Goal: Task Accomplishment & Management: Manage account settings

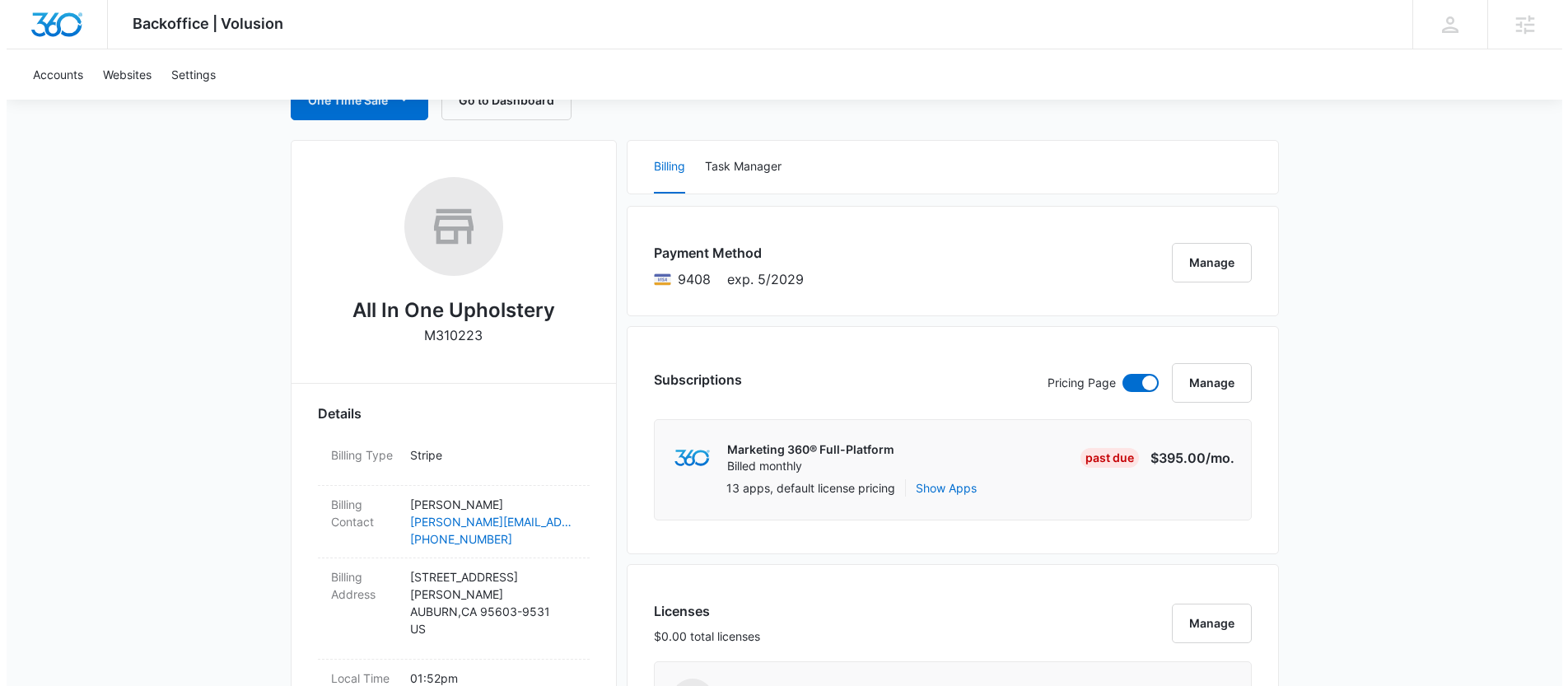
scroll to position [193, 0]
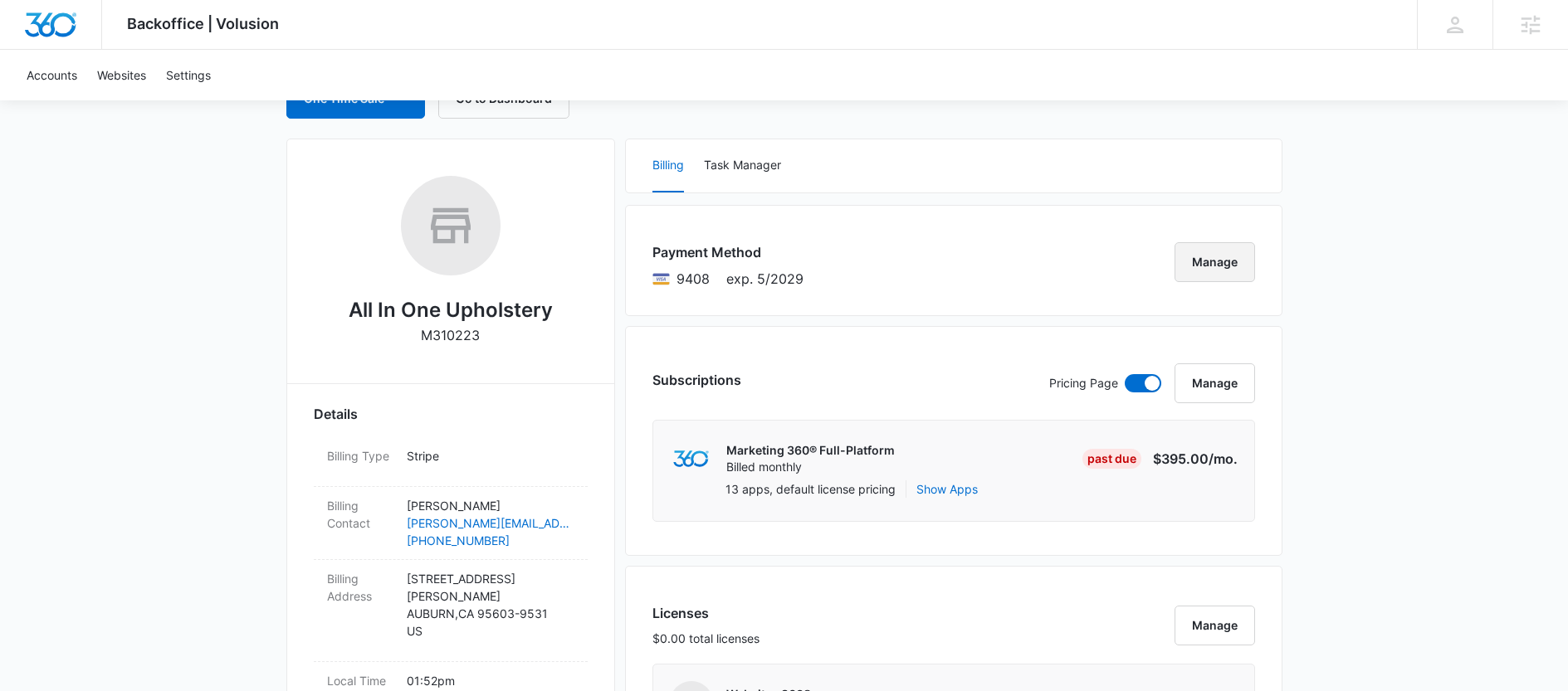
click at [1209, 265] on button "Manage" at bounding box center [1214, 262] width 80 height 40
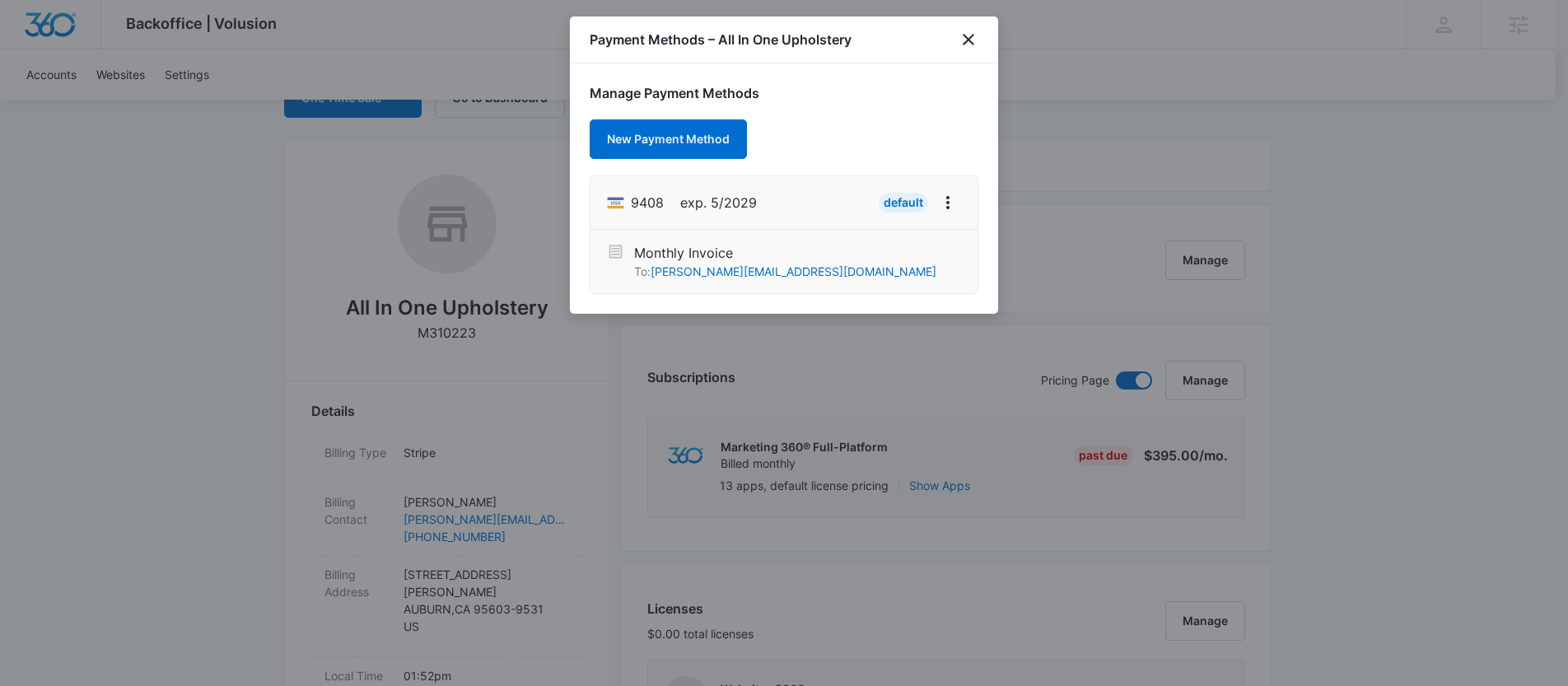
click at [855, 93] on h1 "Manage Payment Methods" at bounding box center [784, 93] width 389 height 20
click at [692, 127] on button "New Payment Method" at bounding box center [668, 139] width 157 height 39
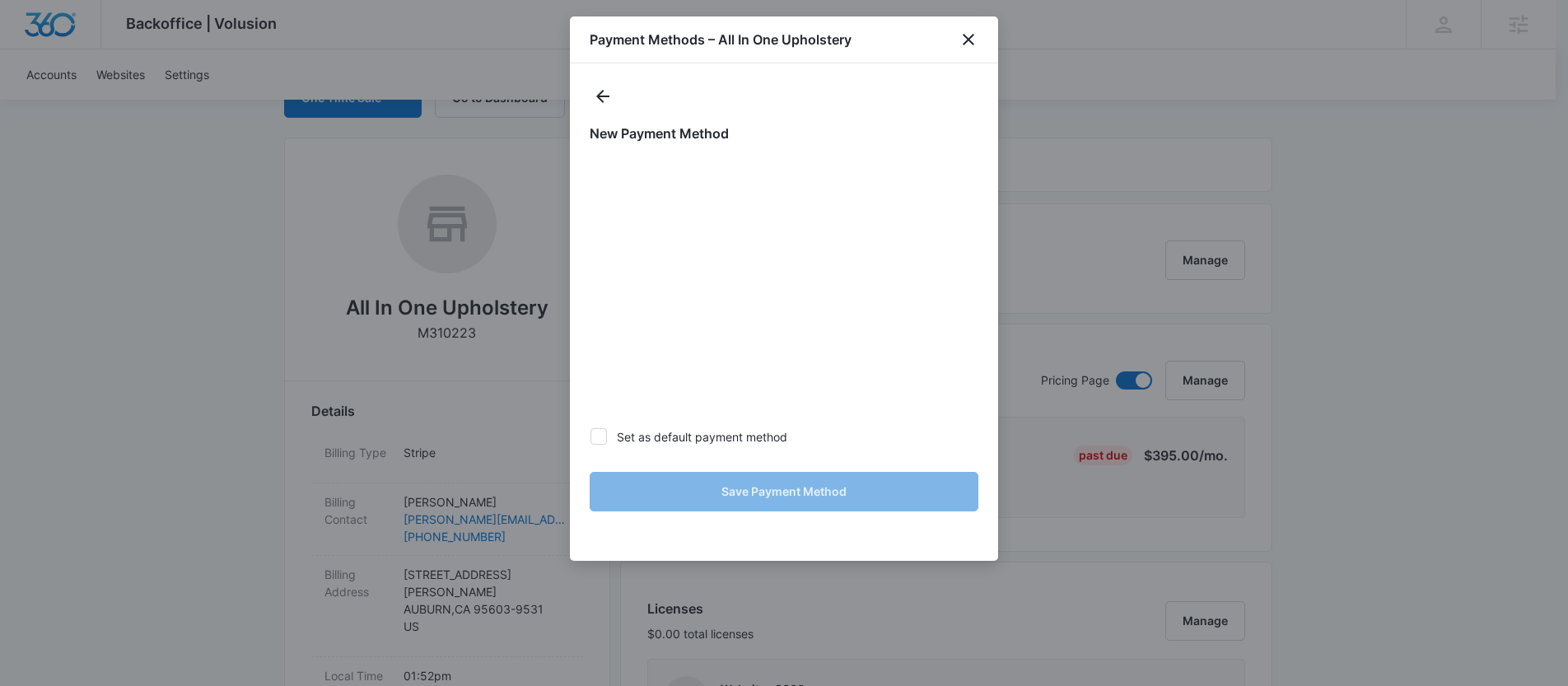
click at [752, 126] on h1 "New Payment Method" at bounding box center [784, 133] width 389 height 20
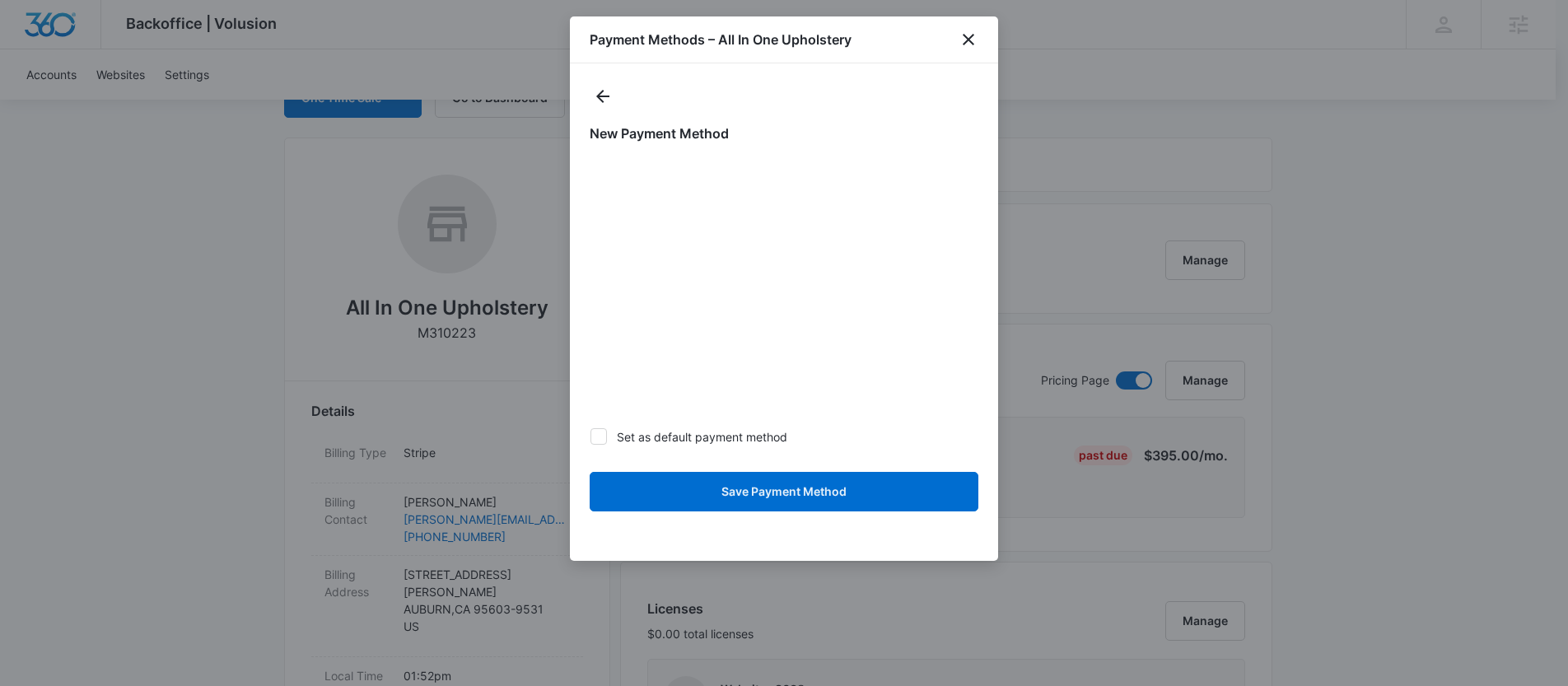
click at [936, 439] on label "Set as default payment method" at bounding box center [784, 437] width 389 height 17
click at [590, 438] on input "Set as default payment method" at bounding box center [590, 437] width 1 height 1
click at [799, 449] on form "Set as default payment method Save Payment Method" at bounding box center [784, 338] width 389 height 365
click at [780, 442] on label "Set as default payment method" at bounding box center [784, 437] width 389 height 17
click at [590, 438] on input "Set as default payment method" at bounding box center [590, 437] width 1 height 1
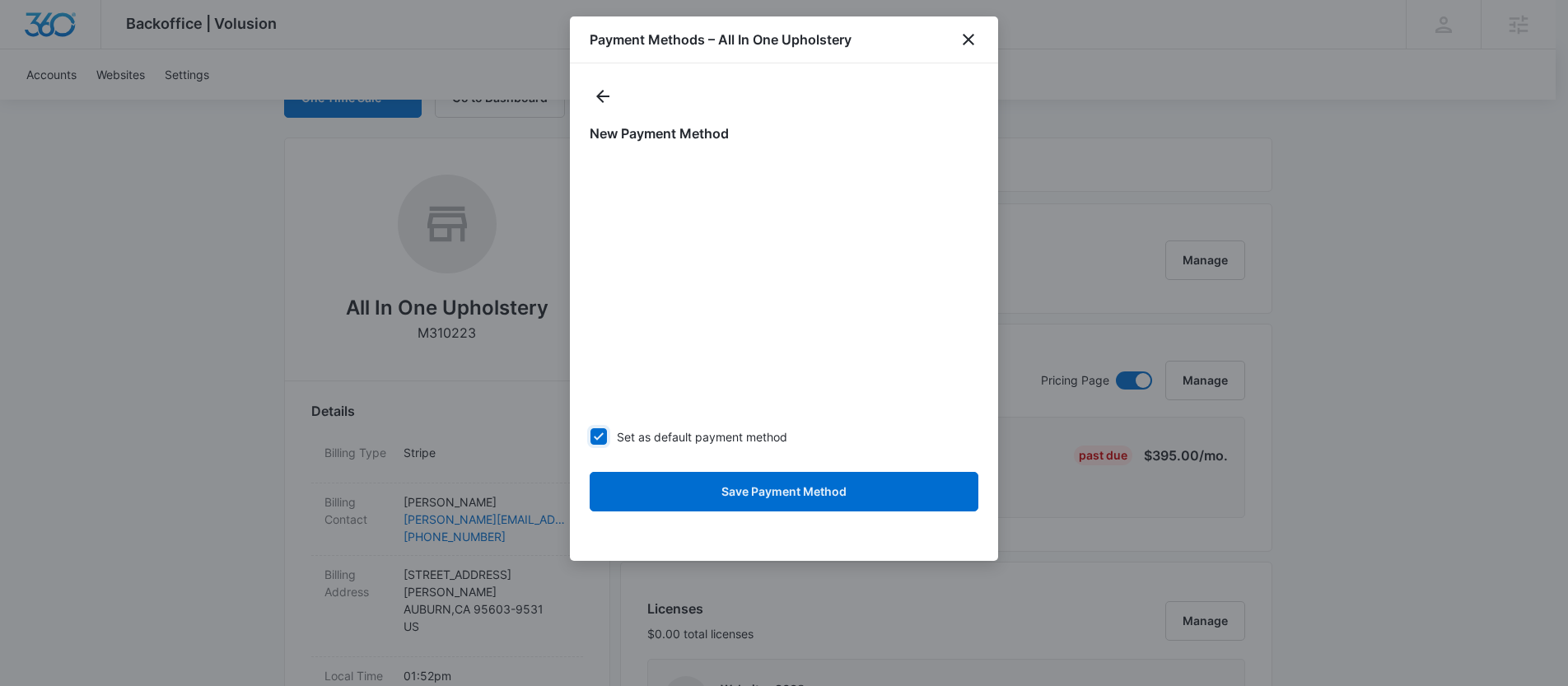
checkbox input "false"
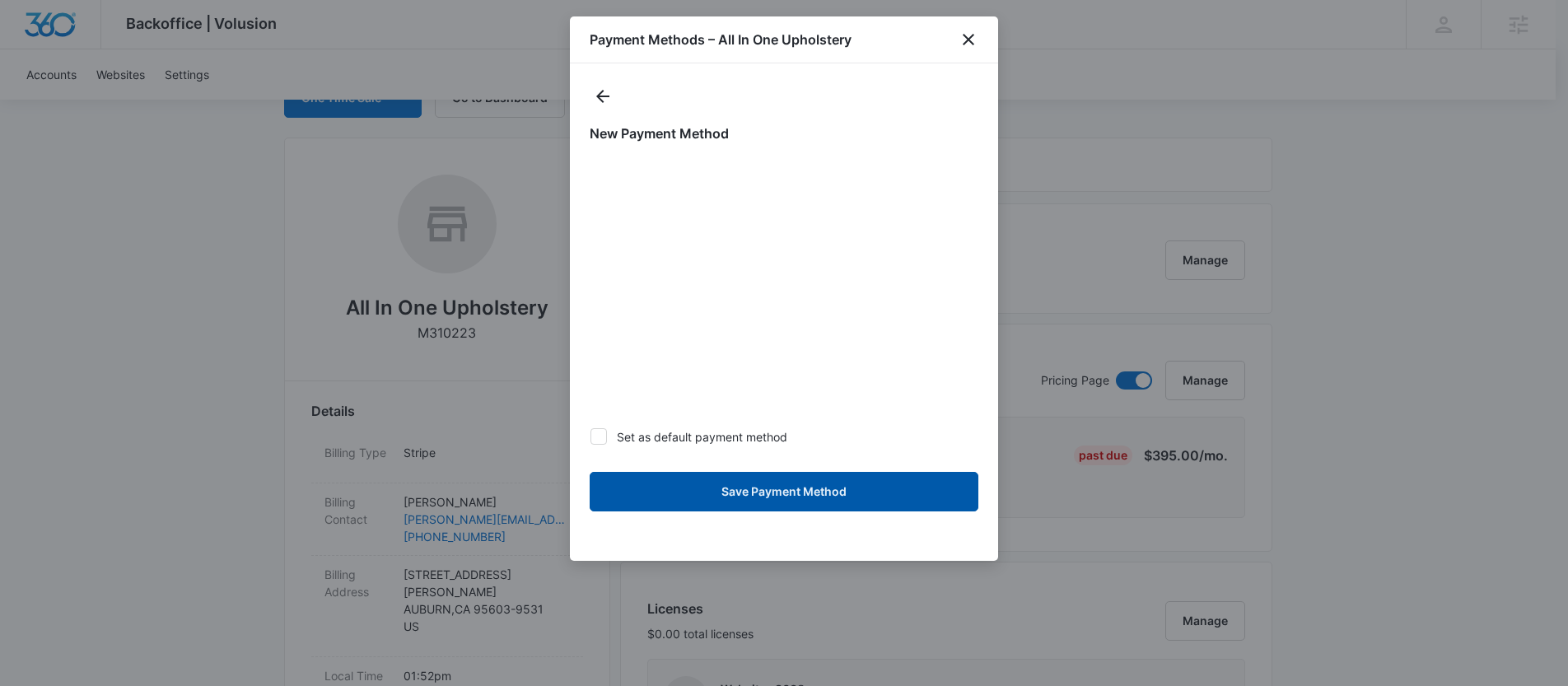
click at [803, 493] on button "Save Payment Method" at bounding box center [784, 492] width 389 height 39
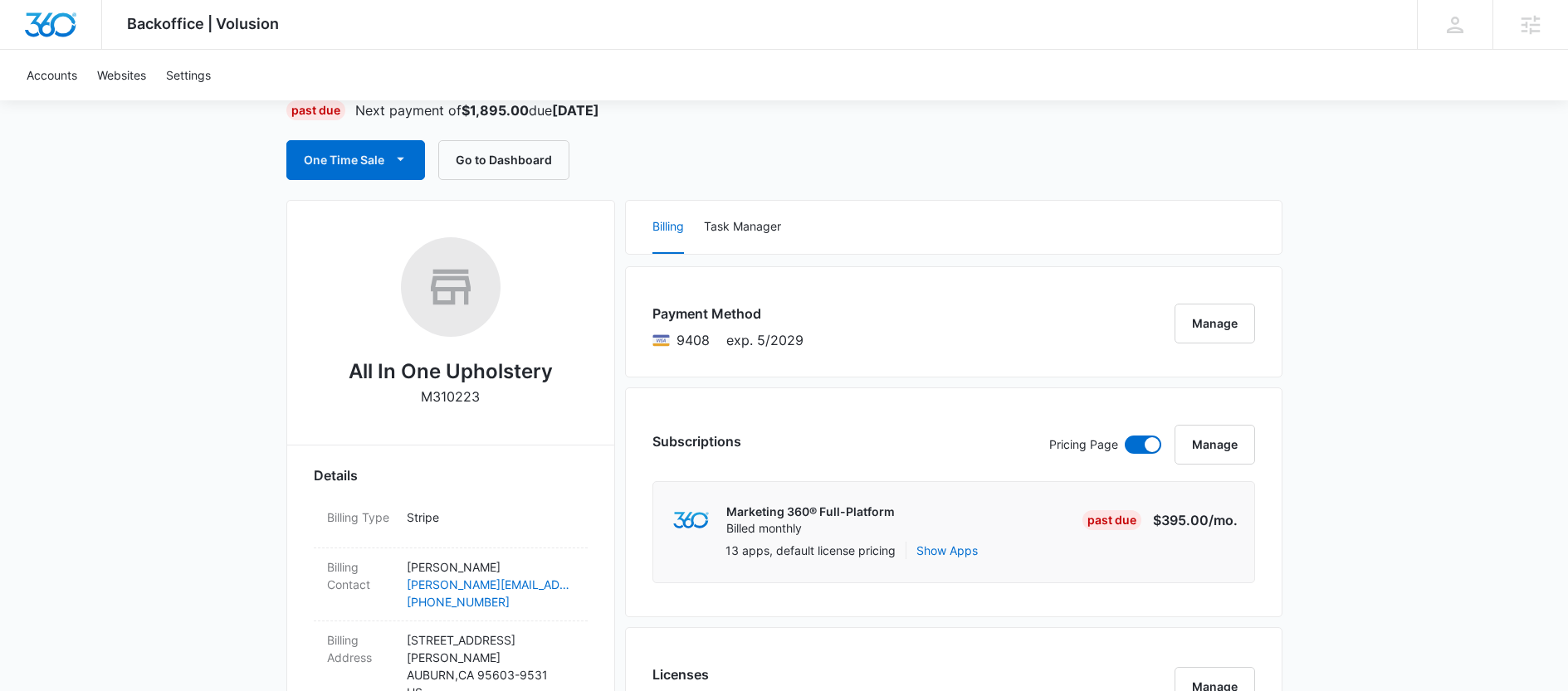
scroll to position [137, 0]
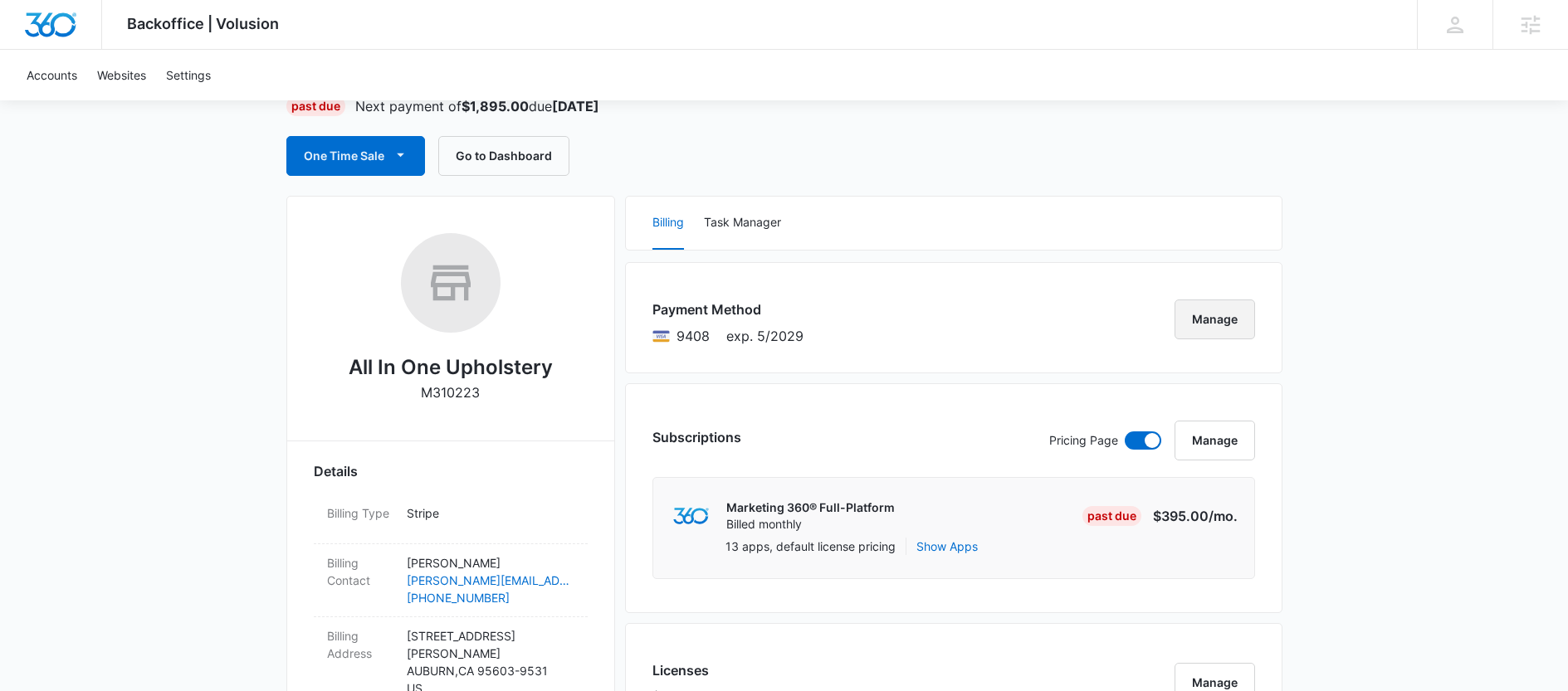
click at [1208, 327] on button "Manage" at bounding box center [1214, 319] width 80 height 40
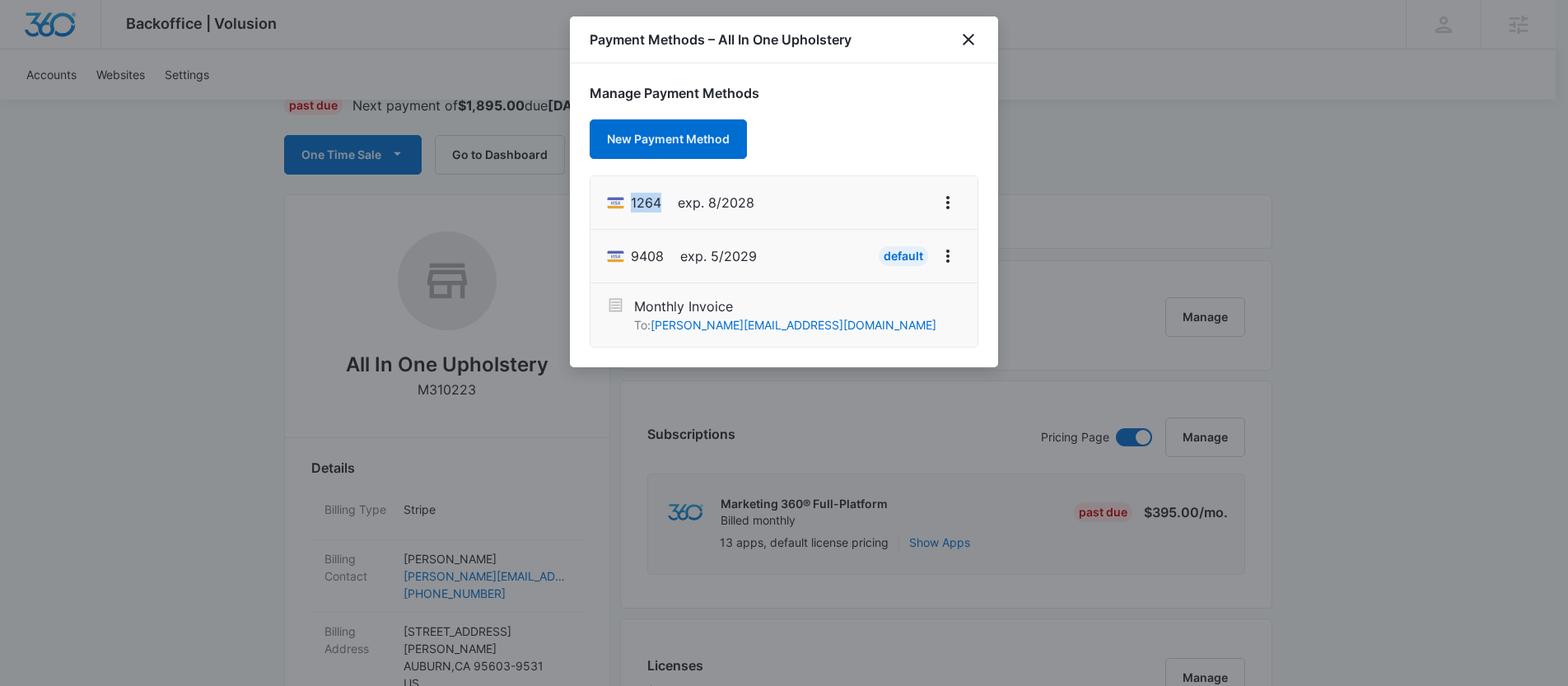
drag, startPoint x: 658, startPoint y: 203, endPoint x: 633, endPoint y: 203, distance: 25.0
click at [633, 203] on span "1264" at bounding box center [646, 202] width 31 height 20
click at [829, 202] on li "1264 exp. 8/2028" at bounding box center [784, 202] width 387 height 53
drag, startPoint x: 668, startPoint y: 207, endPoint x: 628, endPoint y: 197, distance: 41.2
click at [628, 197] on div "1264 exp. 8/2028" at bounding box center [680, 202] width 147 height 26
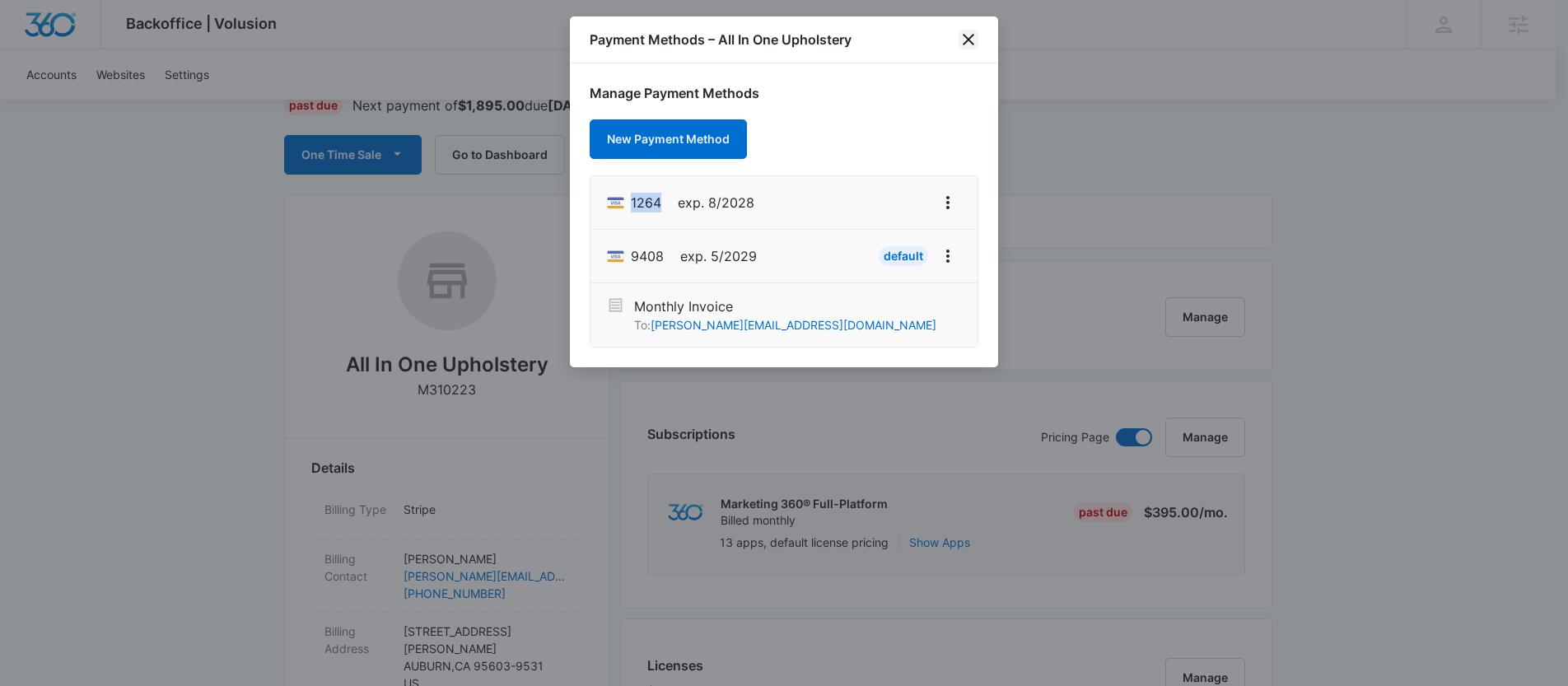
click at [969, 38] on icon "close" at bounding box center [968, 39] width 11 height 11
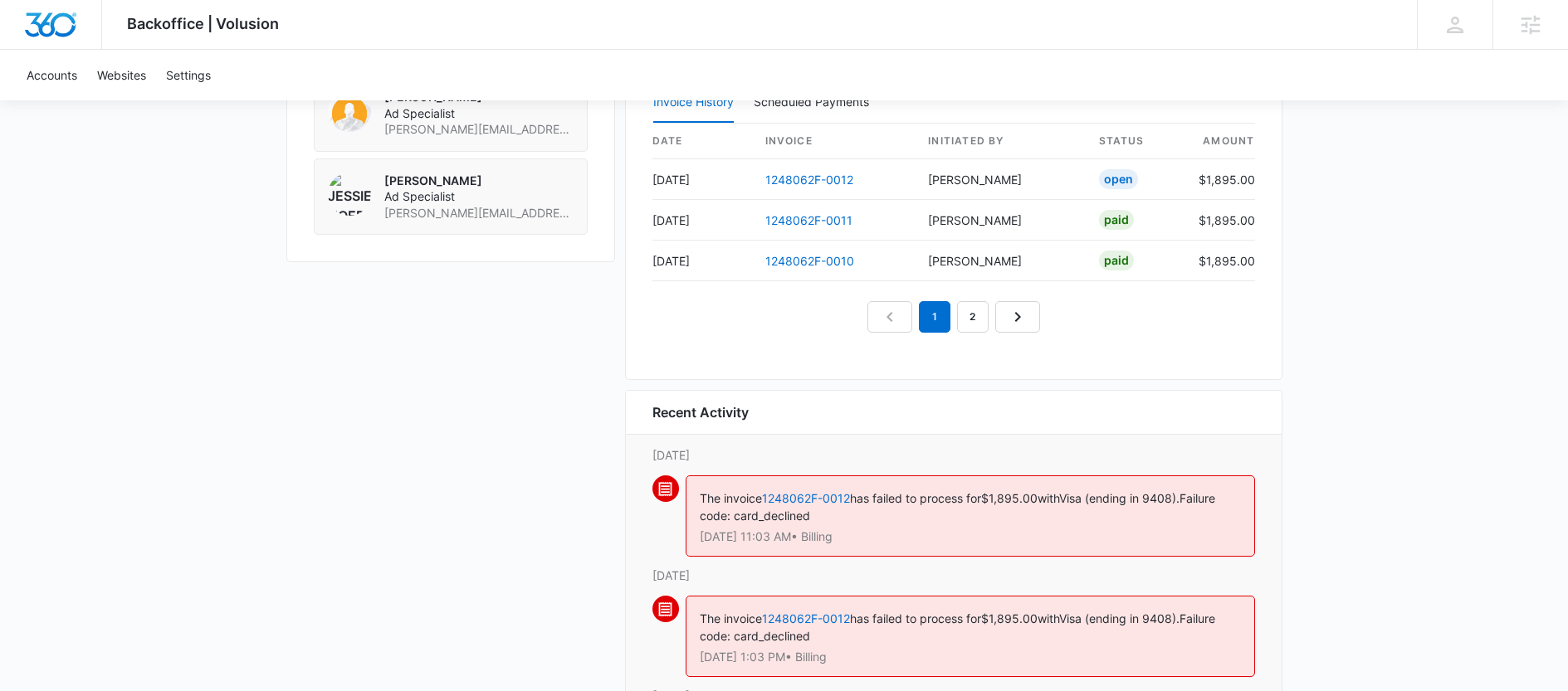
scroll to position [1693, 0]
copy link "1248062F-0012"
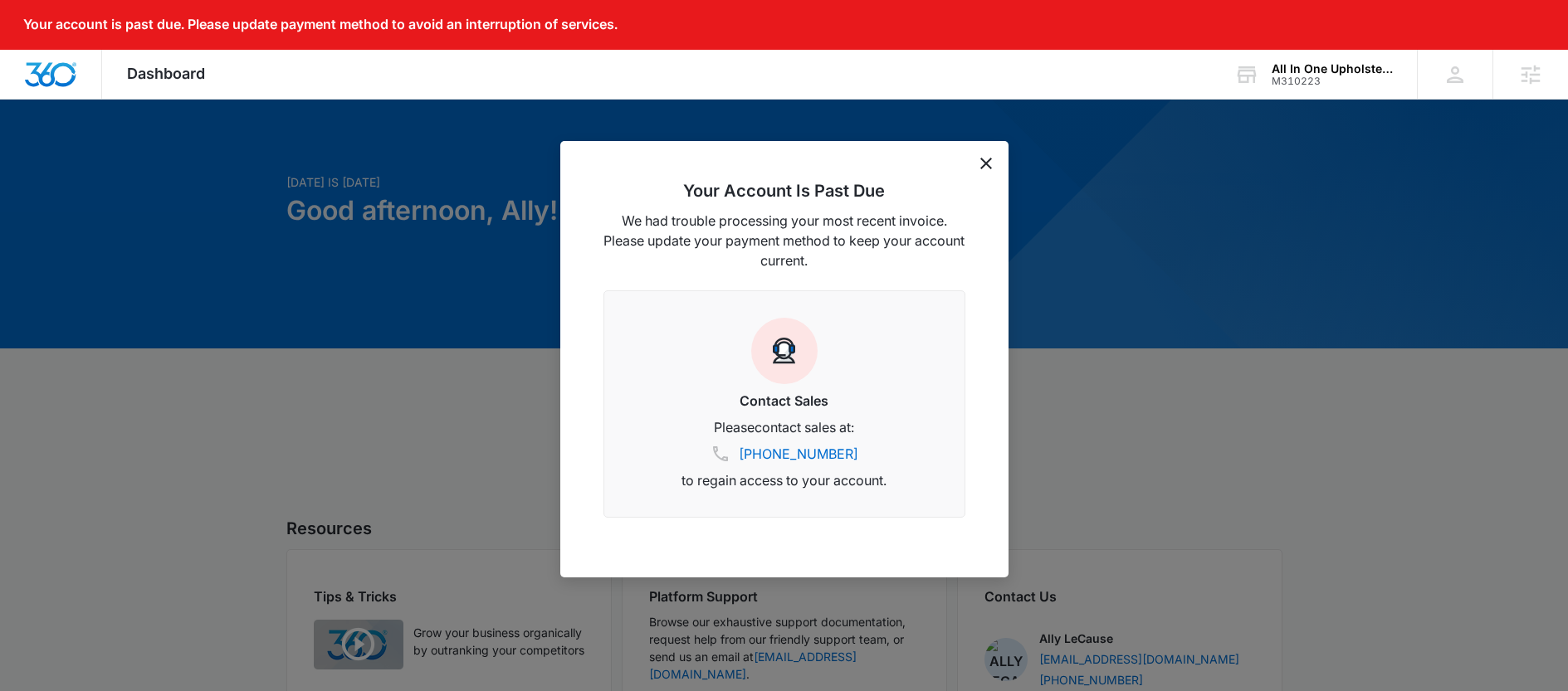
click at [982, 158] on icon "dismiss this dialog" at bounding box center [986, 163] width 11 height 11
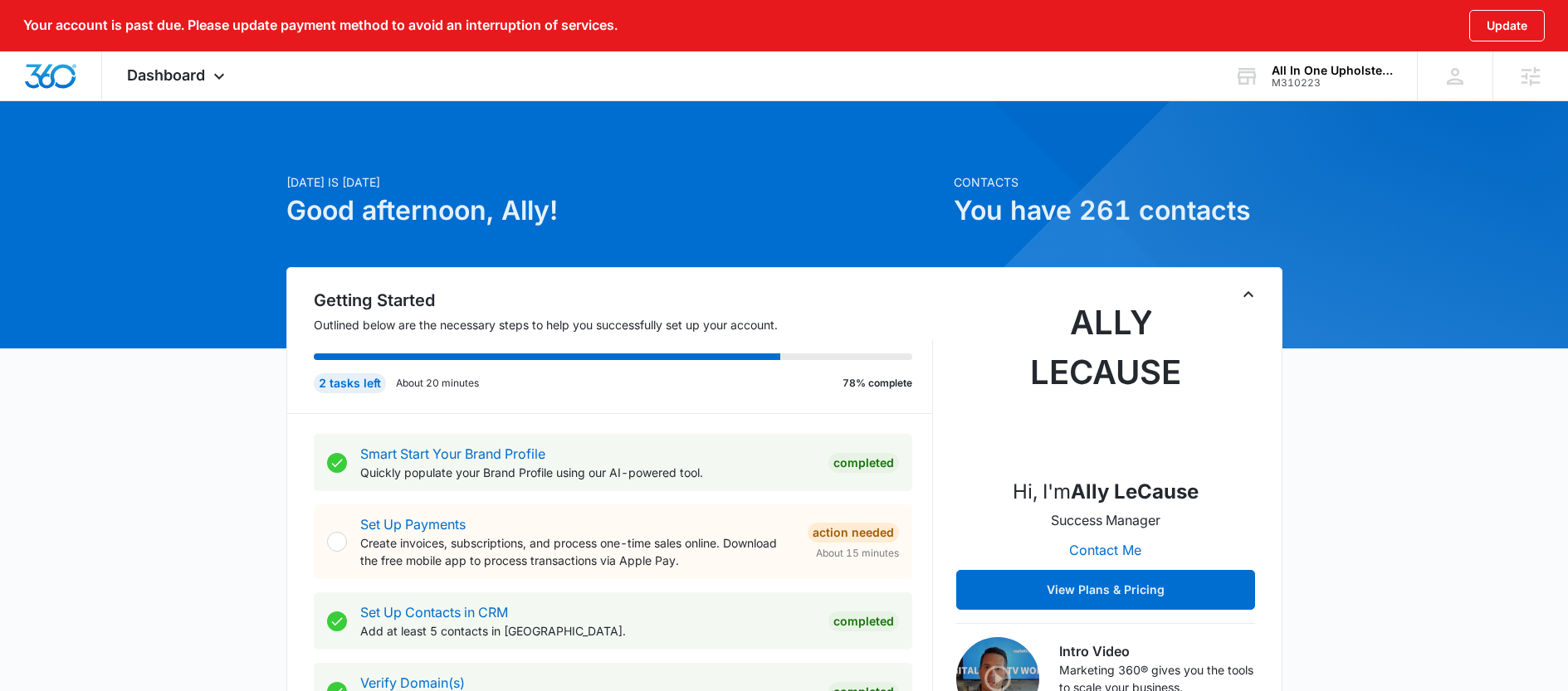
click at [149, 72] on span "Dashboard" at bounding box center [165, 75] width 78 height 17
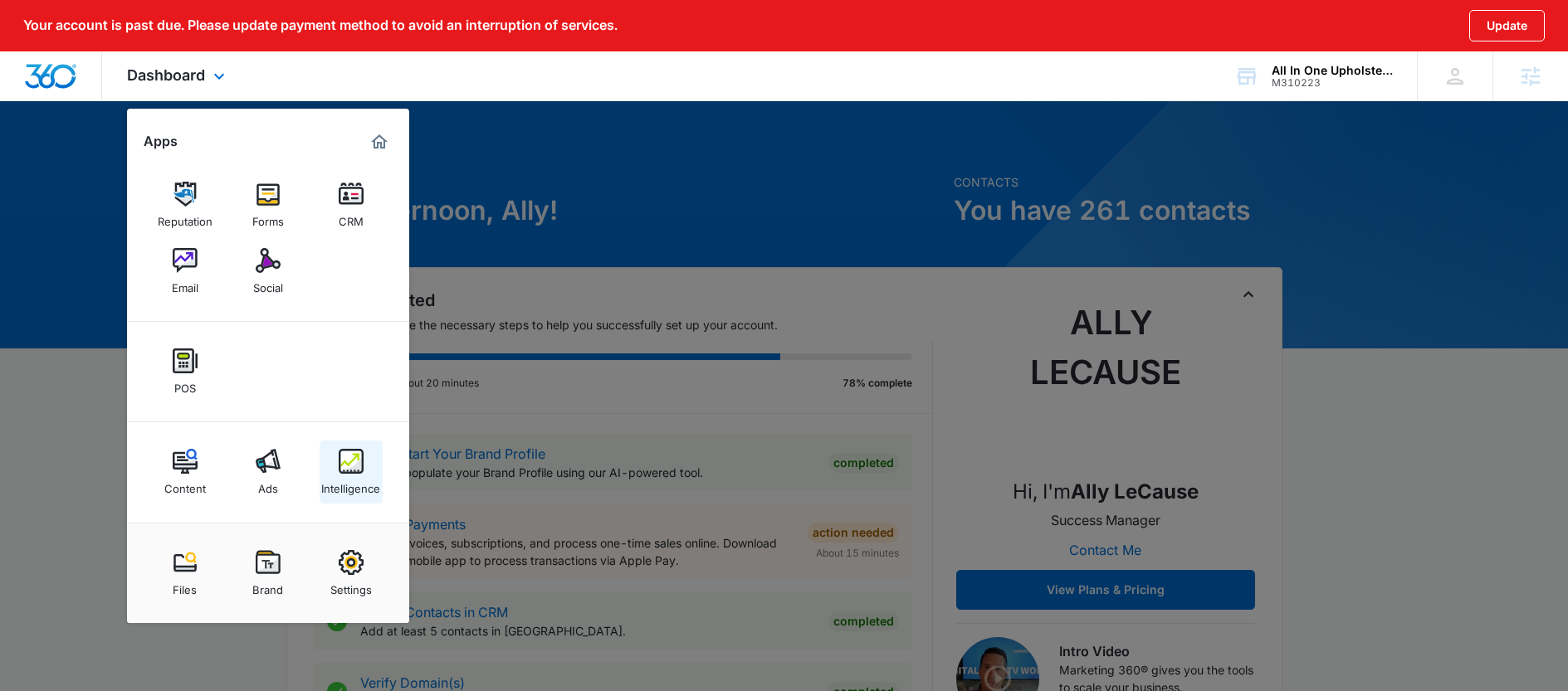
click at [338, 489] on div "Intelligence" at bounding box center [350, 484] width 59 height 22
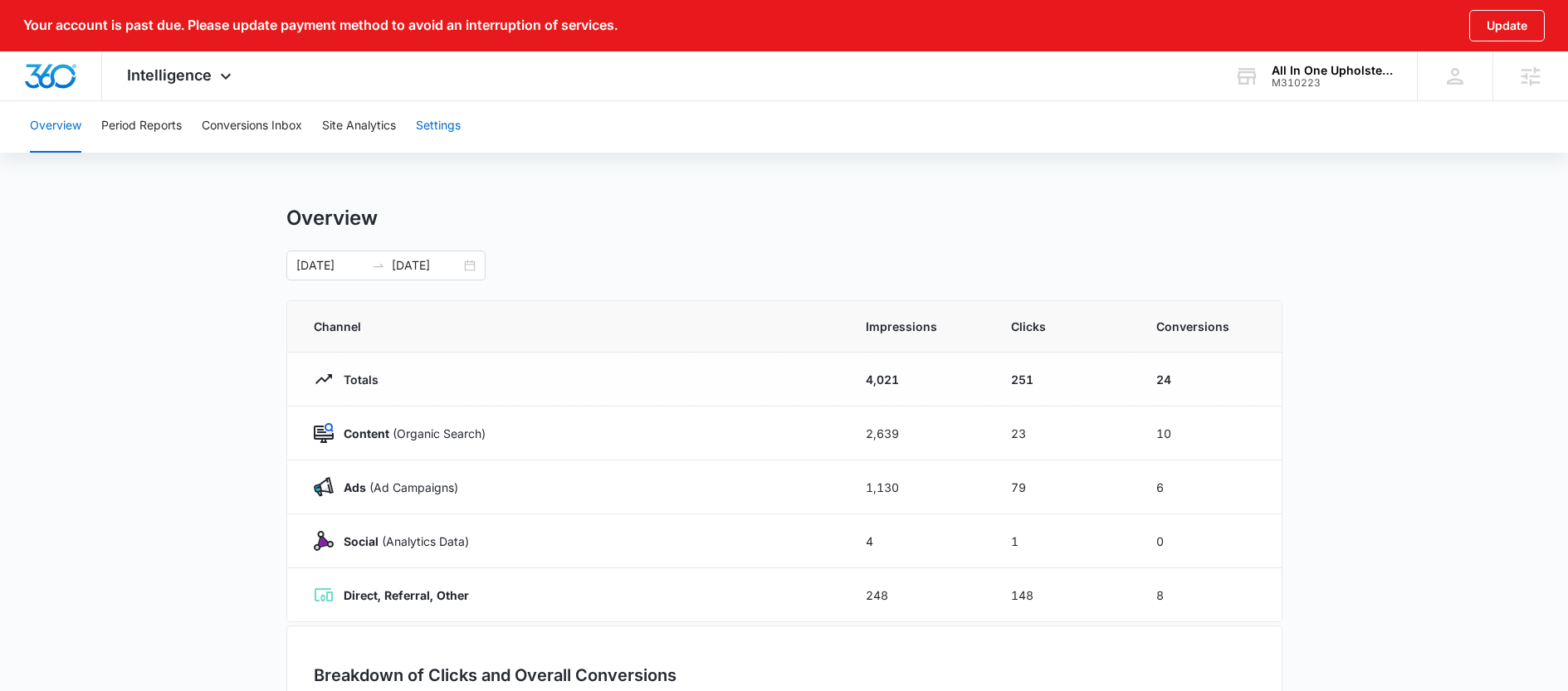
click at [433, 119] on button "Settings" at bounding box center [437, 126] width 44 height 53
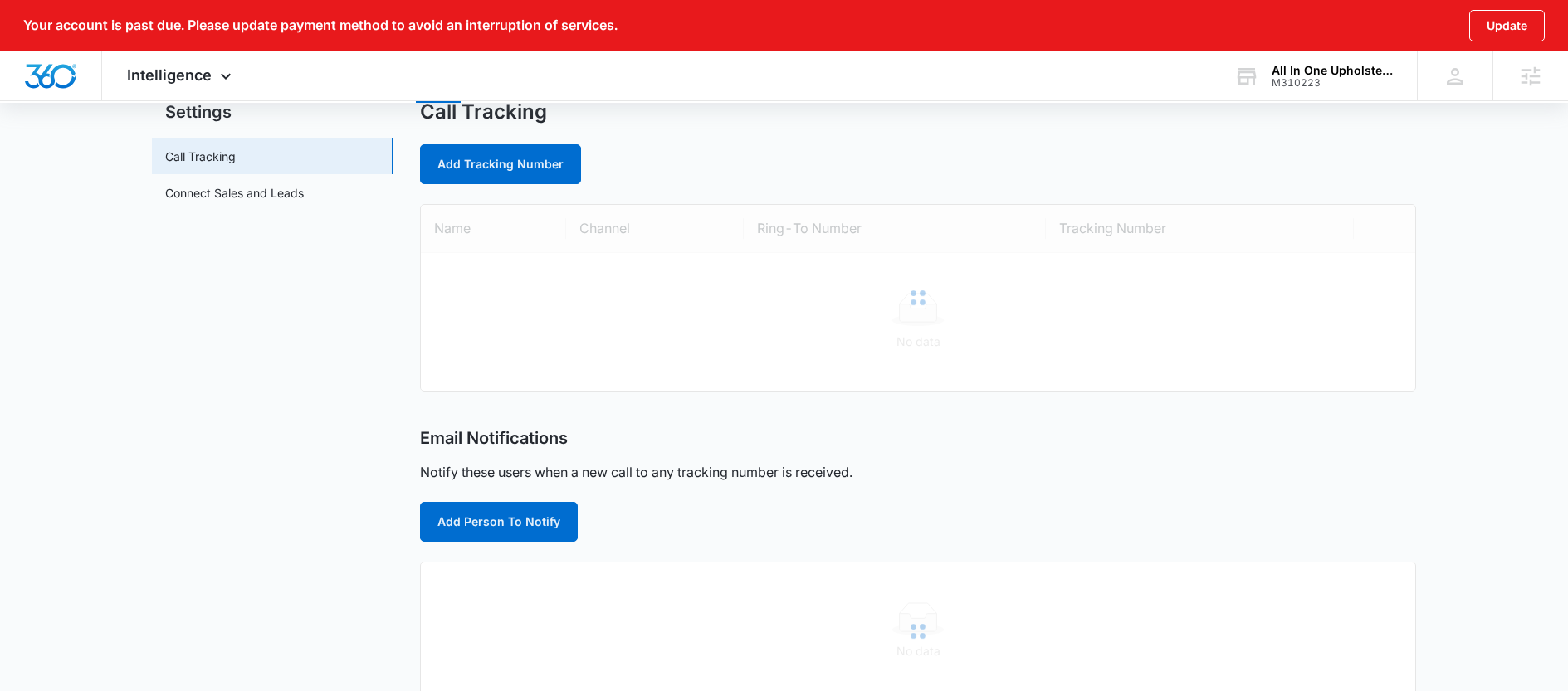
scroll to position [125, 0]
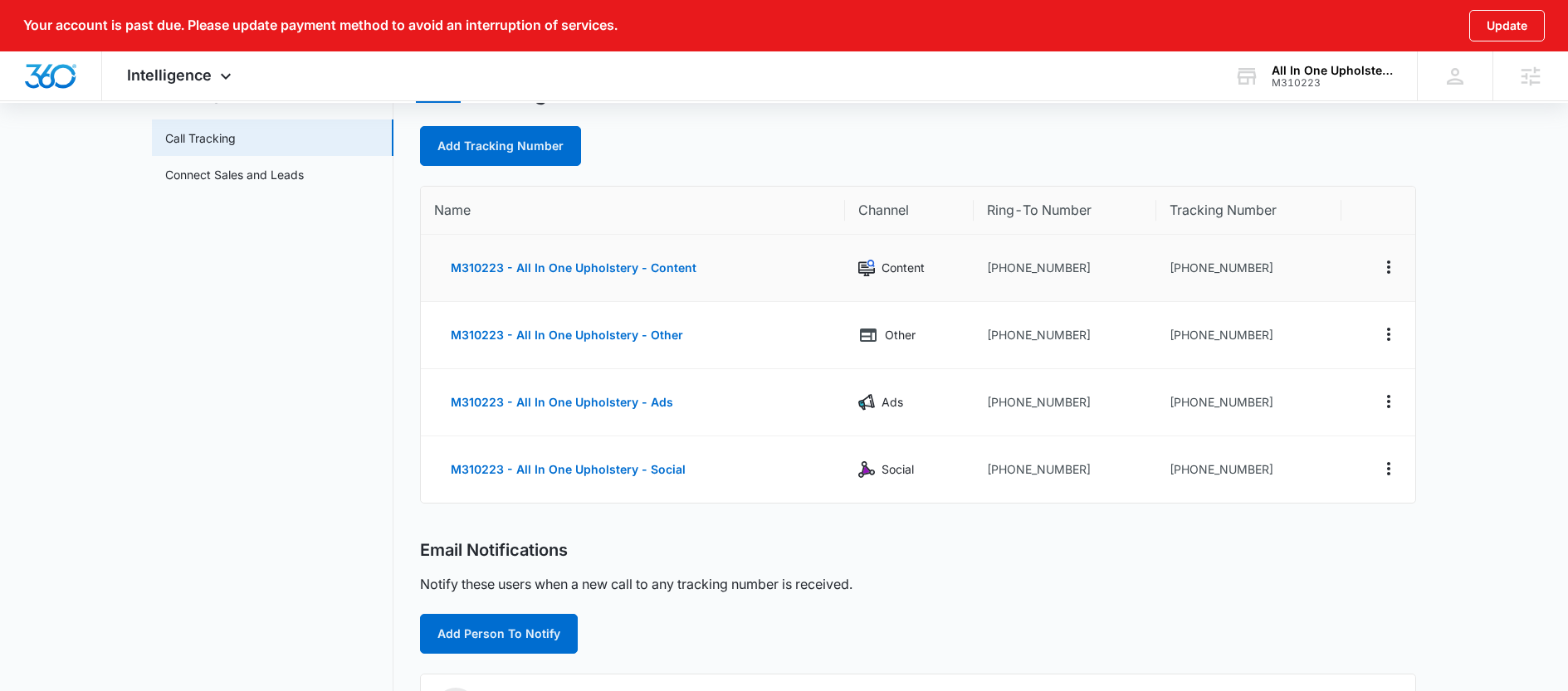
click at [1177, 263] on td "+15302060902" at bounding box center [1249, 268] width 185 height 67
click at [1198, 334] on td "+15302060929" at bounding box center [1249, 335] width 185 height 67
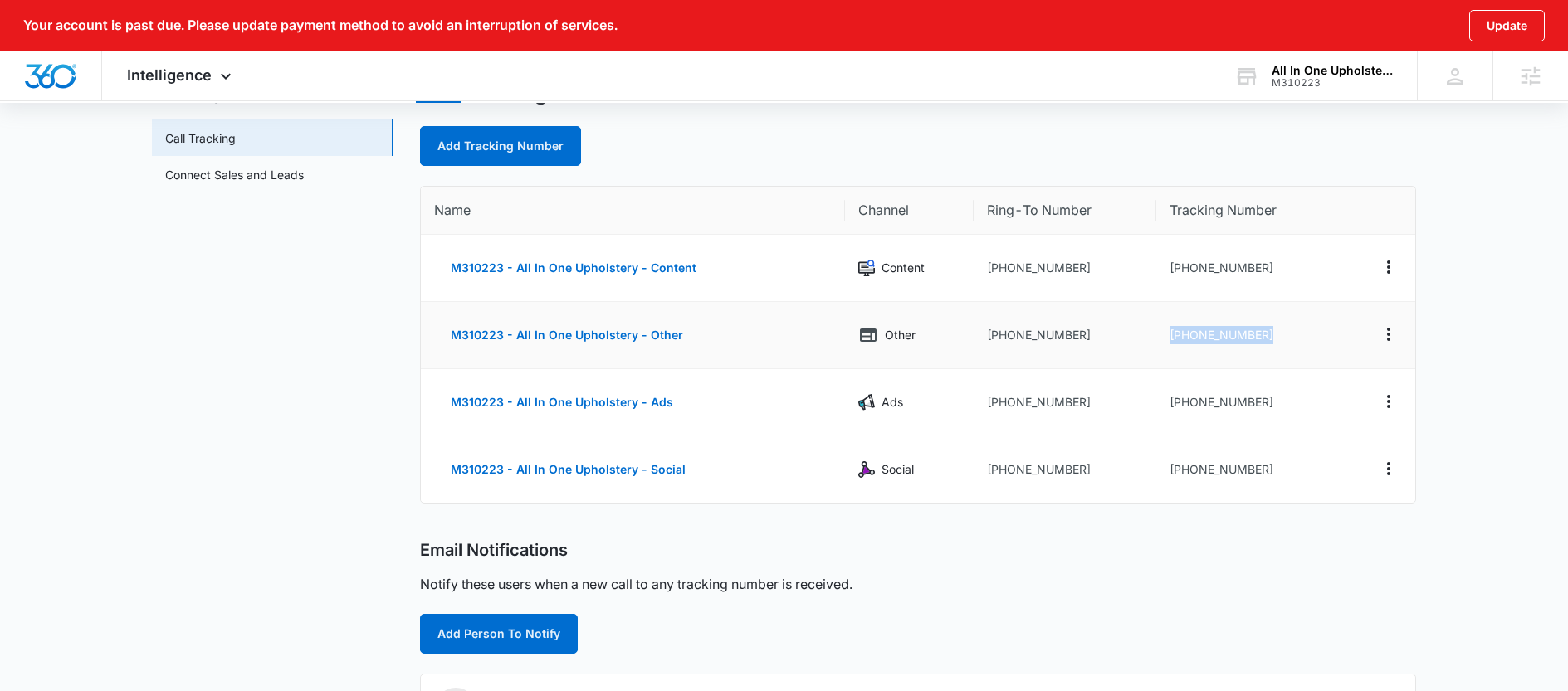
click at [1198, 334] on td "+15302060929" at bounding box center [1249, 335] width 185 height 67
click at [1202, 405] on td "+15304610233" at bounding box center [1249, 402] width 185 height 67
click at [1208, 268] on td "+15302060902" at bounding box center [1249, 268] width 185 height 67
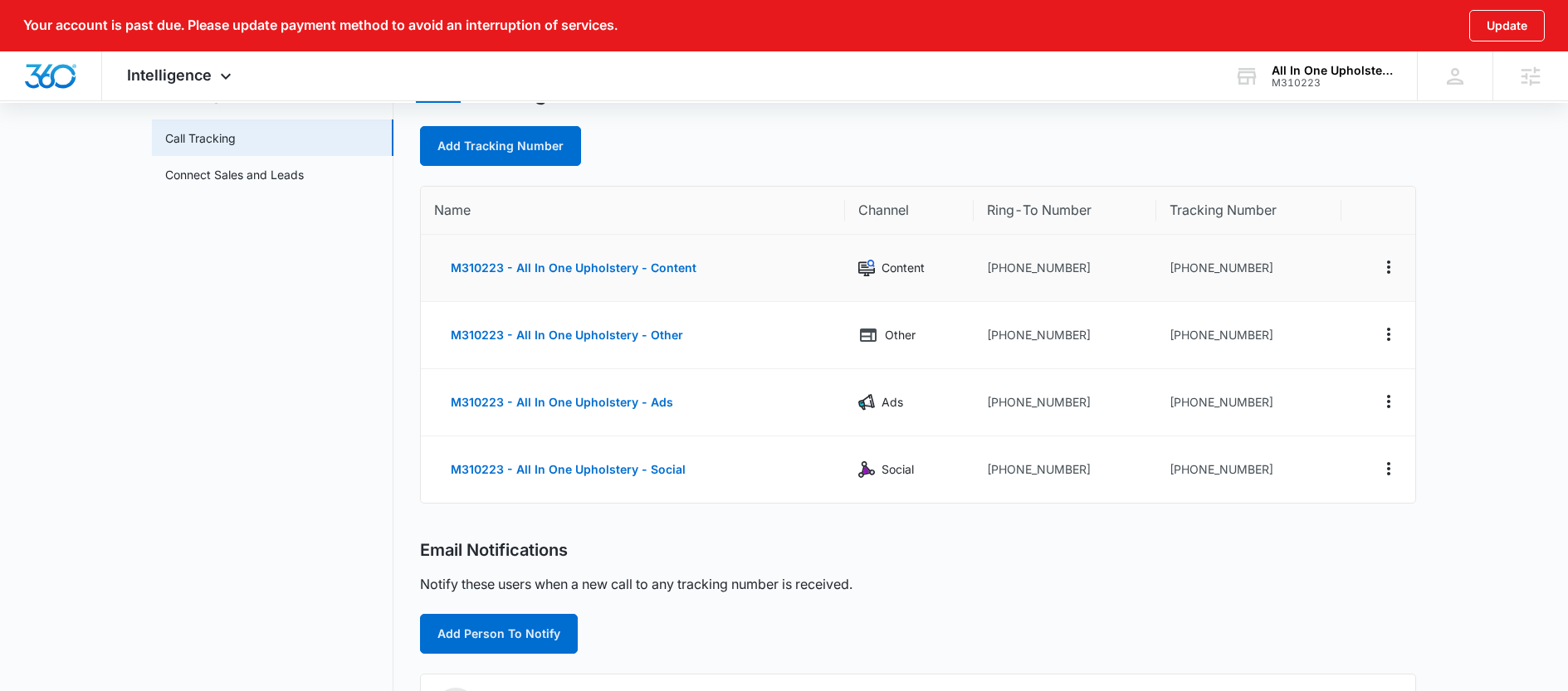
click at [1253, 265] on td "+15302060902" at bounding box center [1249, 268] width 185 height 67
click at [1259, 282] on td "+15302060902" at bounding box center [1249, 268] width 185 height 67
click at [1266, 273] on td "+15302060902" at bounding box center [1249, 268] width 185 height 67
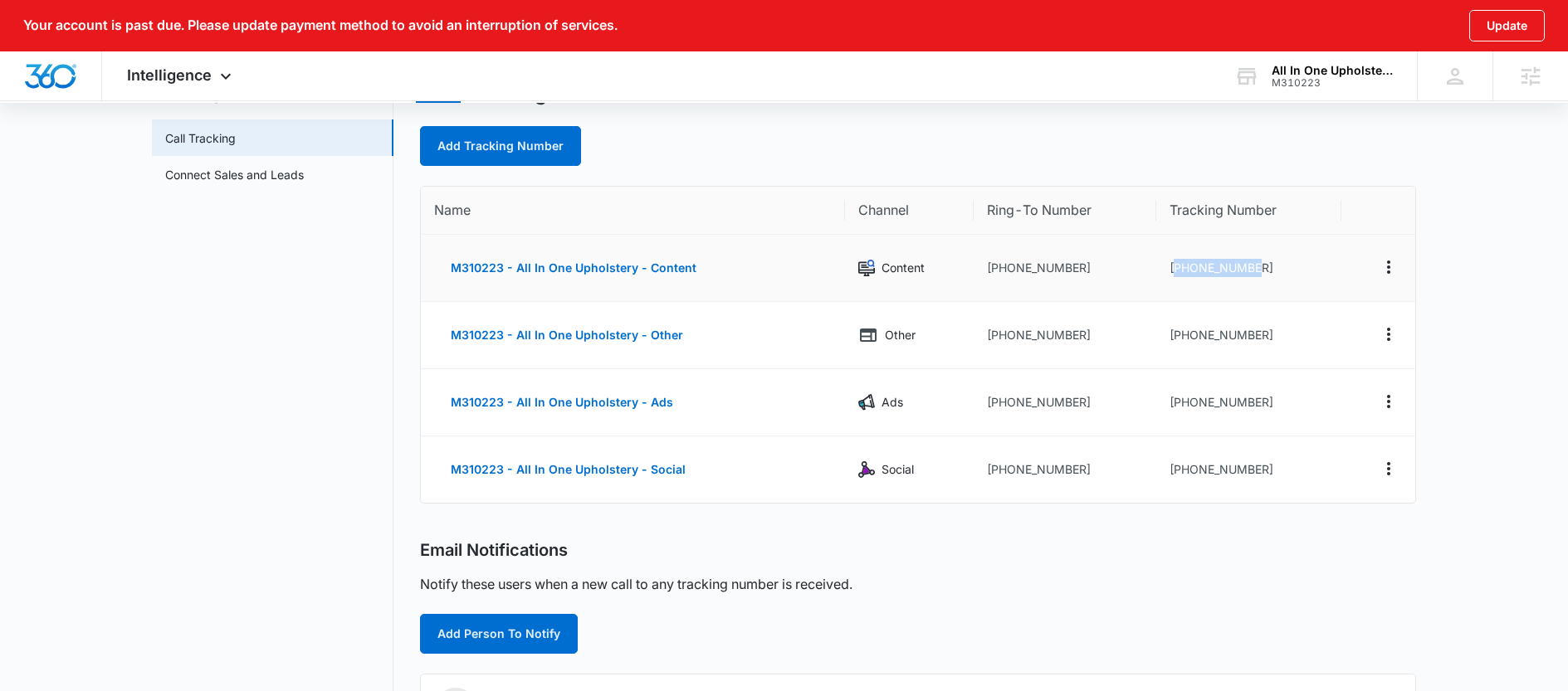
drag, startPoint x: 1266, startPoint y: 271, endPoint x: 1174, endPoint y: 276, distance: 92.1
click at [1174, 276] on td "+15302060902" at bounding box center [1249, 268] width 185 height 67
click at [196, 78] on span "Intelligence" at bounding box center [169, 75] width 85 height 17
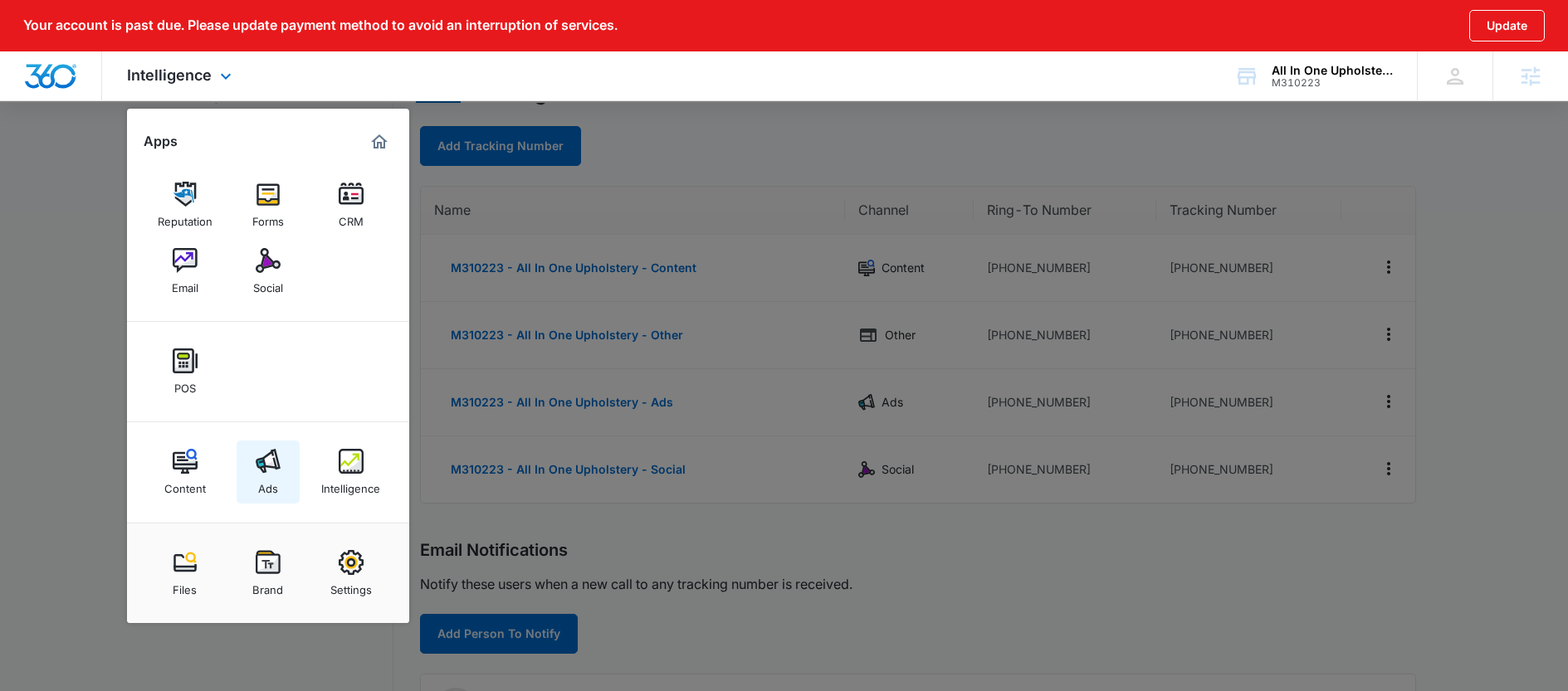
click at [268, 469] on img at bounding box center [268, 461] width 25 height 25
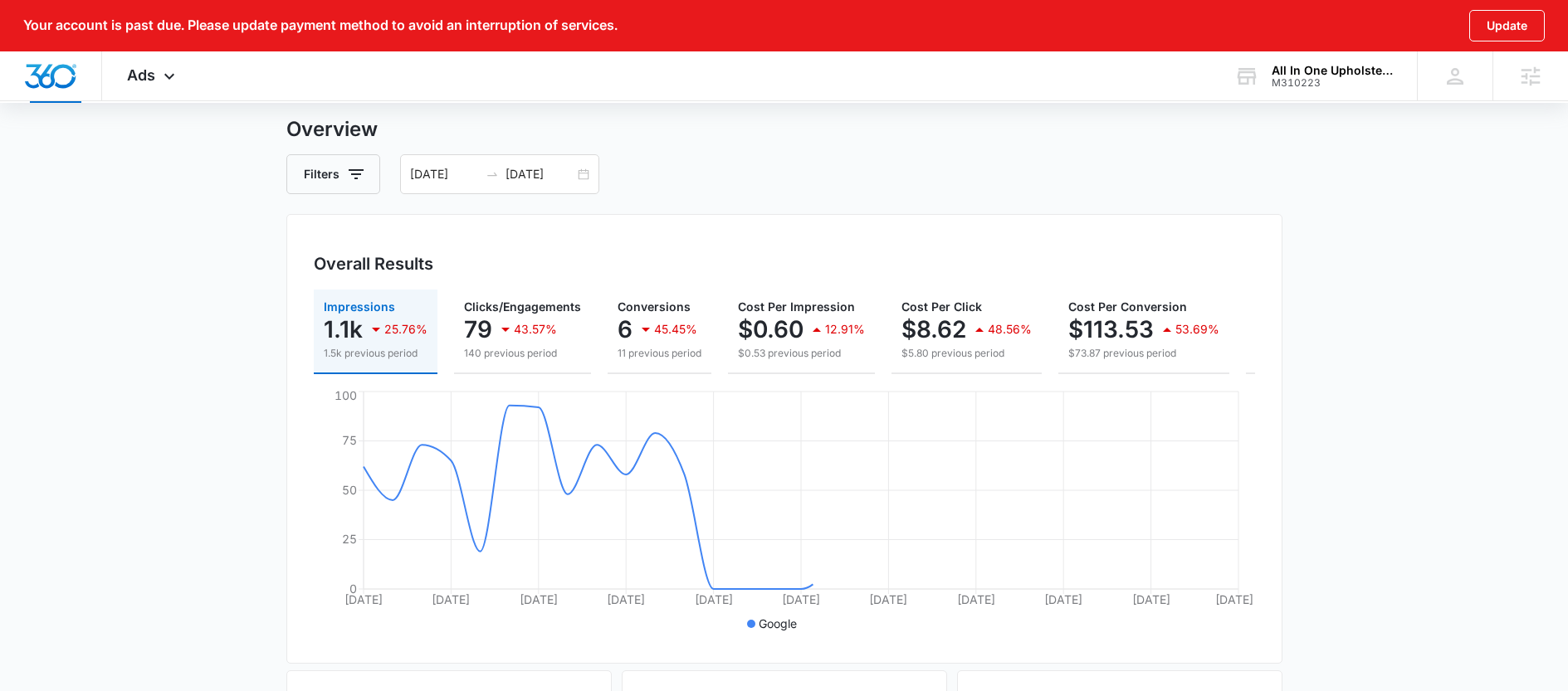
scroll to position [110, 0]
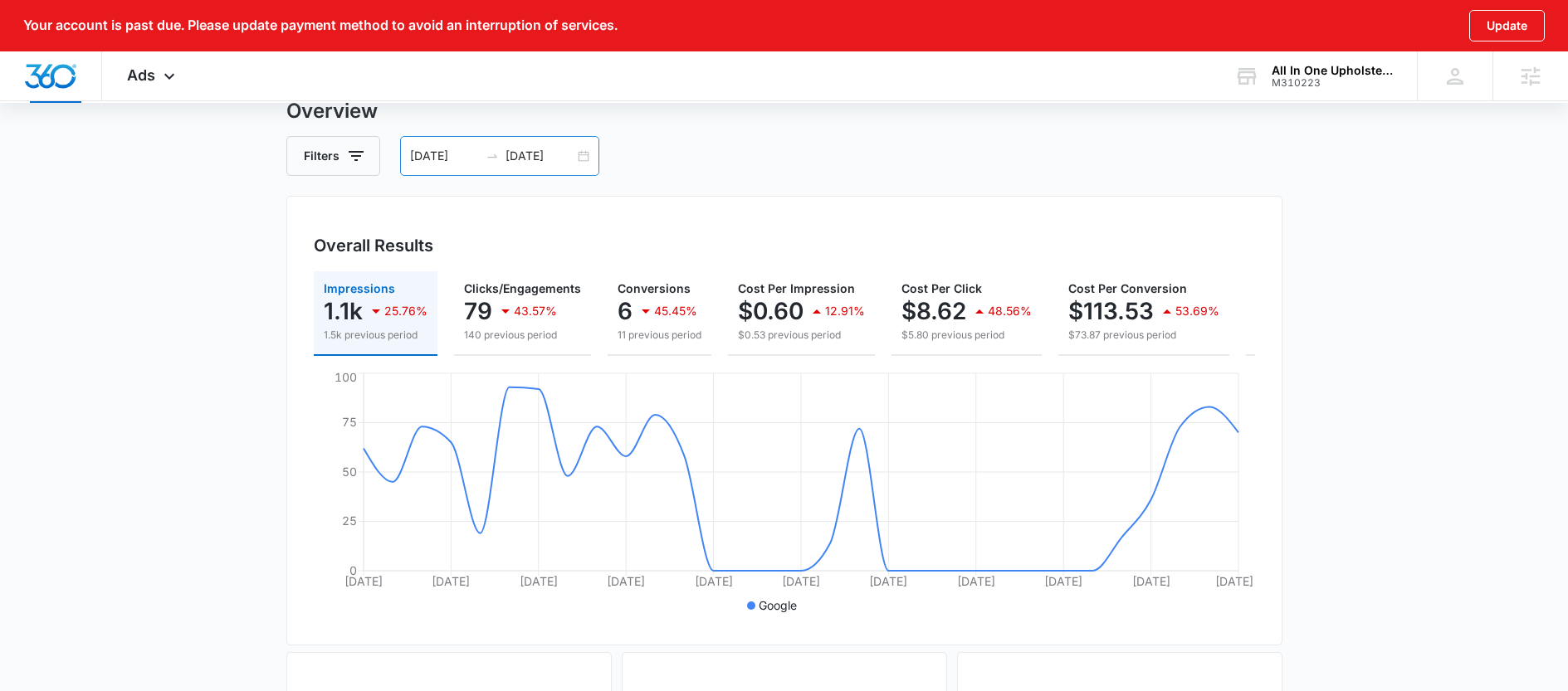
click at [510, 158] on input "05/14/2025" at bounding box center [539, 156] width 69 height 18
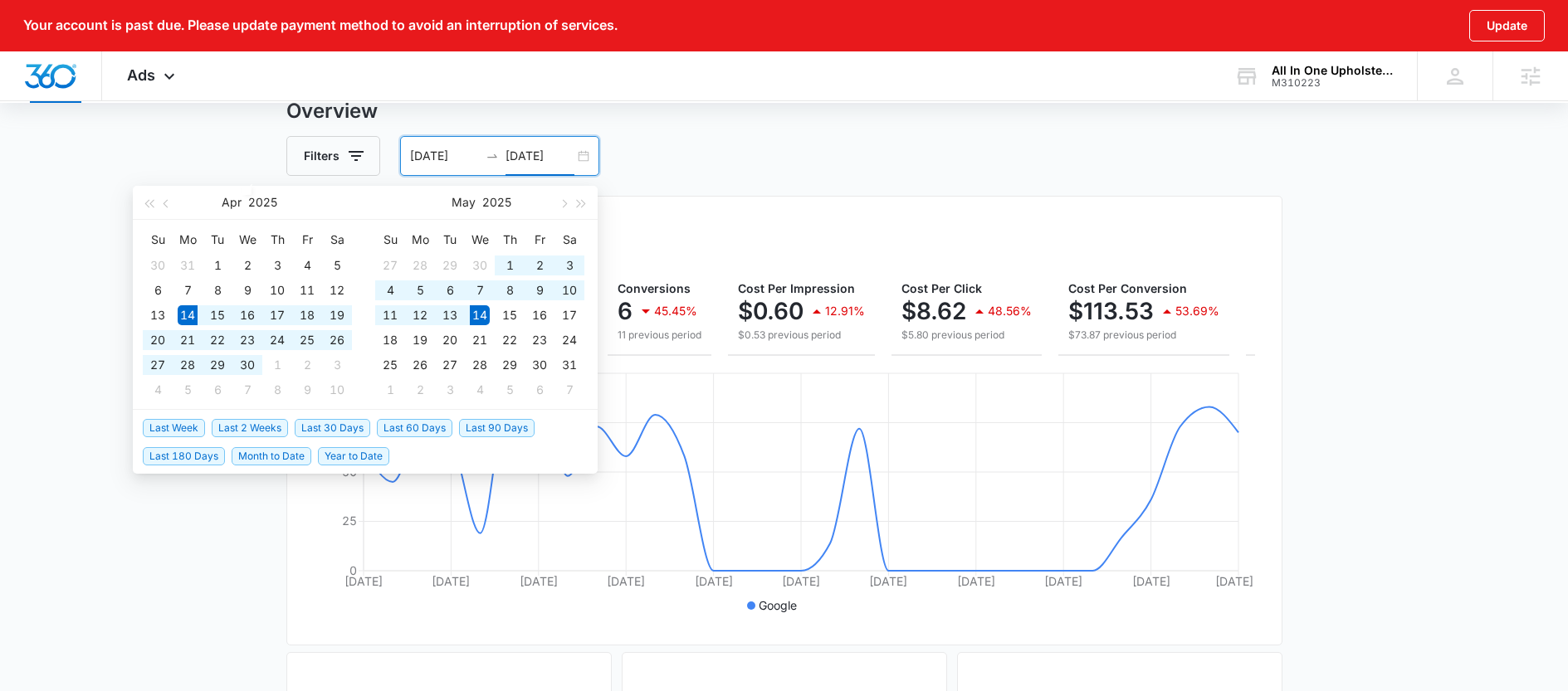
type input "05/14/2025"
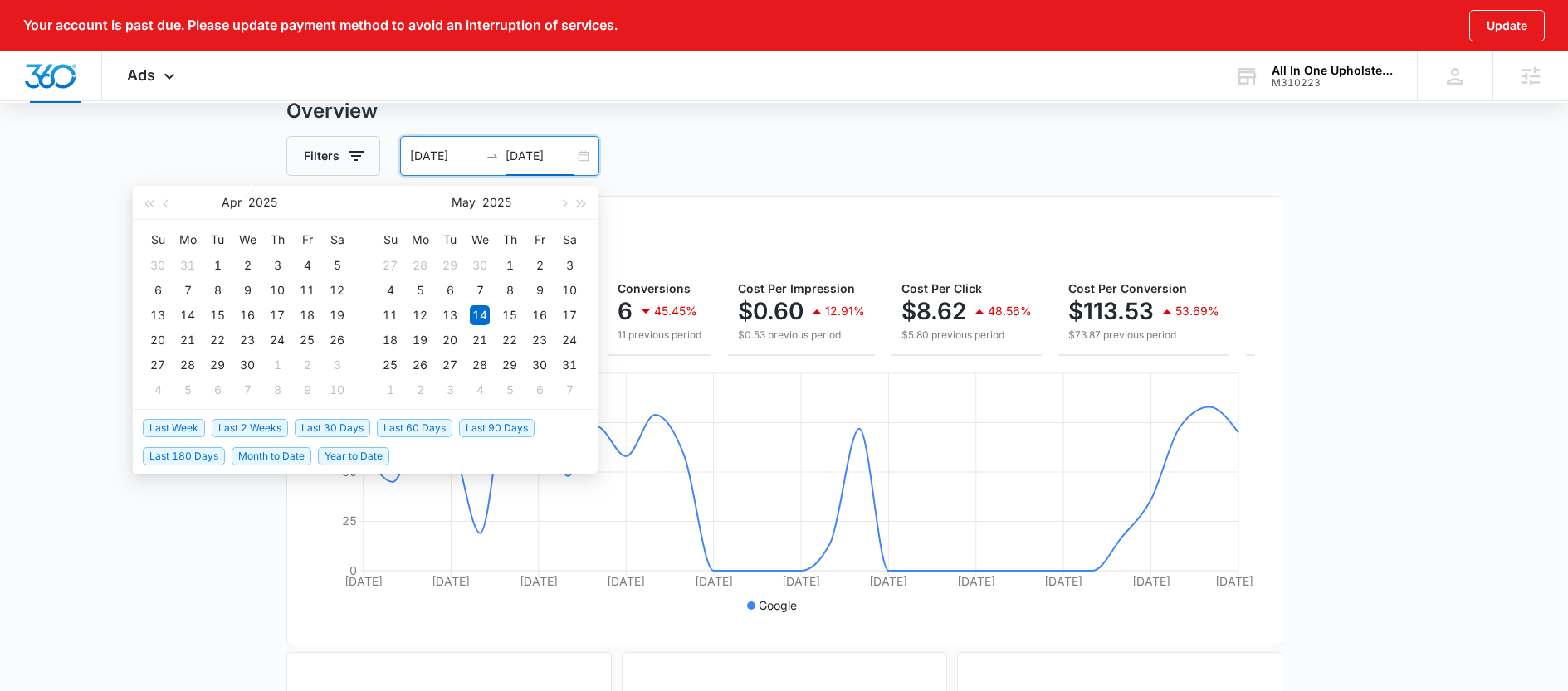
click at [355, 422] on span "Last 30 Days" at bounding box center [332, 428] width 76 height 18
type input "09/14/2025"
type input "10/14/2025"
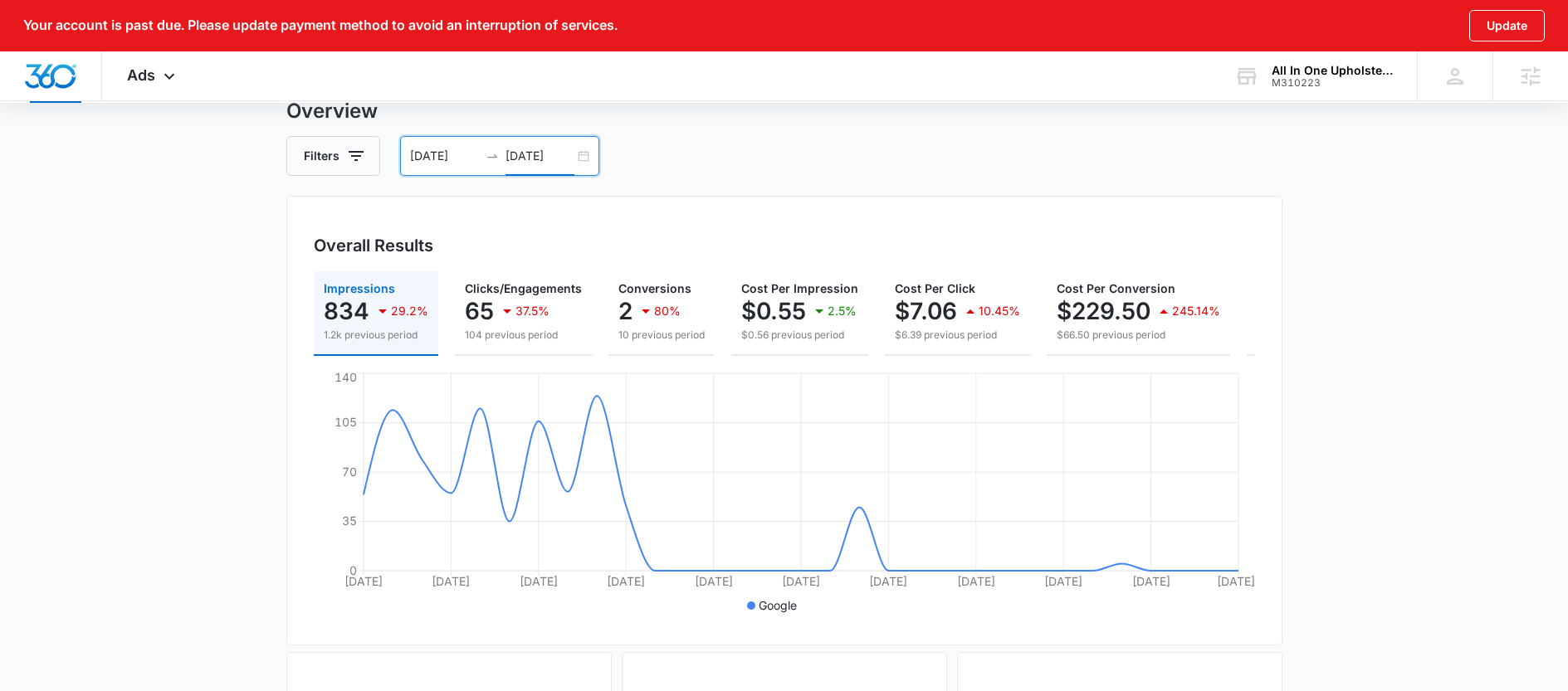
scroll to position [0, 172]
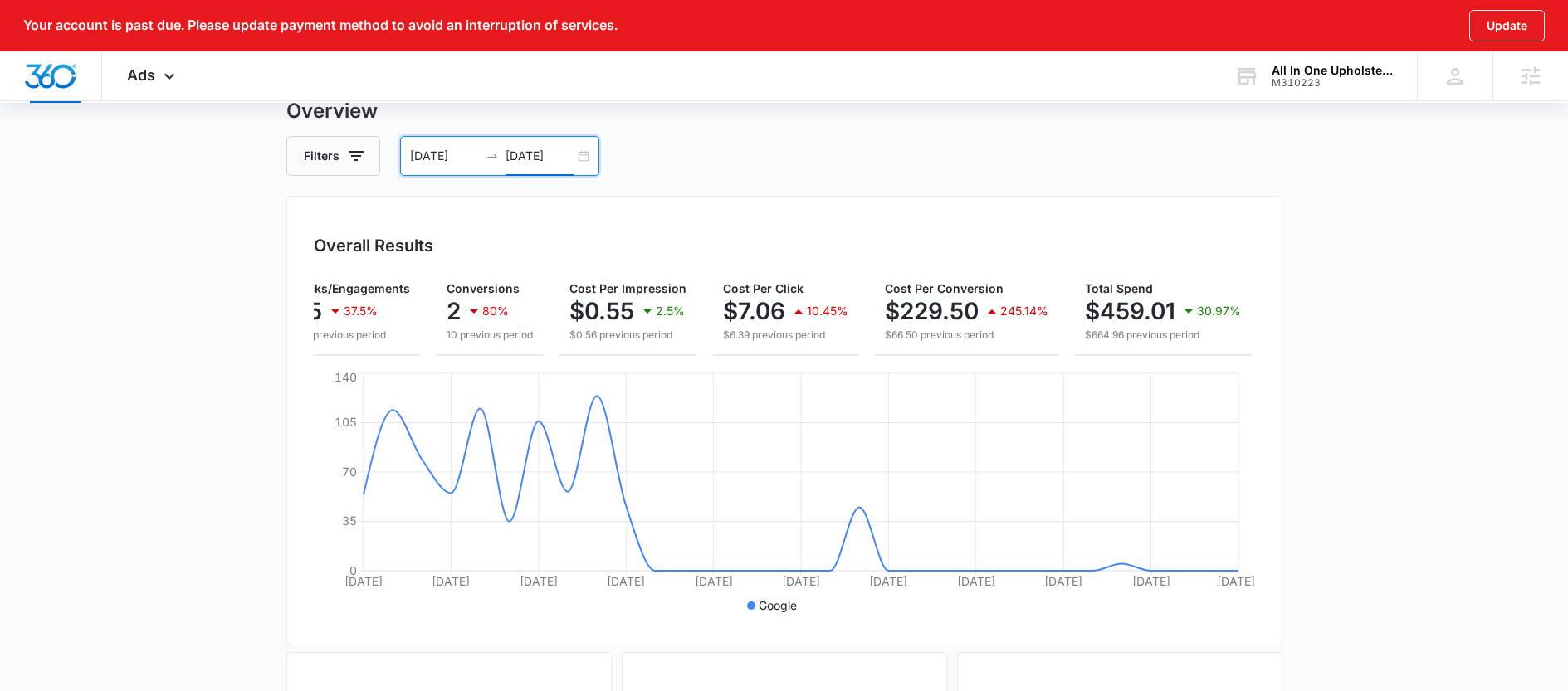
click at [1473, 386] on main "Overview Filters 09/14/2025 10/14/2025 Overall Results Impressions 834 29.2% 1.…" at bounding box center [784, 692] width 1568 height 1191
click at [217, 316] on main "Overview Filters 09/14/2025 10/14/2025 Overall Results Impressions 834 29.2% 1.…" at bounding box center [784, 688] width 1568 height 1191
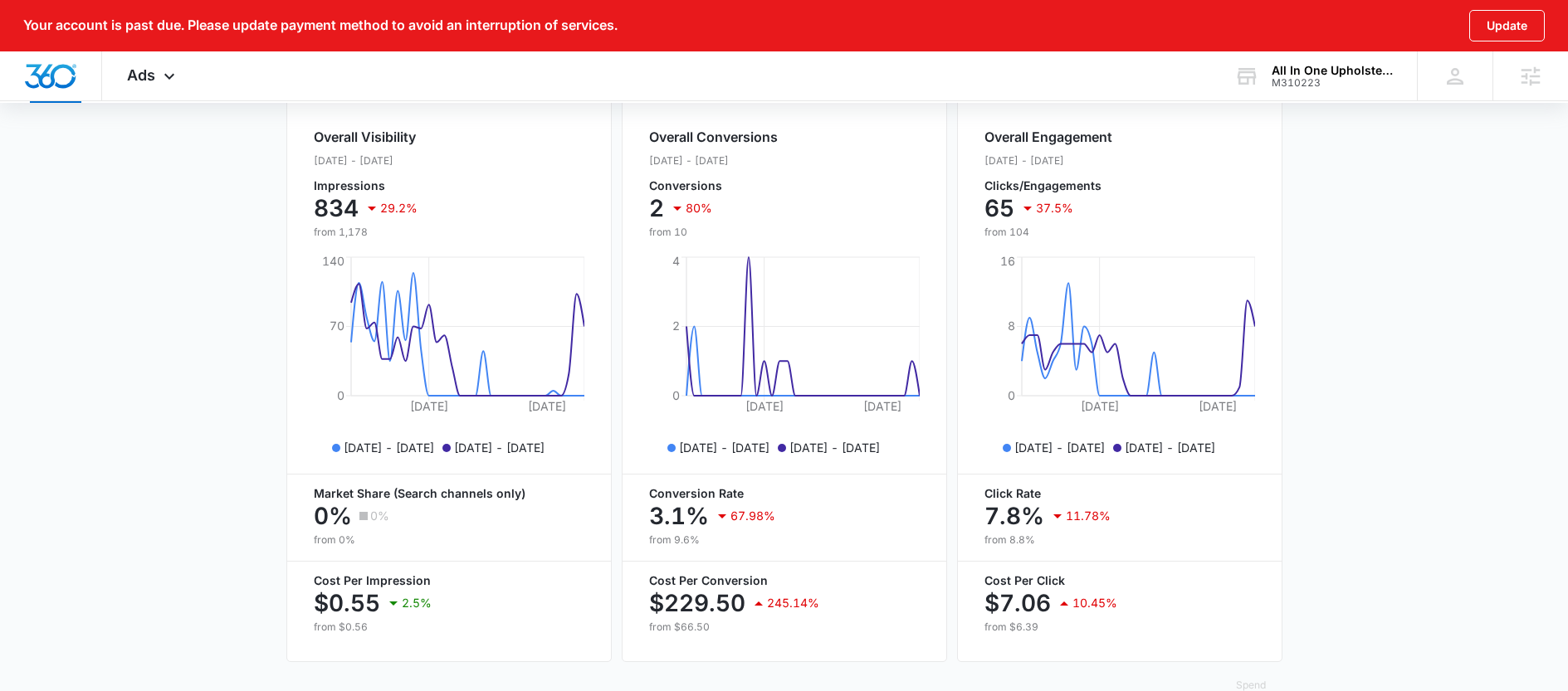
scroll to position [701, 0]
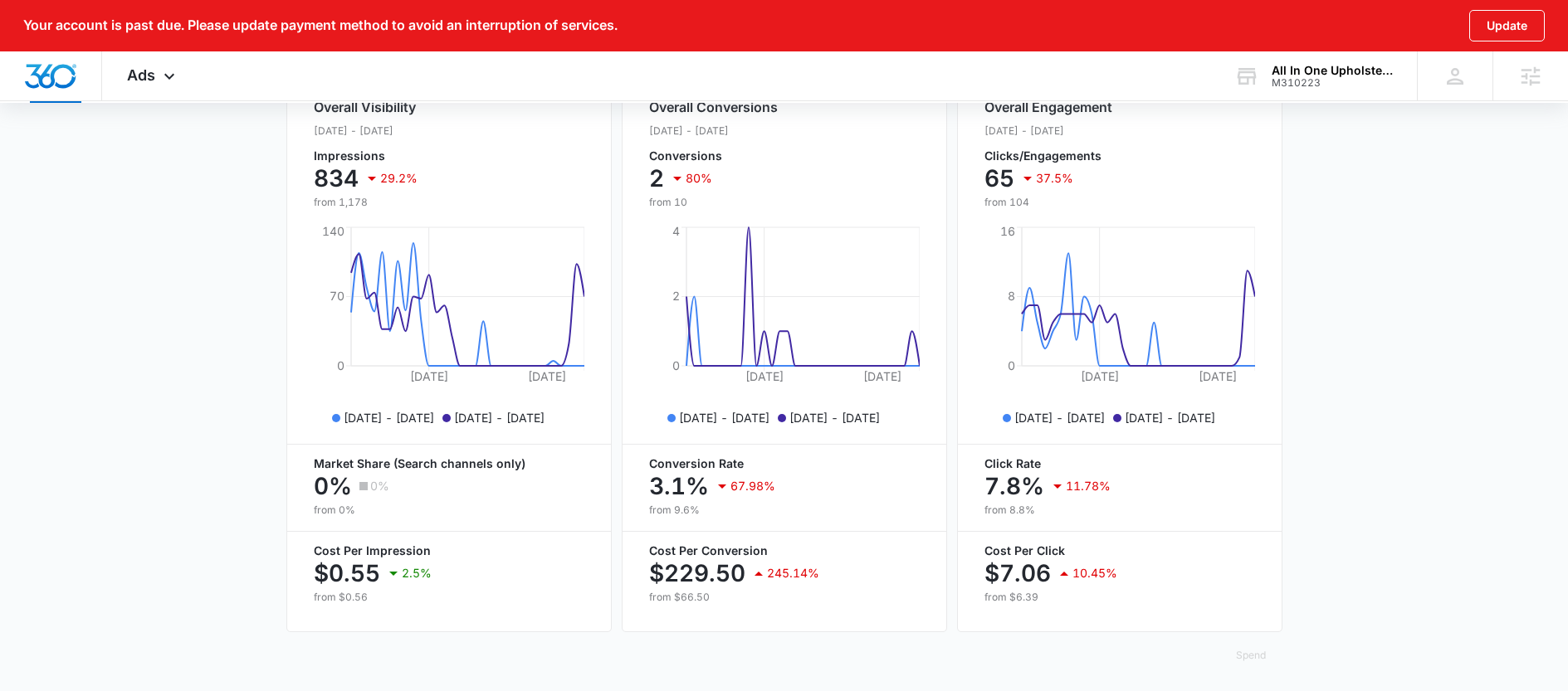
click at [586, 576] on div "Overall Visibility Sep. 14 - Oct. 14, 2025 Impressions 834 29.2% from 1,178 Sep…" at bounding box center [449, 346] width 325 height 572
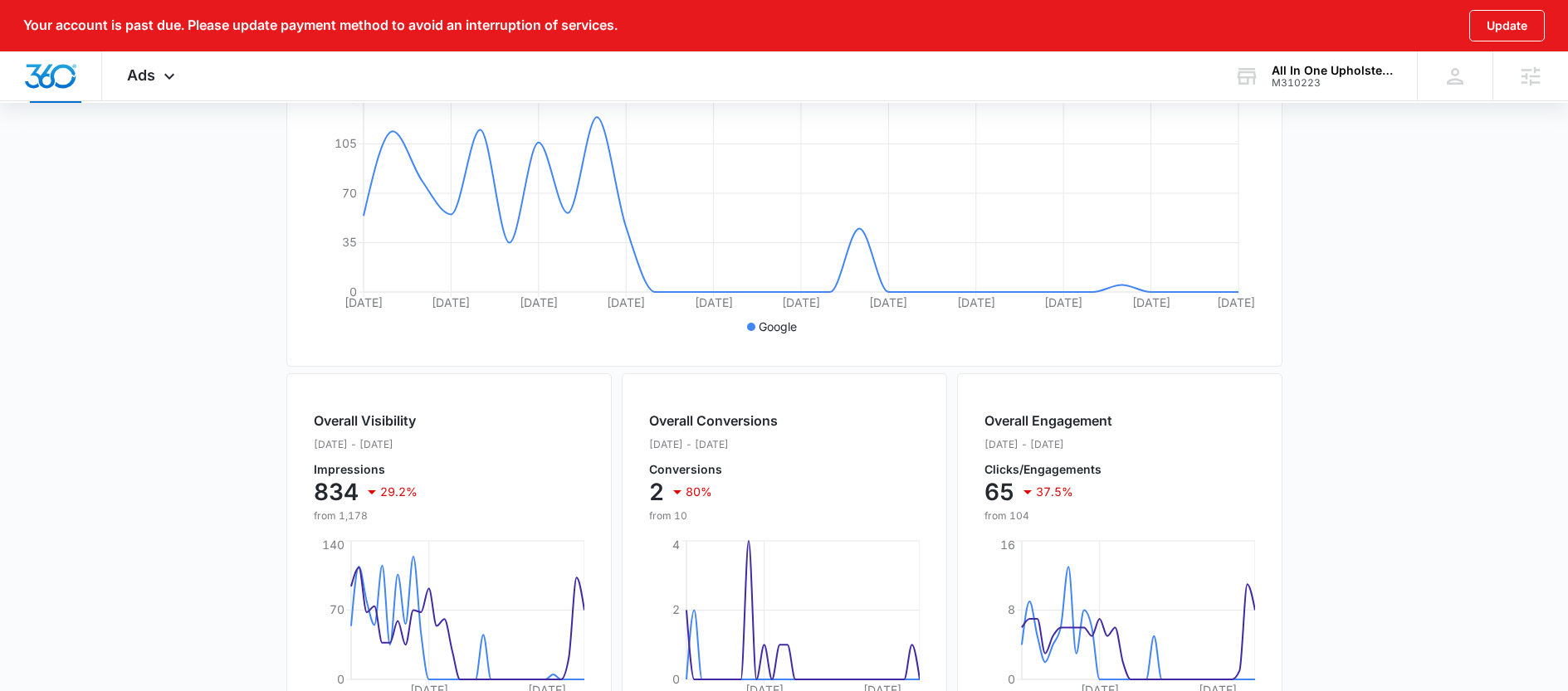
scroll to position [379, 0]
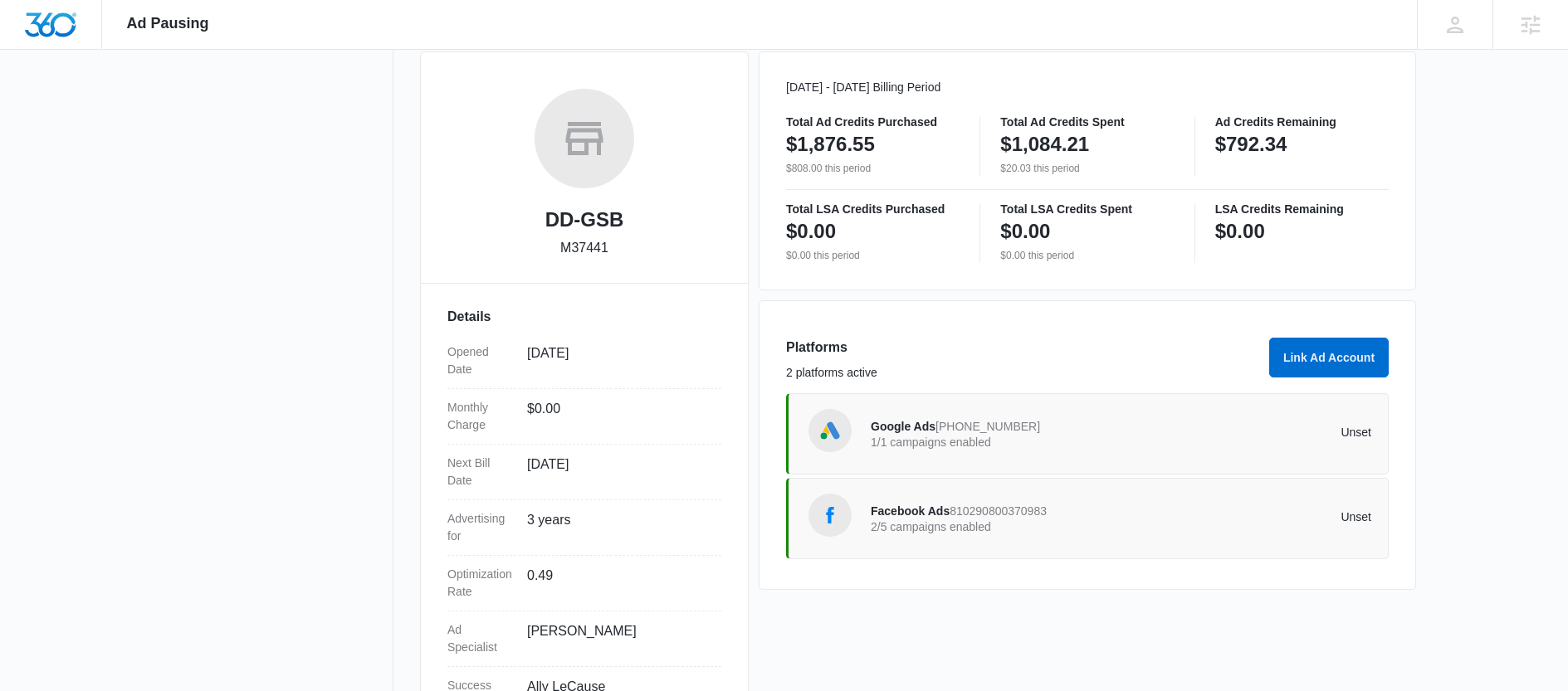
scroll to position [244, 0]
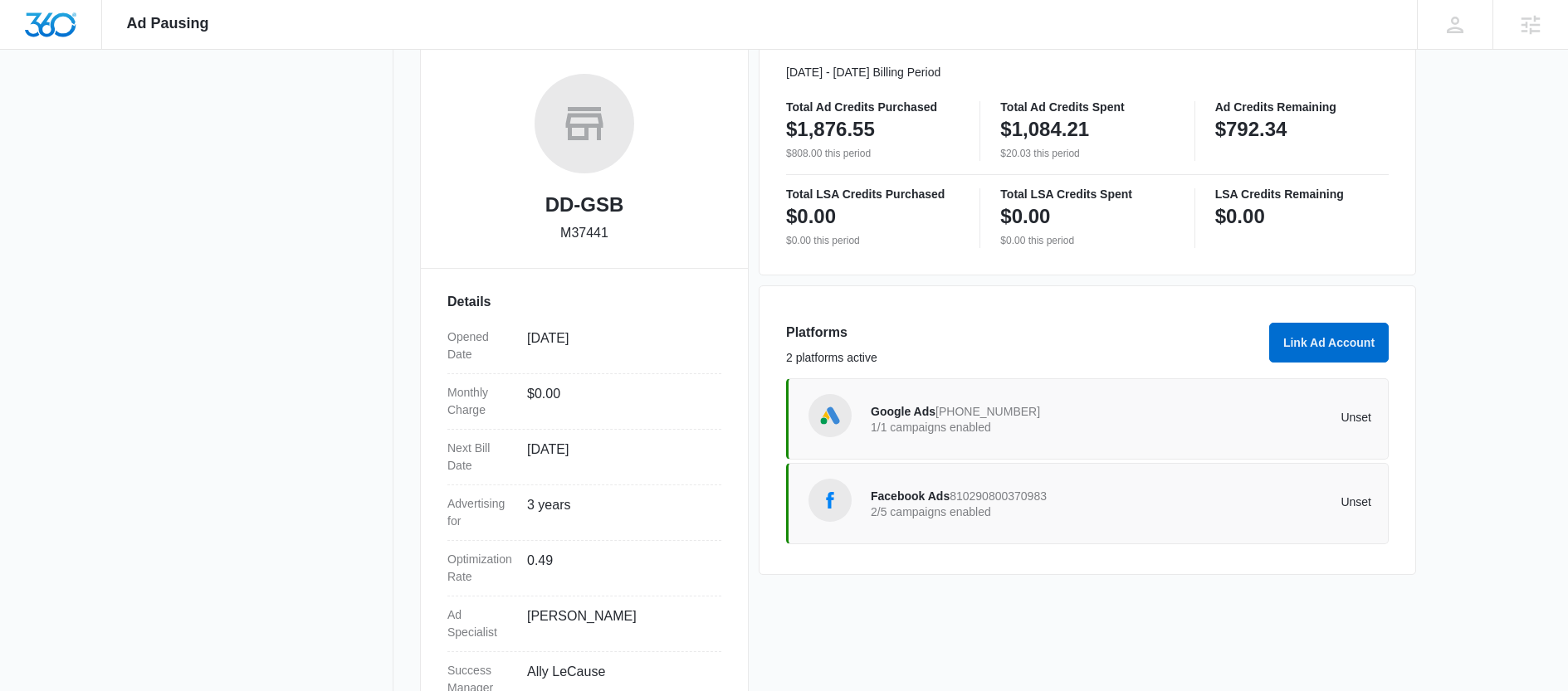
click at [910, 491] on span "Facebook Ads" at bounding box center [910, 496] width 78 height 13
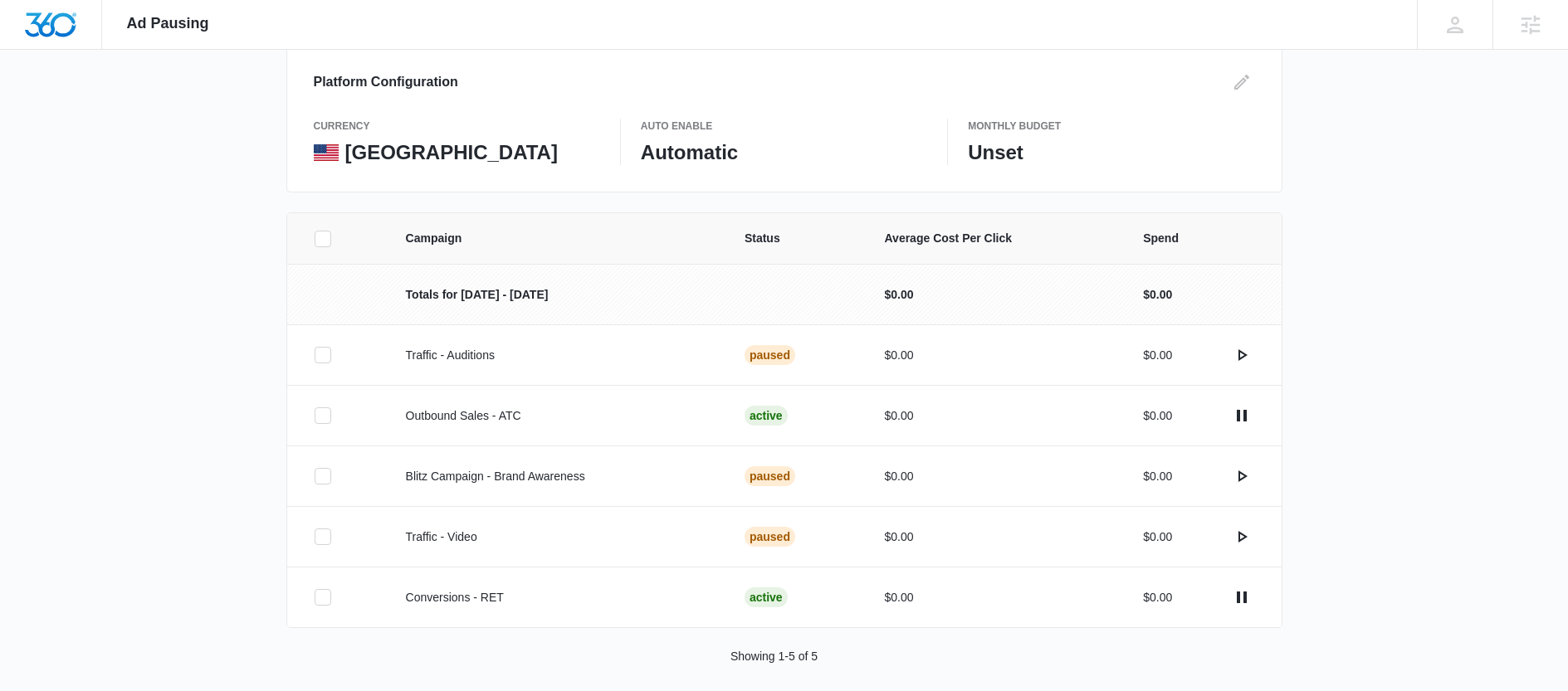
scroll to position [203, 0]
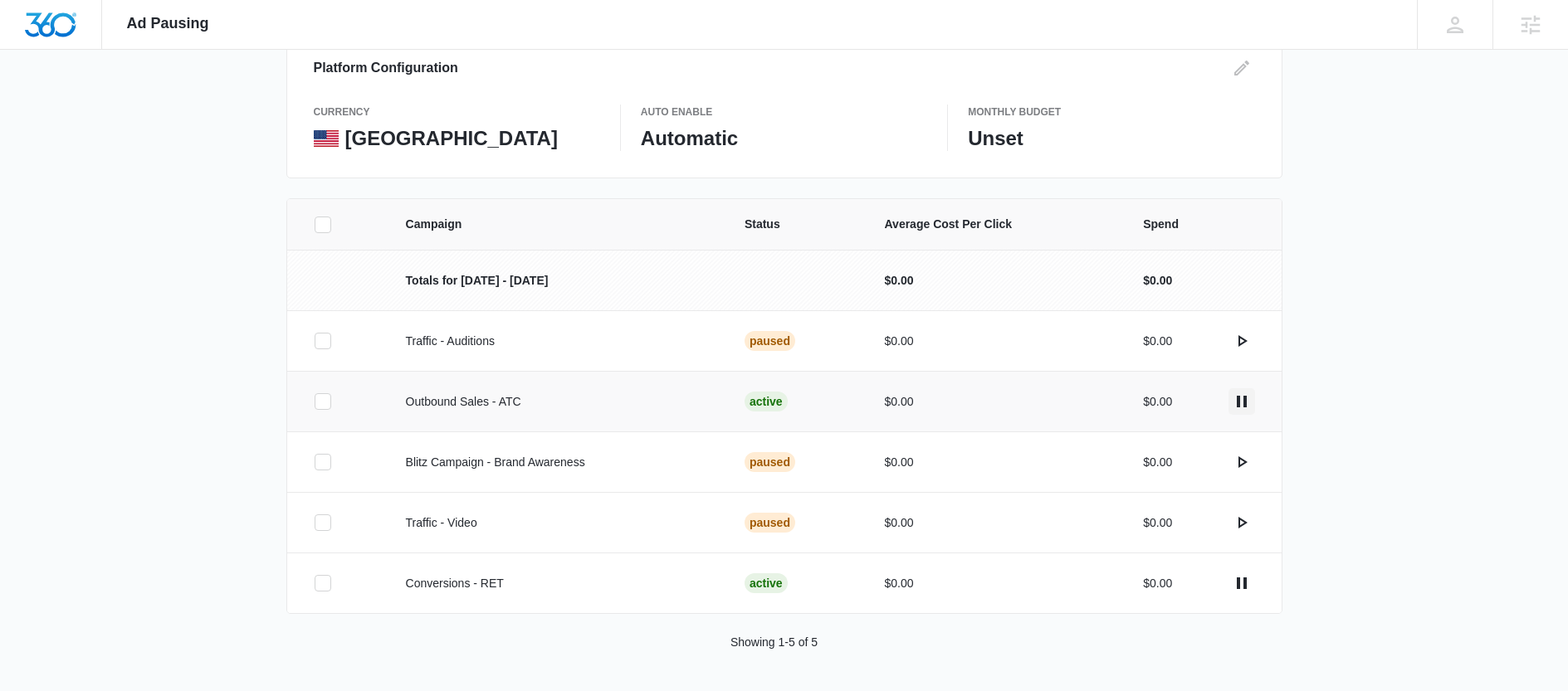
click at [1239, 400] on icon "actions.pause" at bounding box center [1241, 401] width 10 height 11
click at [1246, 585] on icon "actions.pause" at bounding box center [1241, 582] width 20 height 20
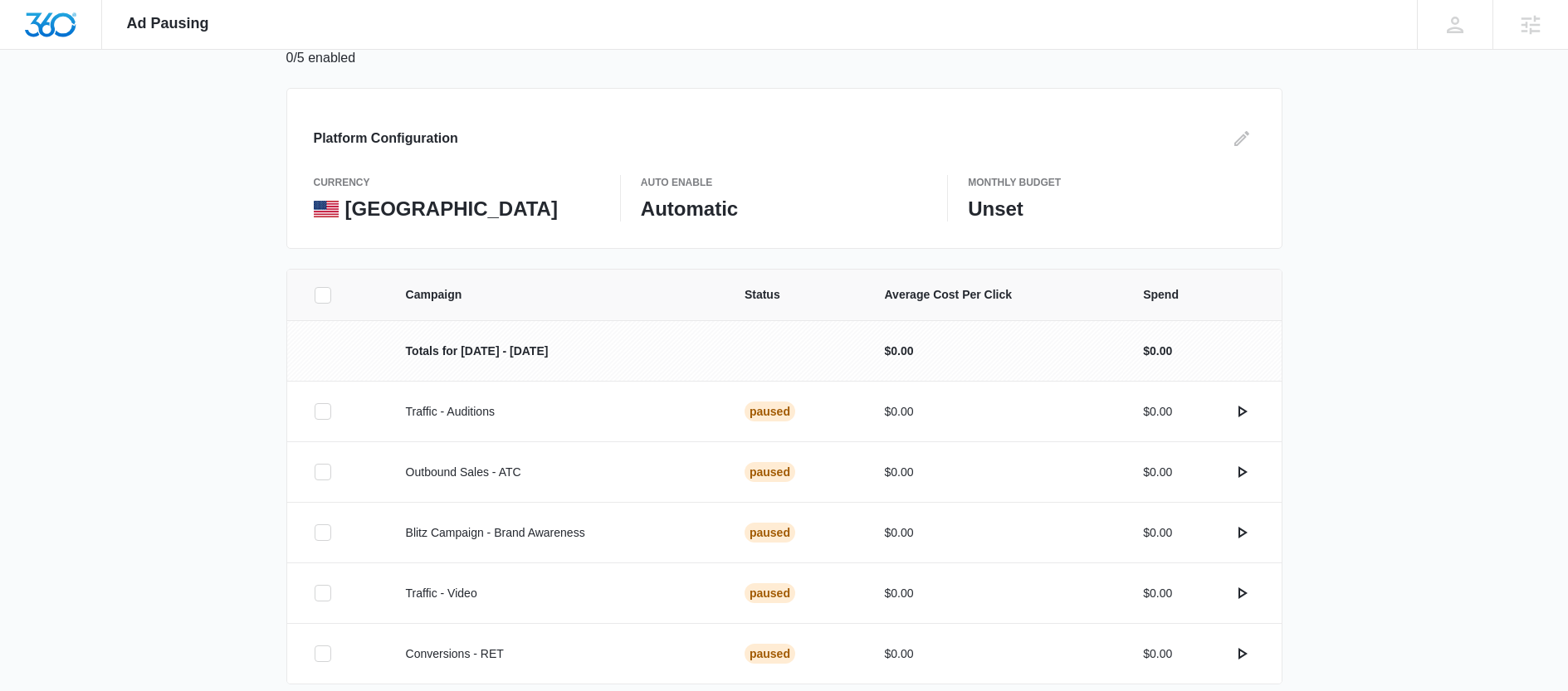
scroll to position [58, 0]
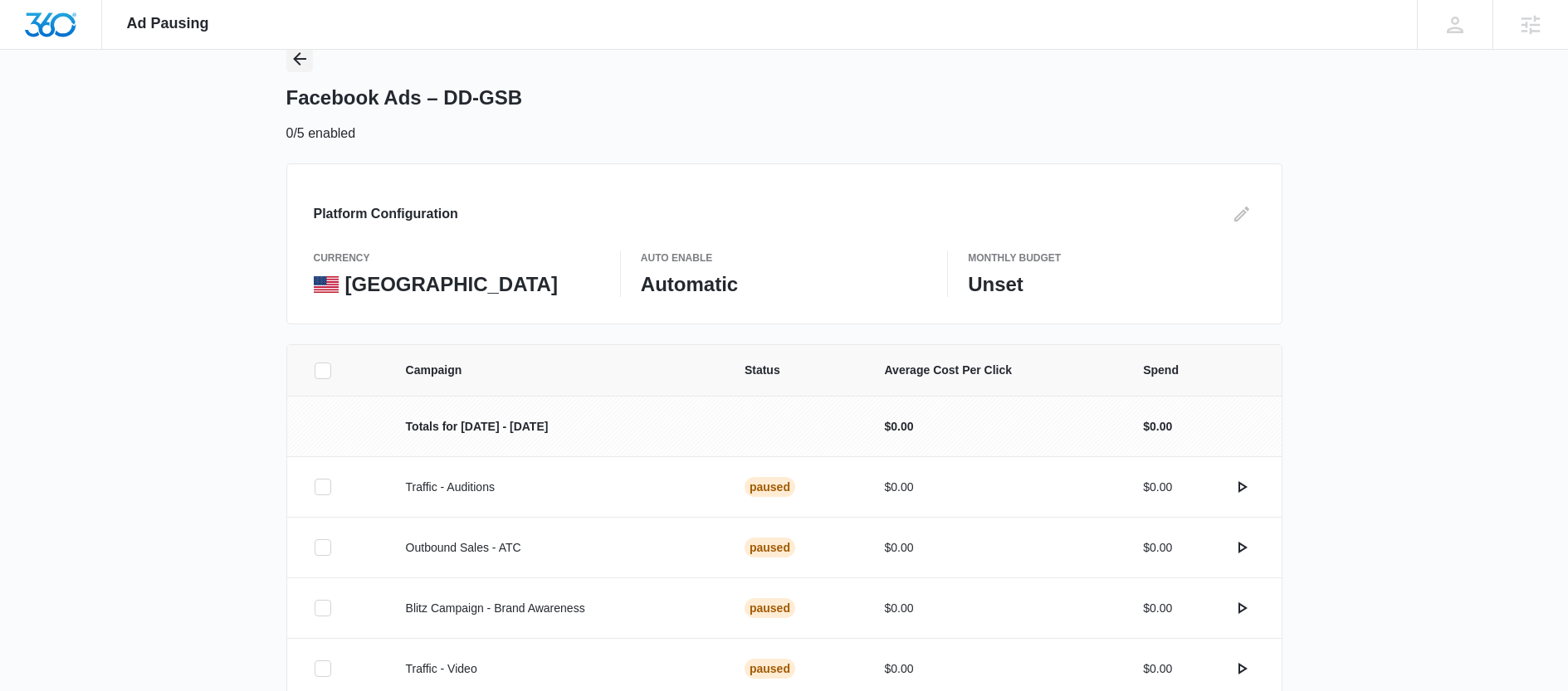
click at [296, 59] on icon "Back" at bounding box center [299, 59] width 13 height 13
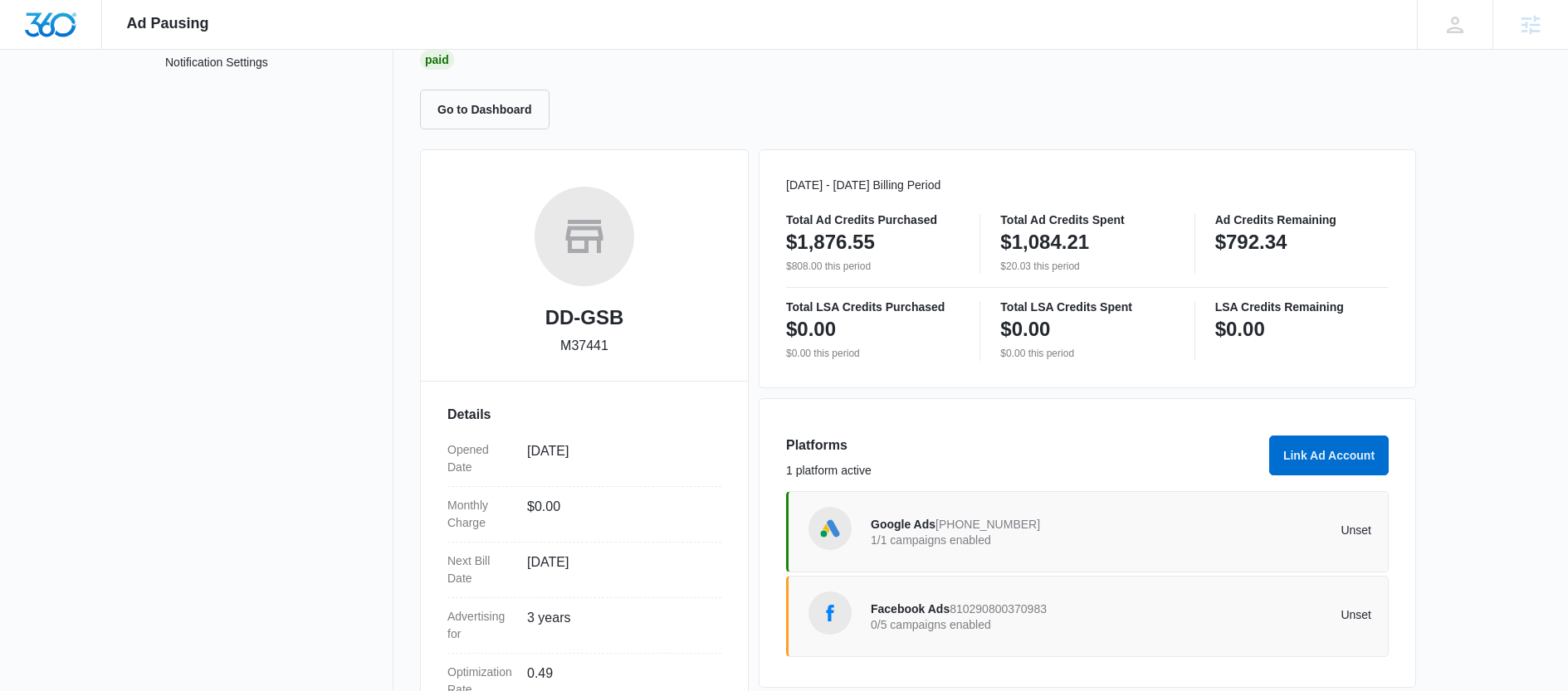
scroll to position [308, 0]
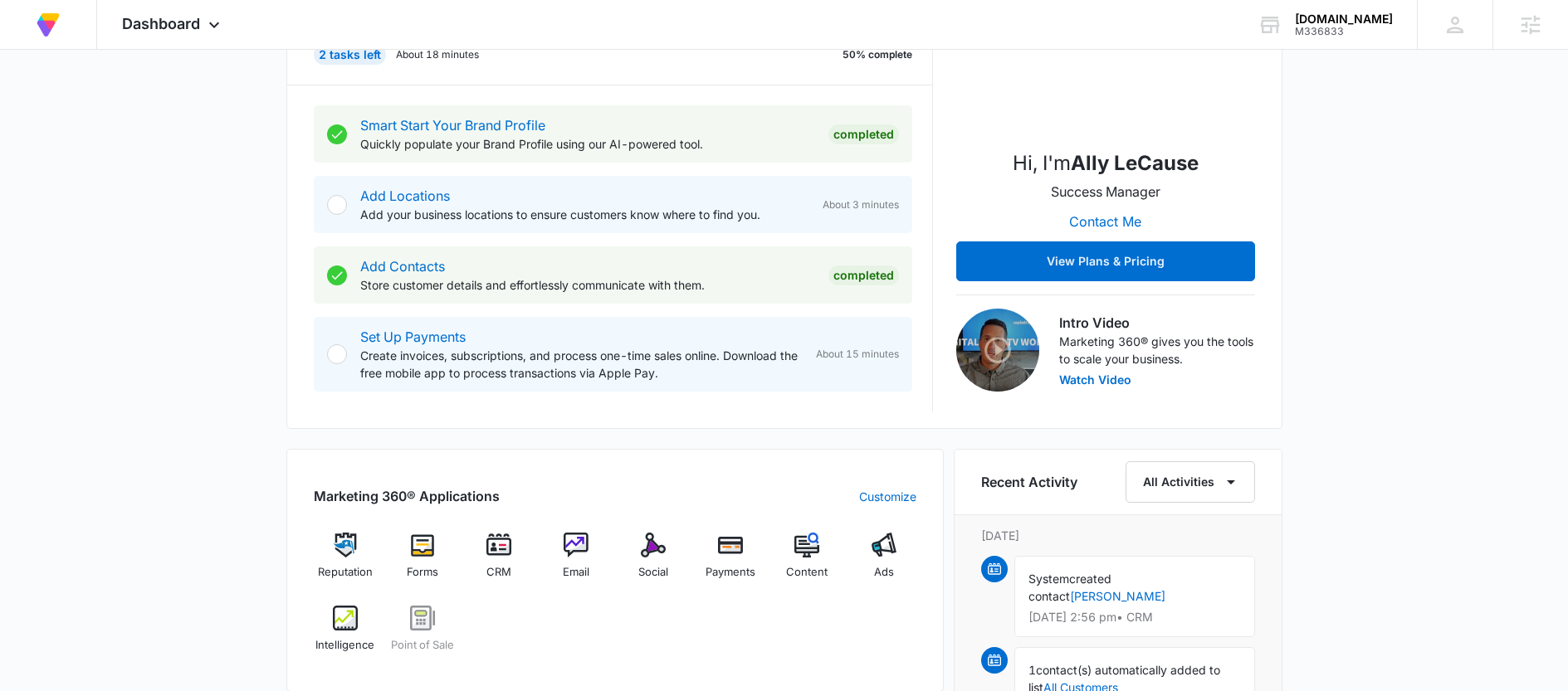
scroll to position [468, 0]
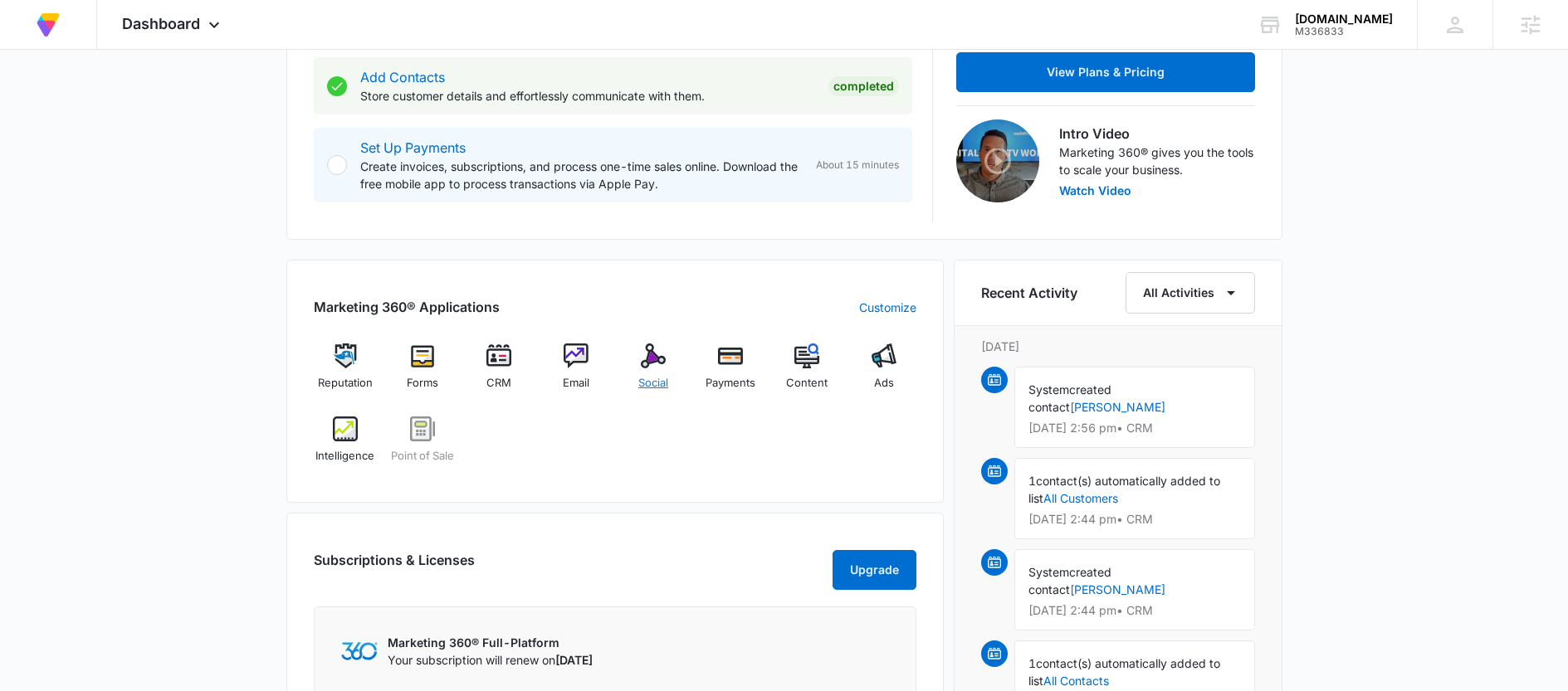
click at [660, 354] on img at bounding box center [653, 356] width 25 height 25
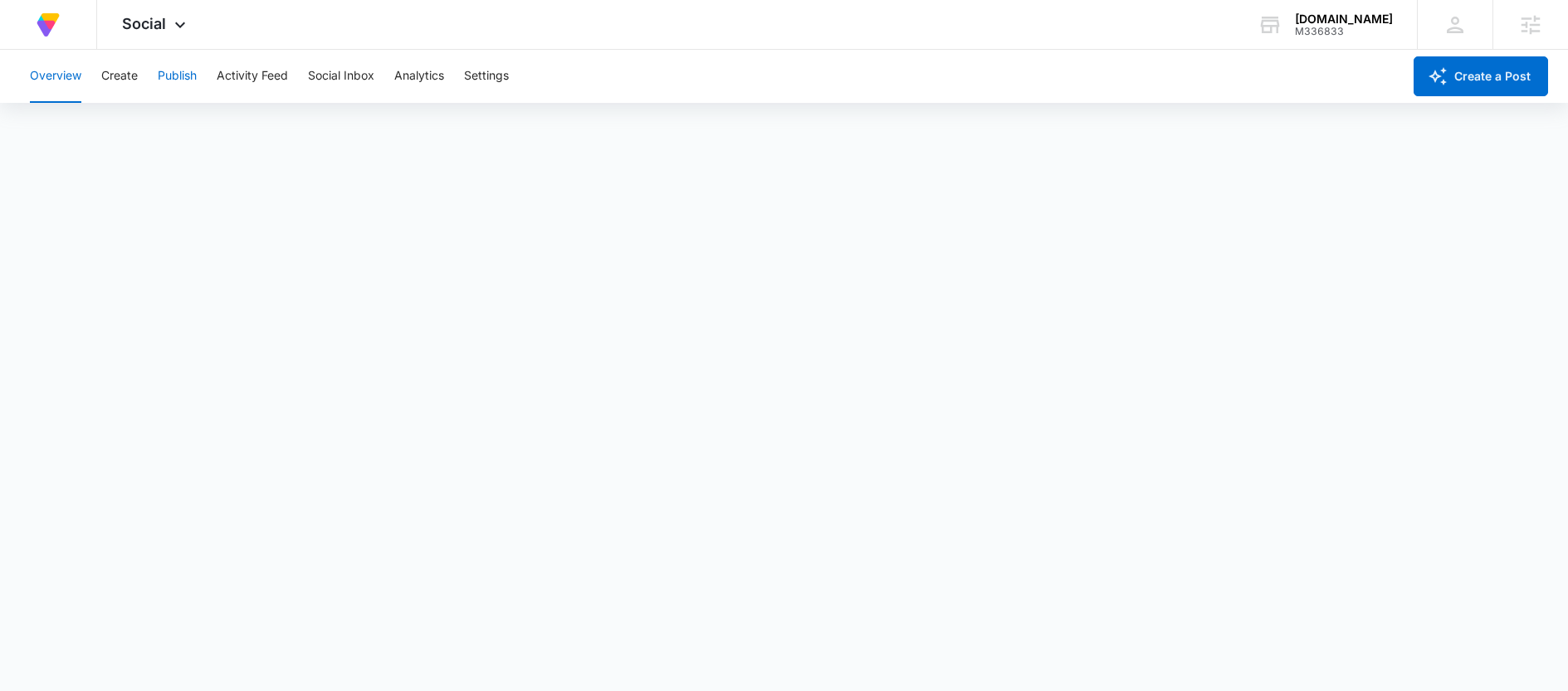
click at [179, 79] on button "Publish" at bounding box center [177, 76] width 39 height 53
click at [1493, 91] on button "Create a Post" at bounding box center [1480, 76] width 134 height 40
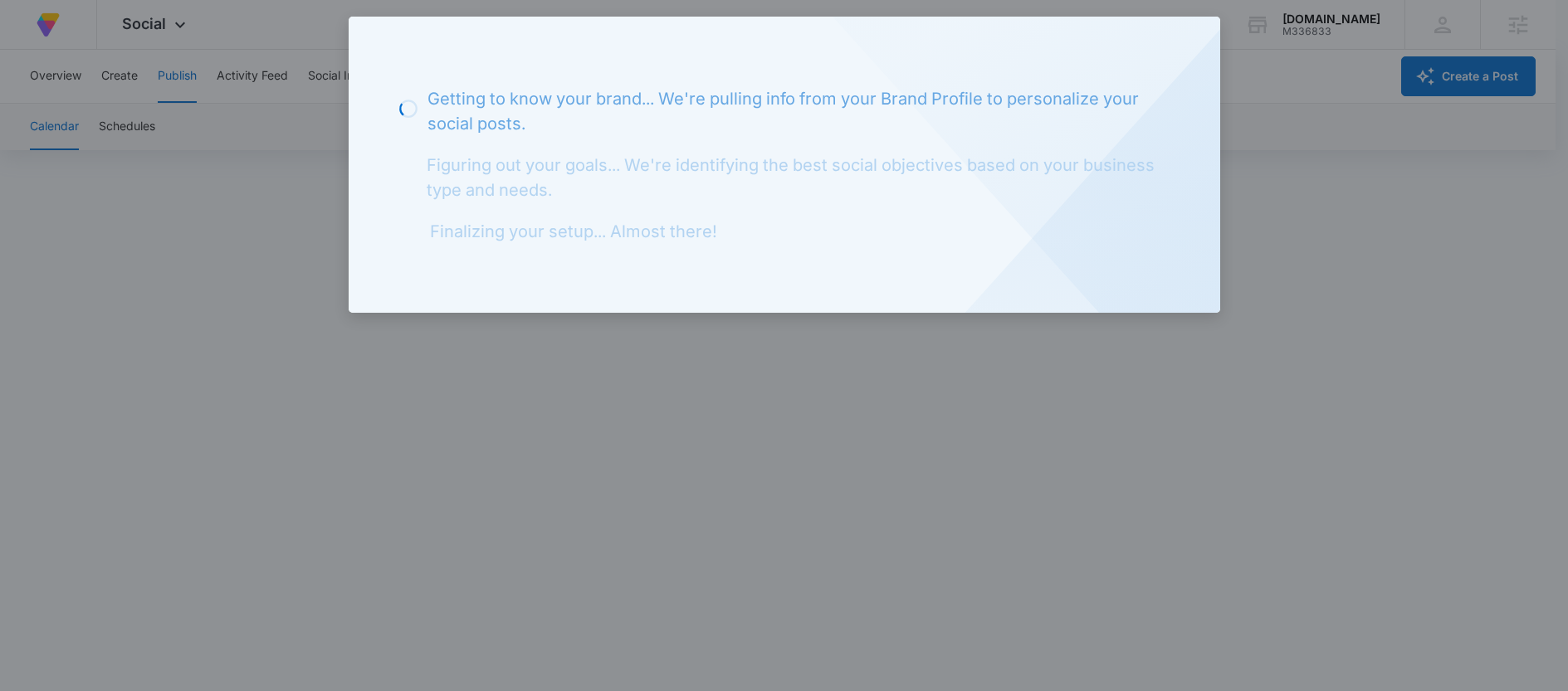
click at [456, 439] on div at bounding box center [784, 346] width 1568 height 691
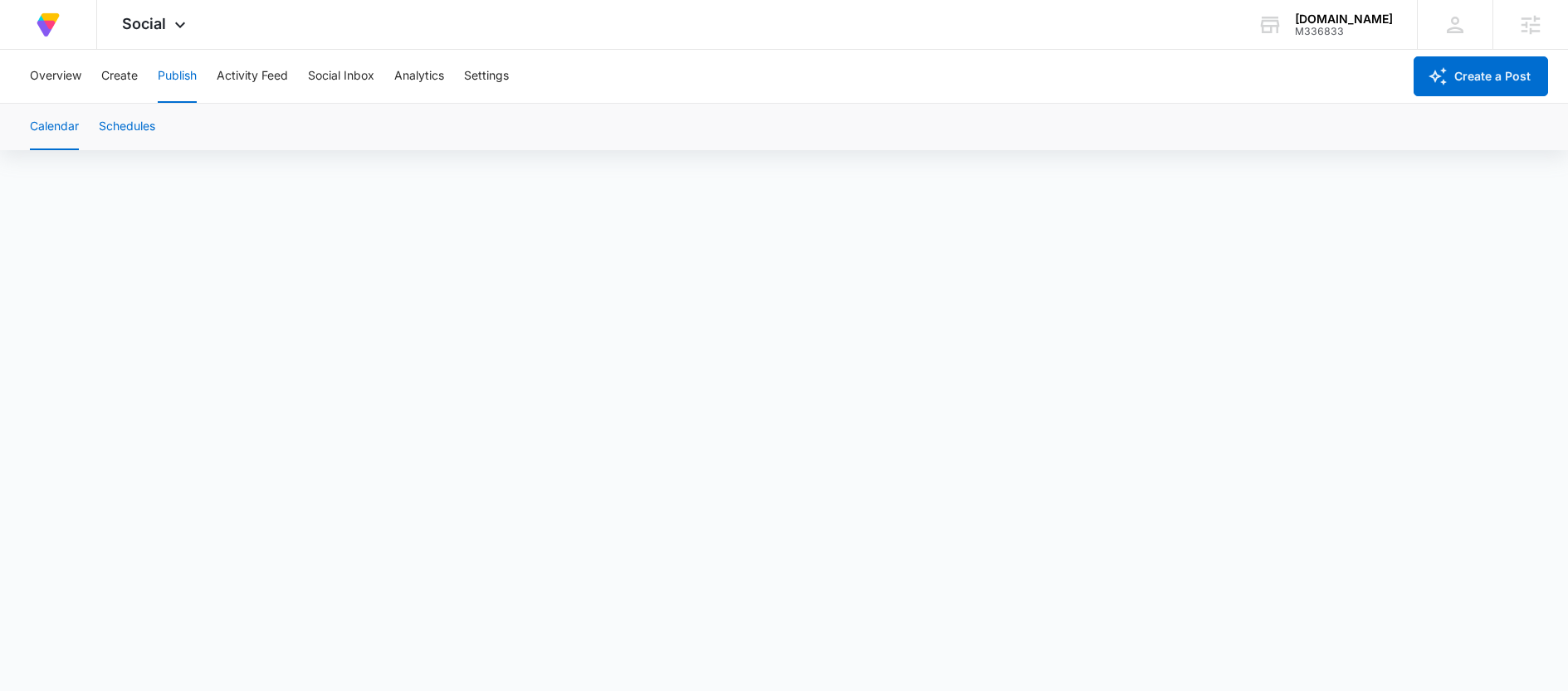
click at [140, 118] on button "Schedules" at bounding box center [128, 126] width 57 height 46
click at [37, 132] on button "Calendar" at bounding box center [55, 126] width 49 height 46
click at [128, 84] on button "Create" at bounding box center [119, 76] width 37 height 53
click at [486, 72] on button "Settings" at bounding box center [486, 76] width 44 height 53
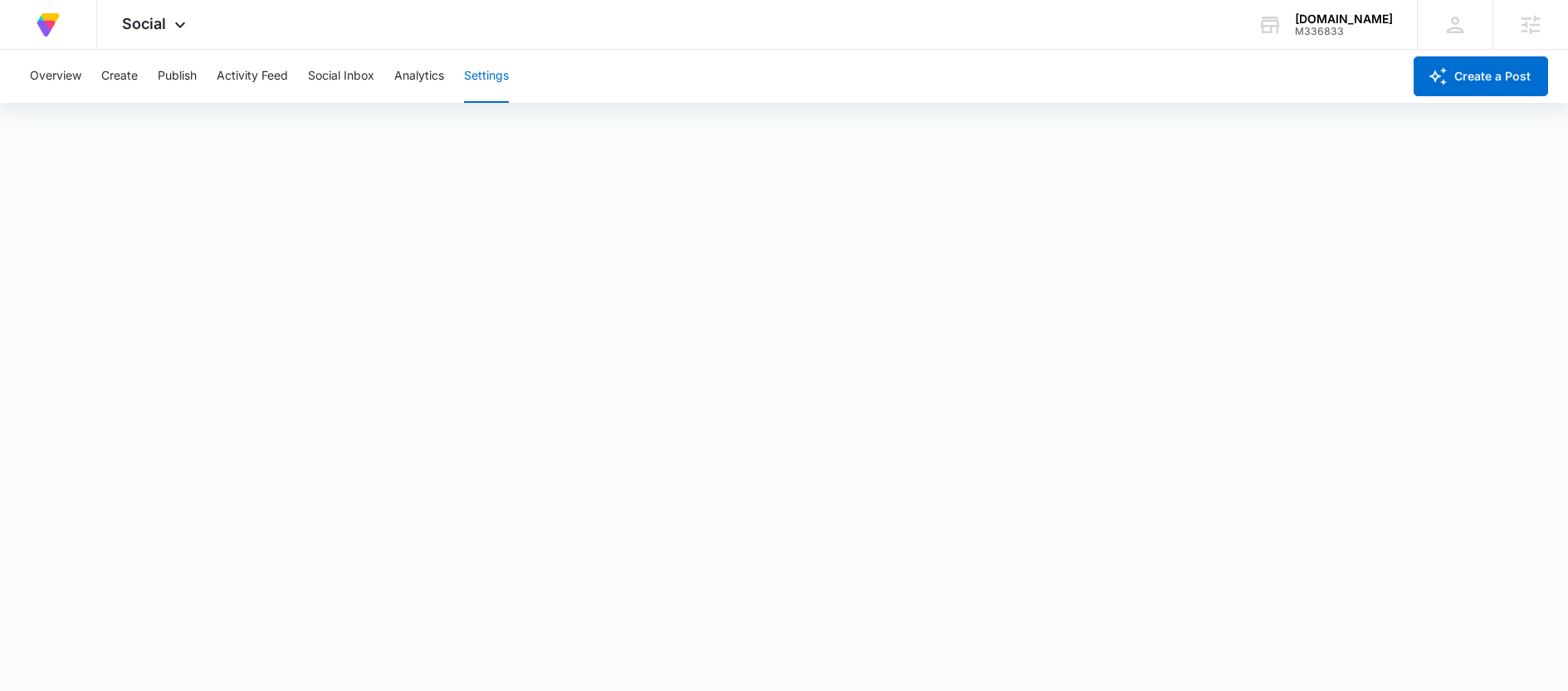
scroll to position [4, 0]
click at [1321, 32] on div "M336833" at bounding box center [1344, 31] width 98 height 11
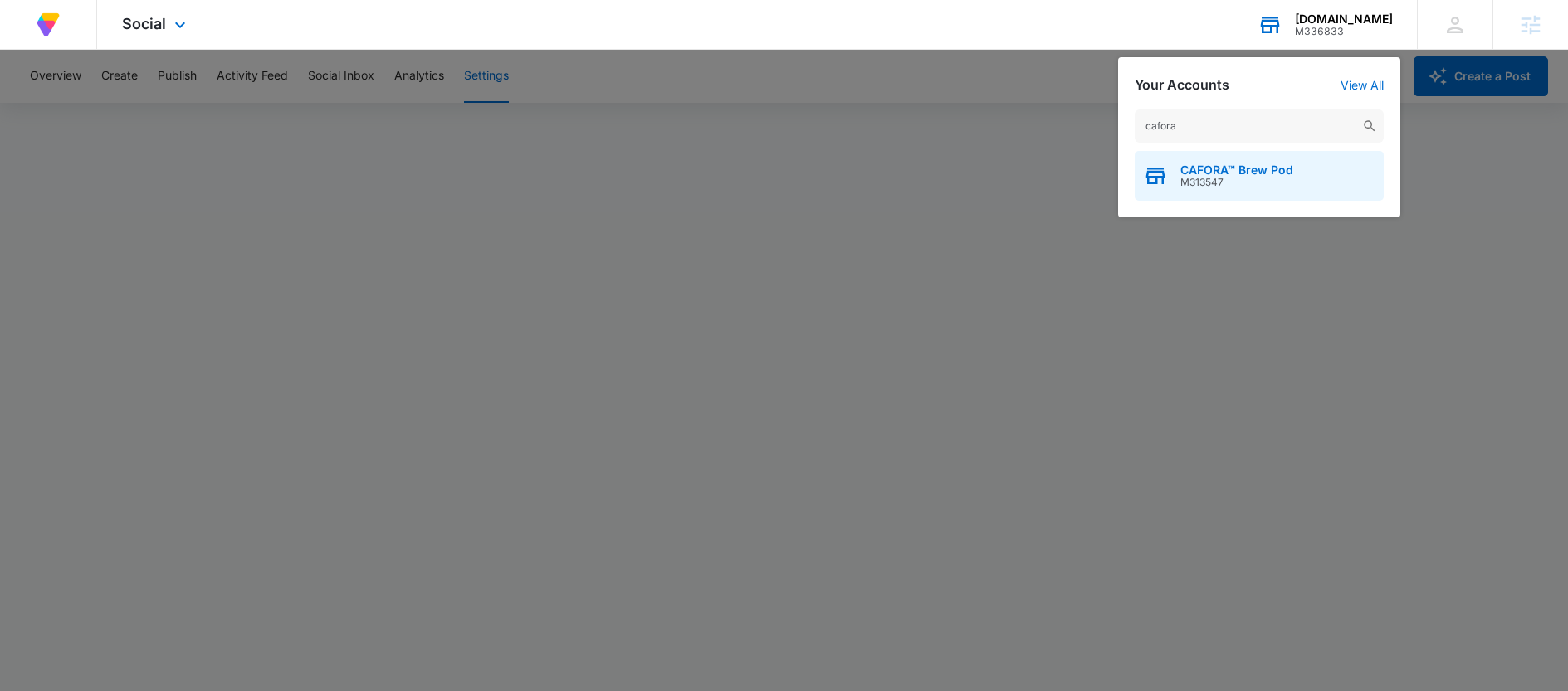
type input "cafora"
click at [1233, 177] on span "M313547" at bounding box center [1237, 182] width 113 height 11
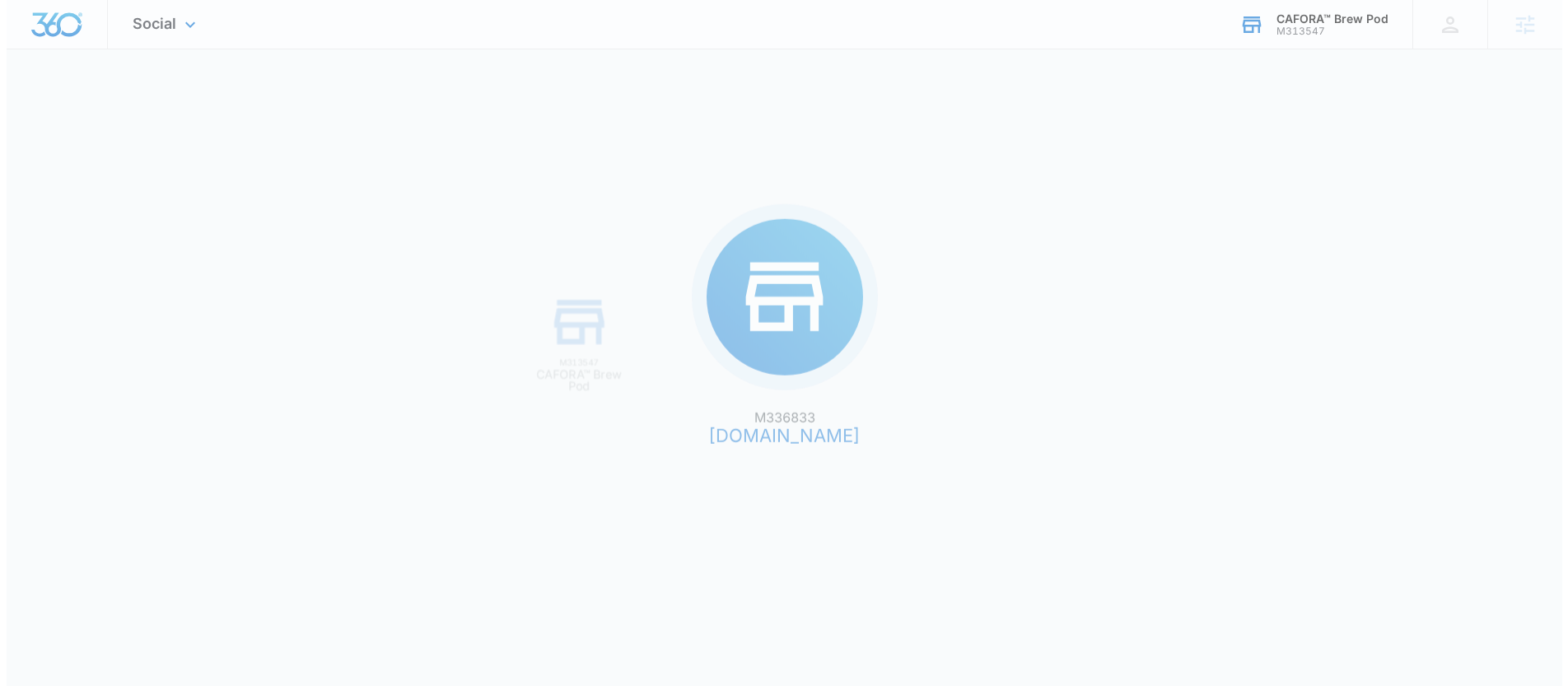
scroll to position [0, 0]
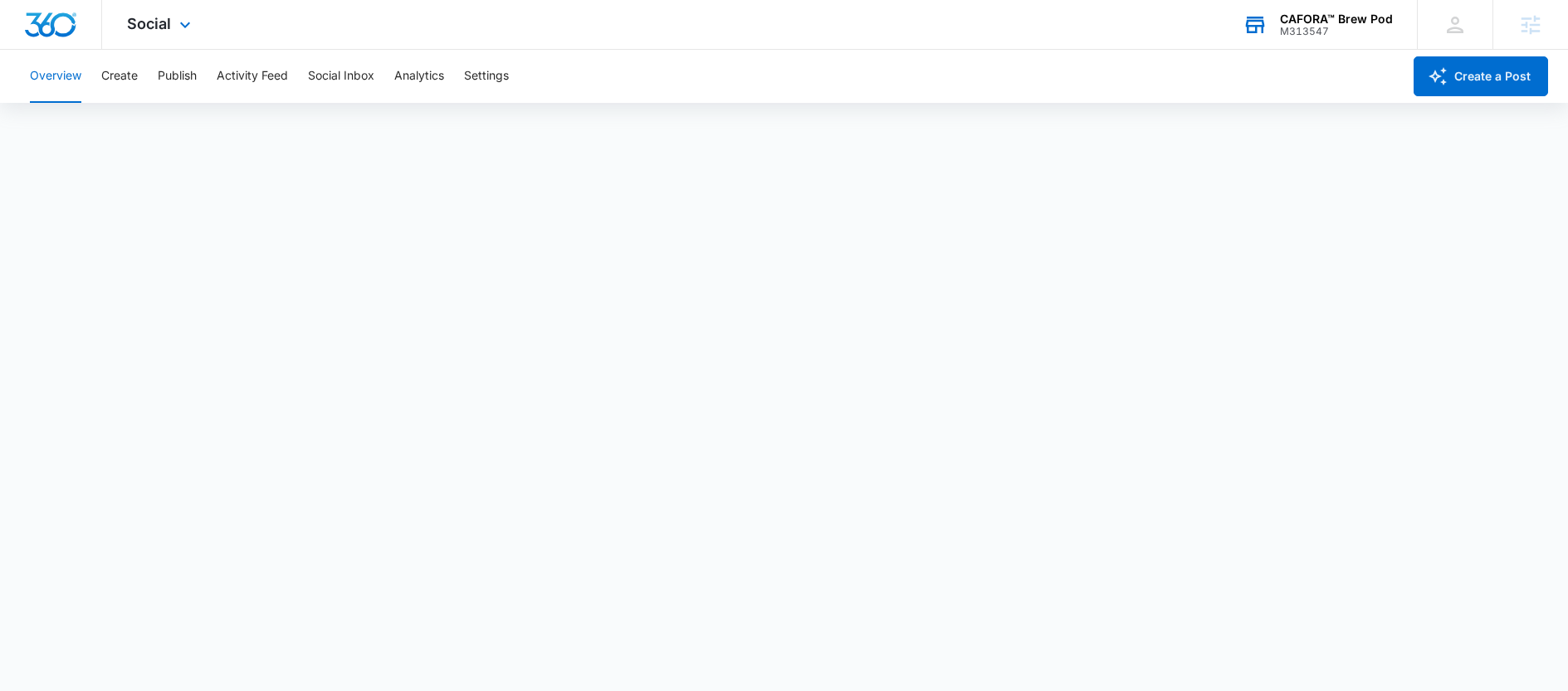
click at [172, 35] on div "Social Apps Reputation Websites Forms CRM Email Social Shop Payments POS Conten…" at bounding box center [161, 25] width 118 height 49
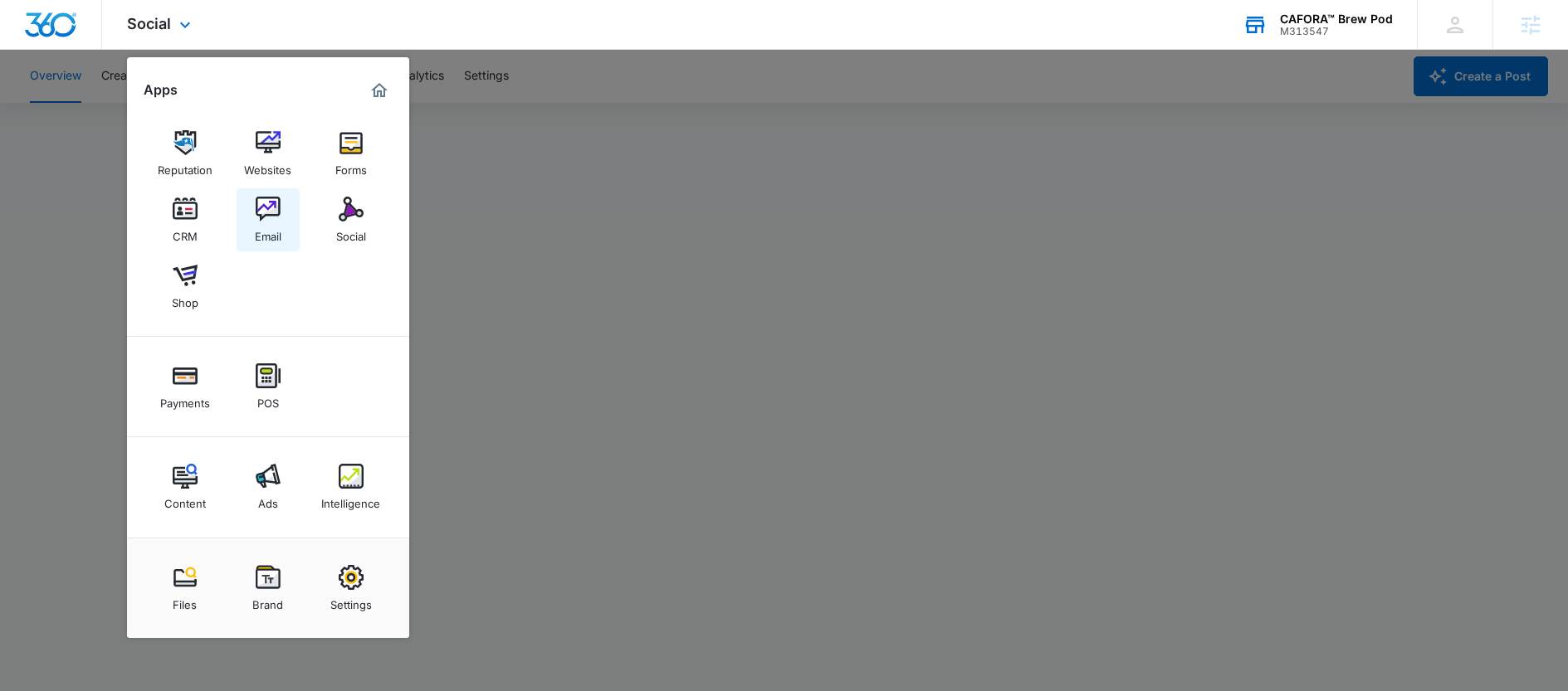
click at [264, 203] on img at bounding box center [268, 209] width 25 height 25
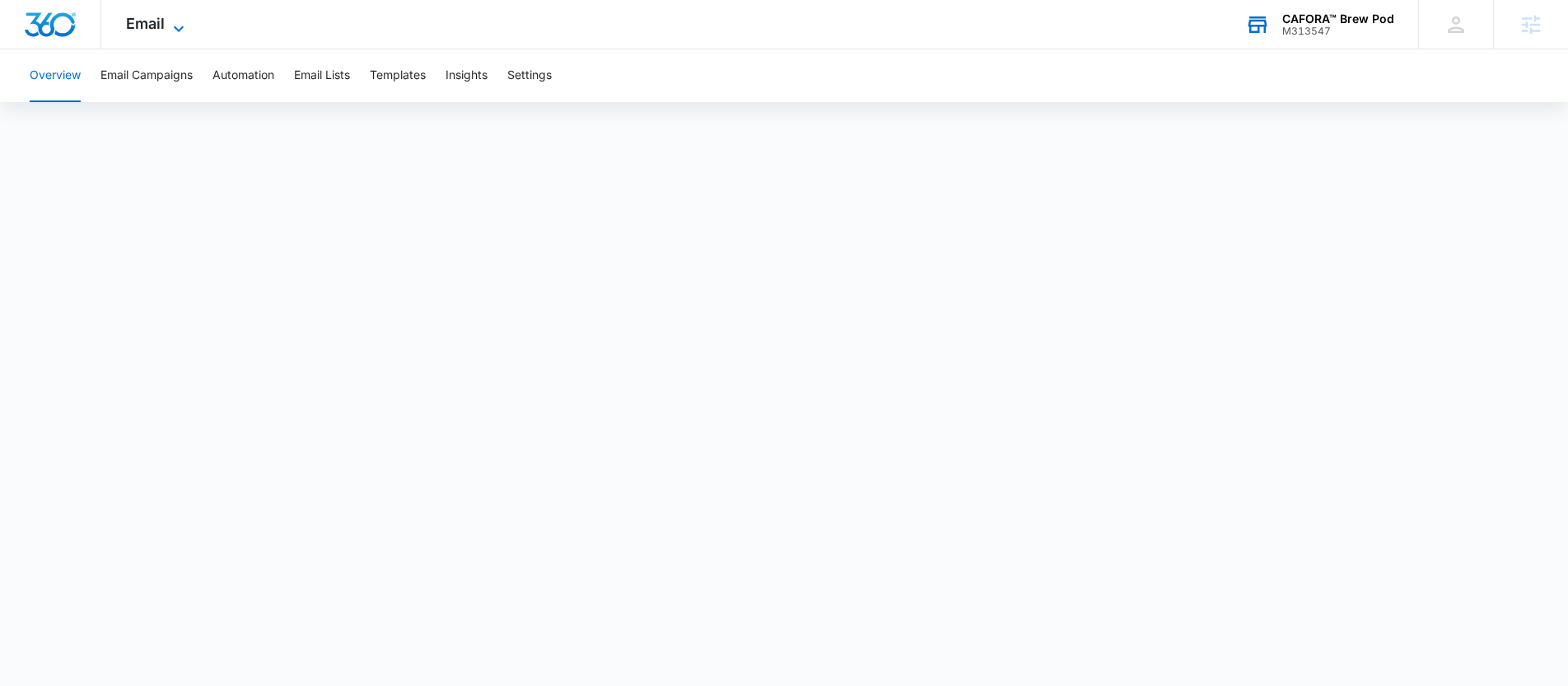
click at [182, 29] on icon at bounding box center [178, 28] width 20 height 20
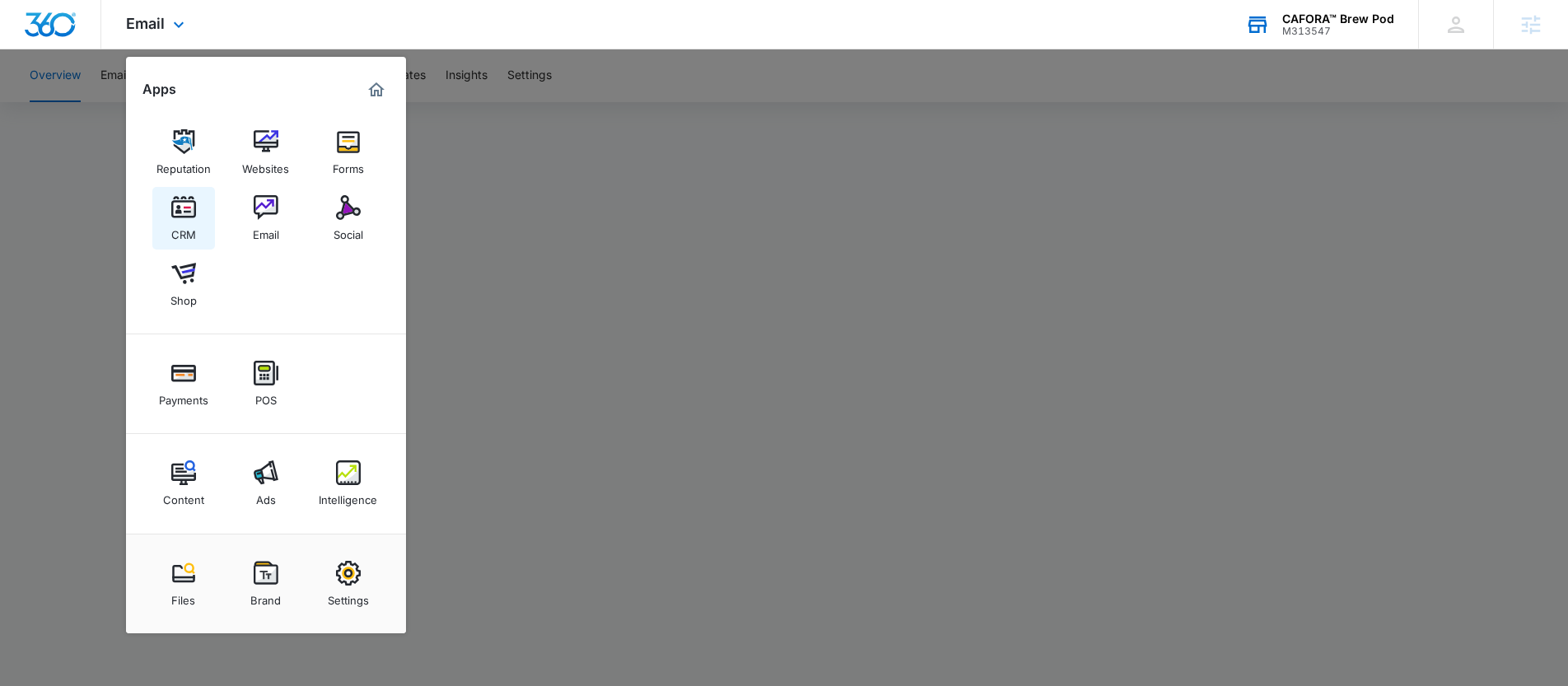
click at [202, 207] on link "CRM" at bounding box center [184, 217] width 63 height 63
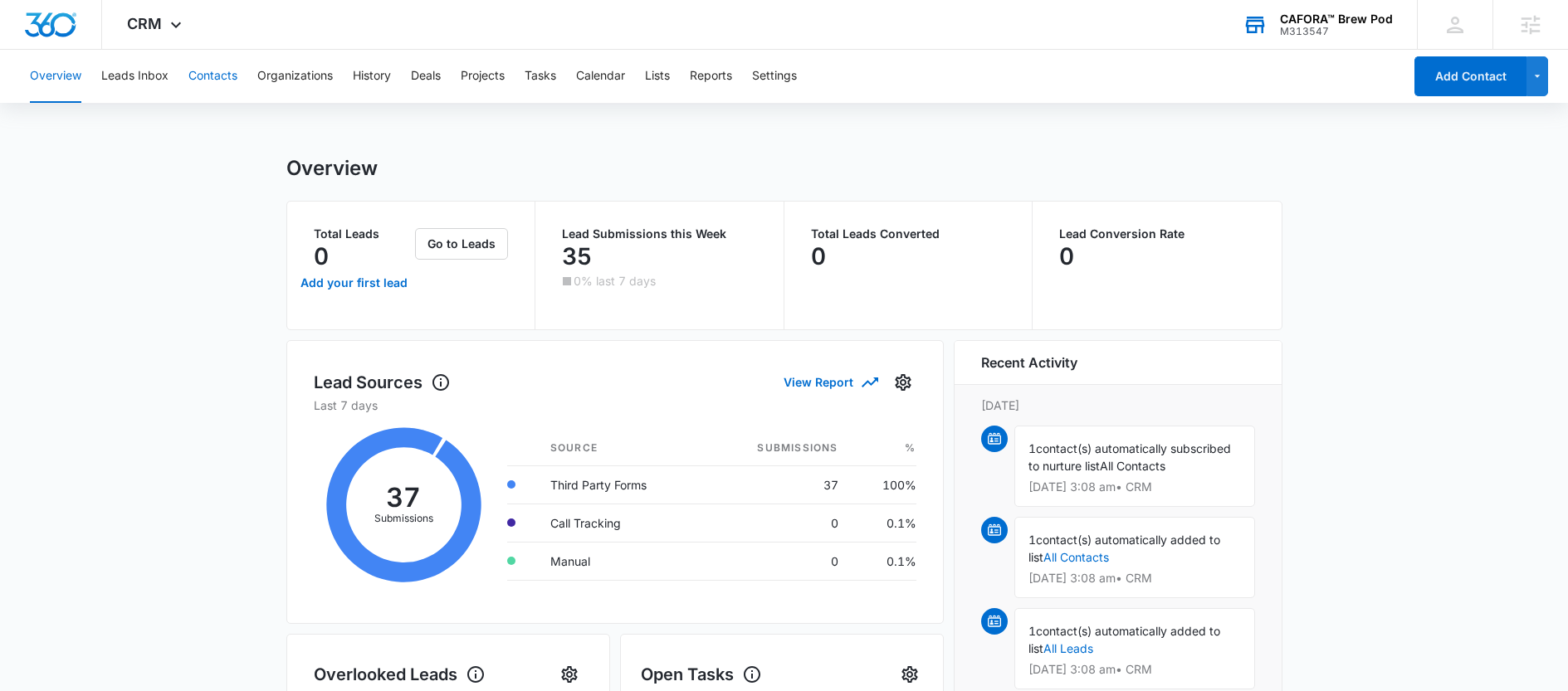
click at [205, 71] on button "Contacts" at bounding box center [213, 76] width 49 height 53
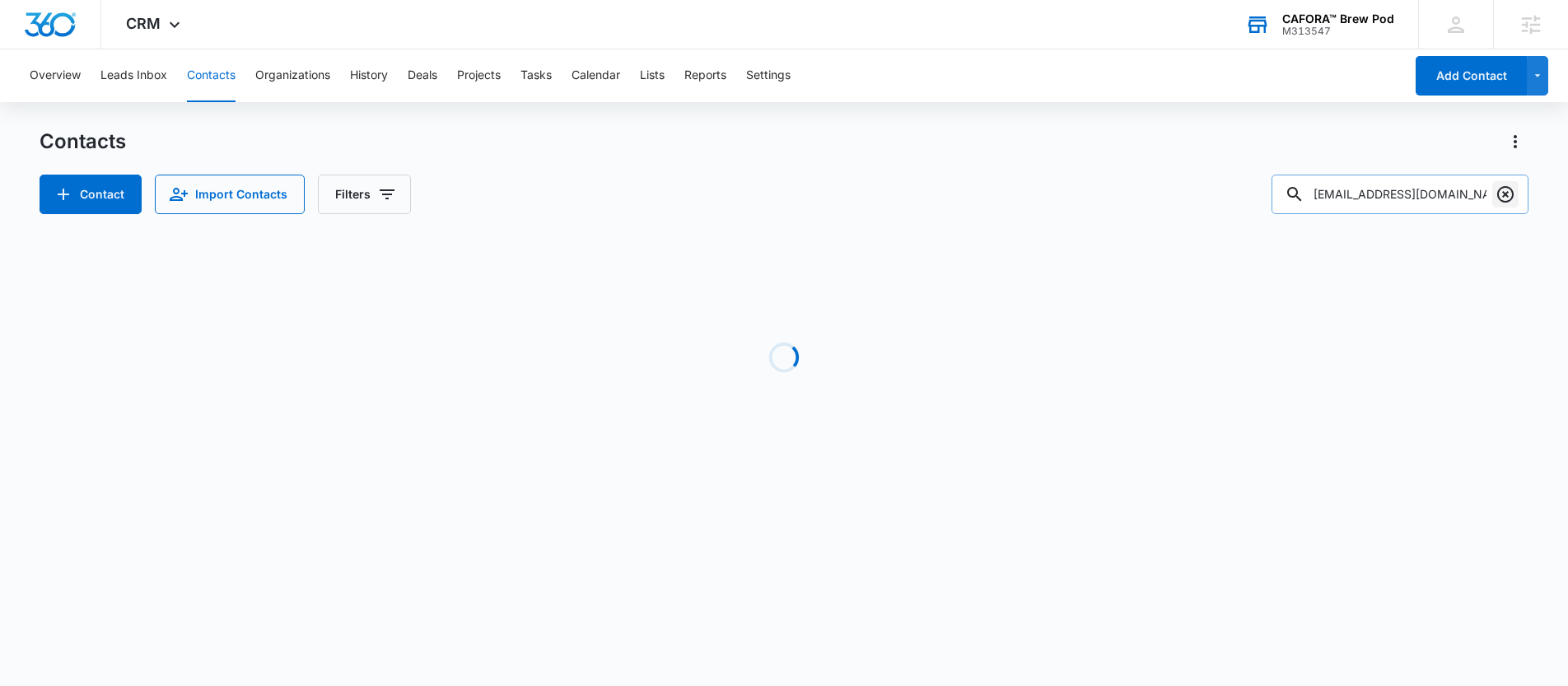
click at [1509, 195] on icon "Clear" at bounding box center [1505, 194] width 20 height 20
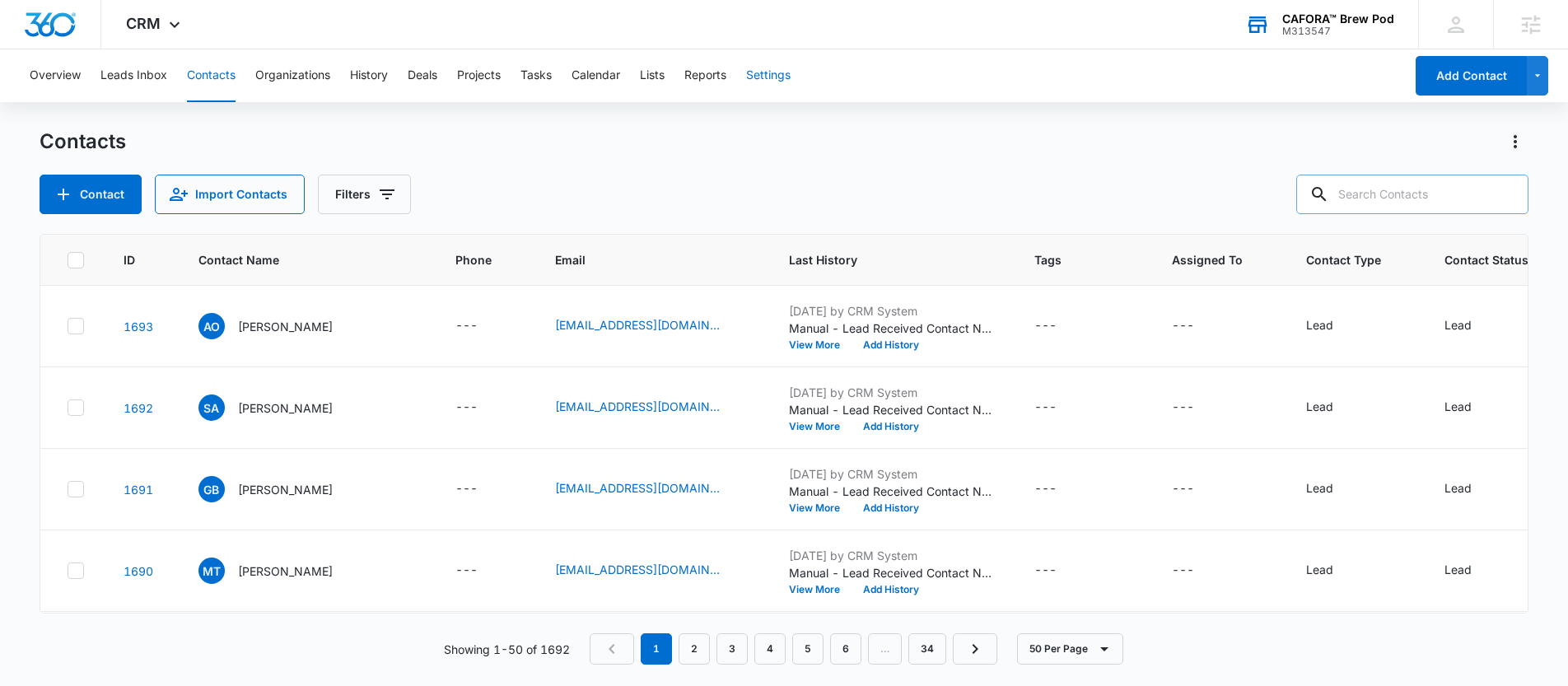
click at [764, 79] on button "Settings" at bounding box center [768, 76] width 44 height 52
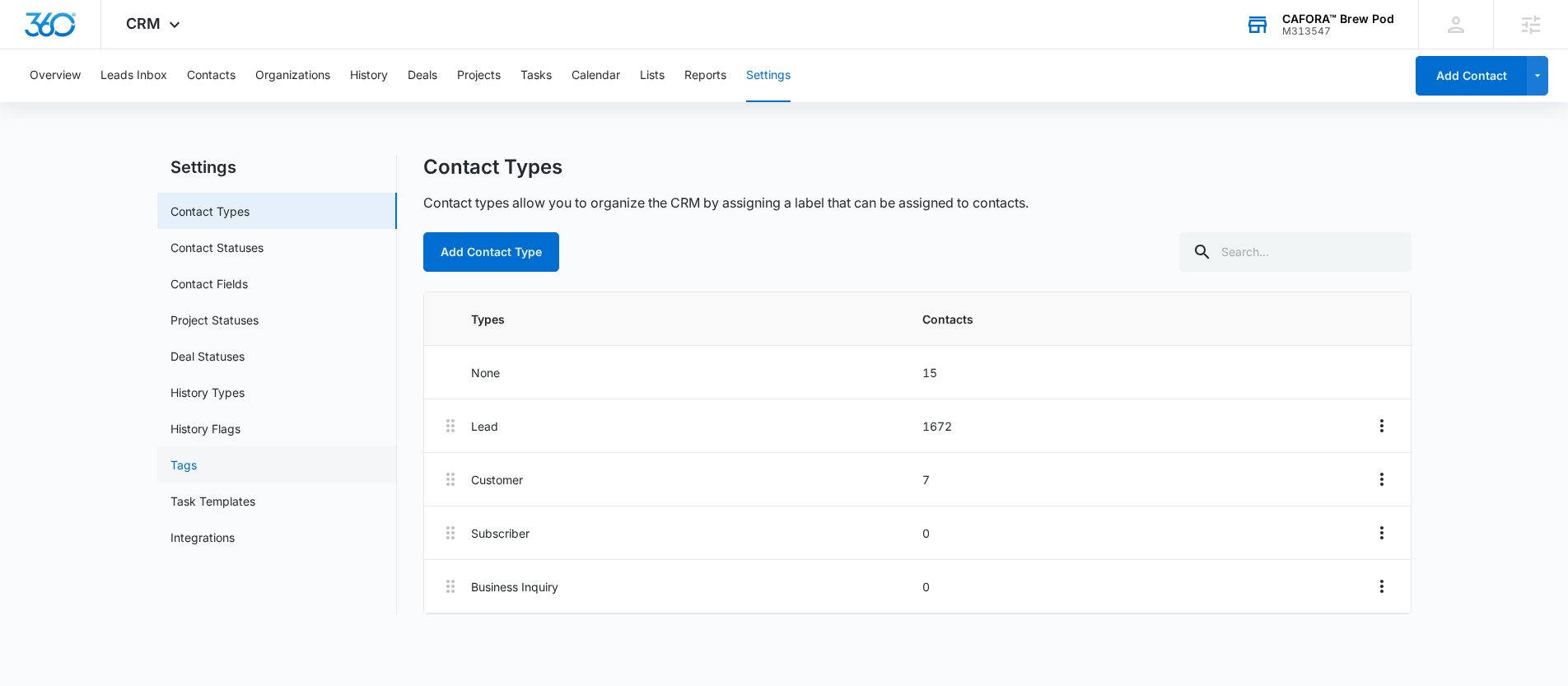
click at [197, 461] on link "Tags" at bounding box center [184, 465] width 26 height 17
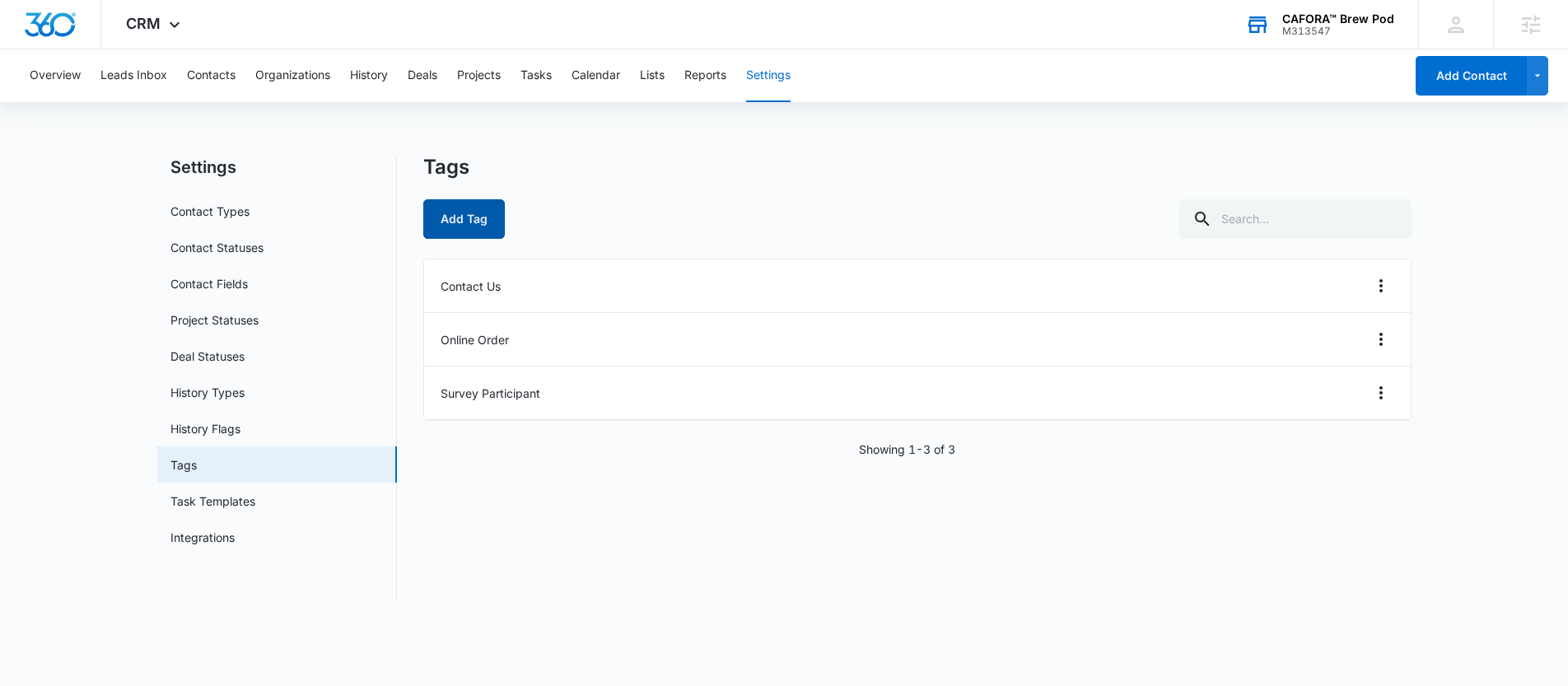
click at [481, 214] on button "Add Tag" at bounding box center [464, 219] width 82 height 39
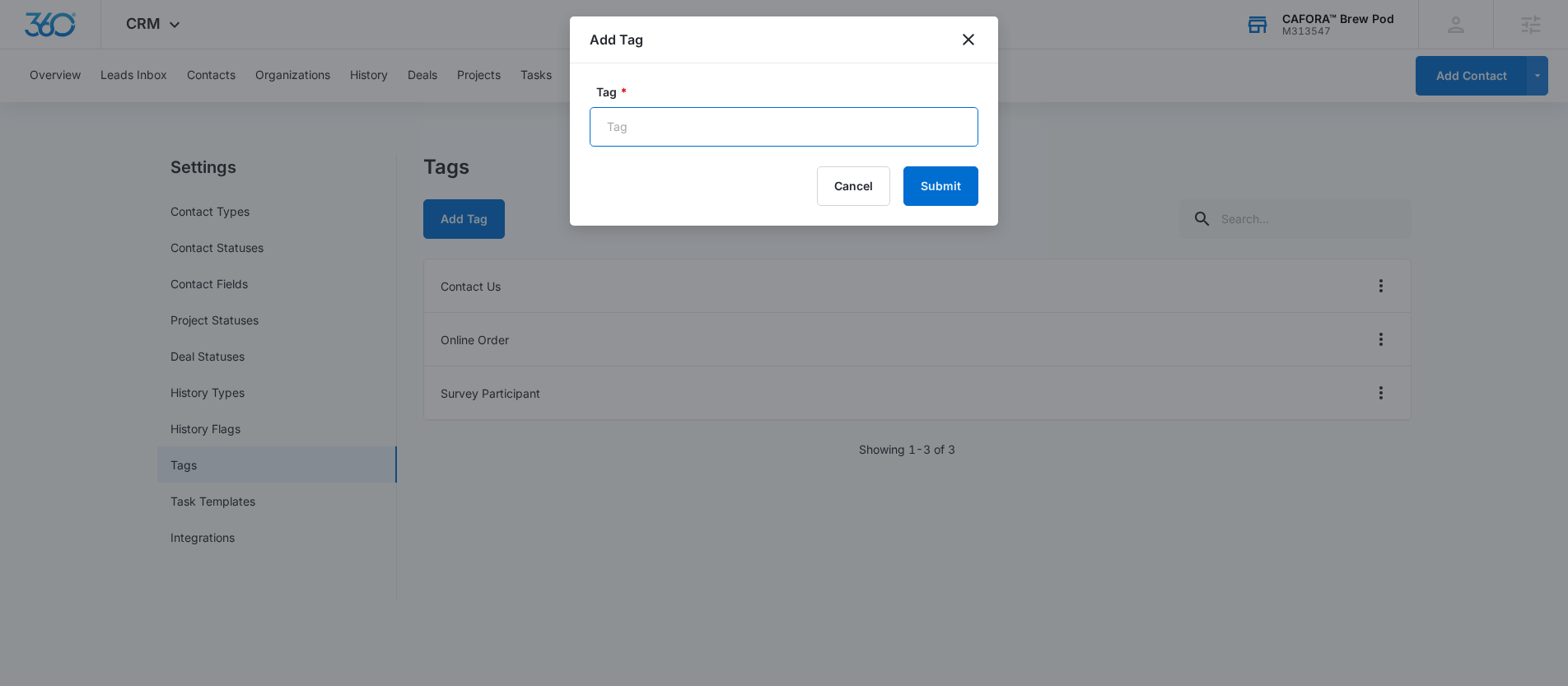
click at [693, 134] on input "Tag *" at bounding box center [784, 127] width 389 height 39
type input "purchased"
click at [903, 167] on button "Submit" at bounding box center [941, 186] width 75 height 39
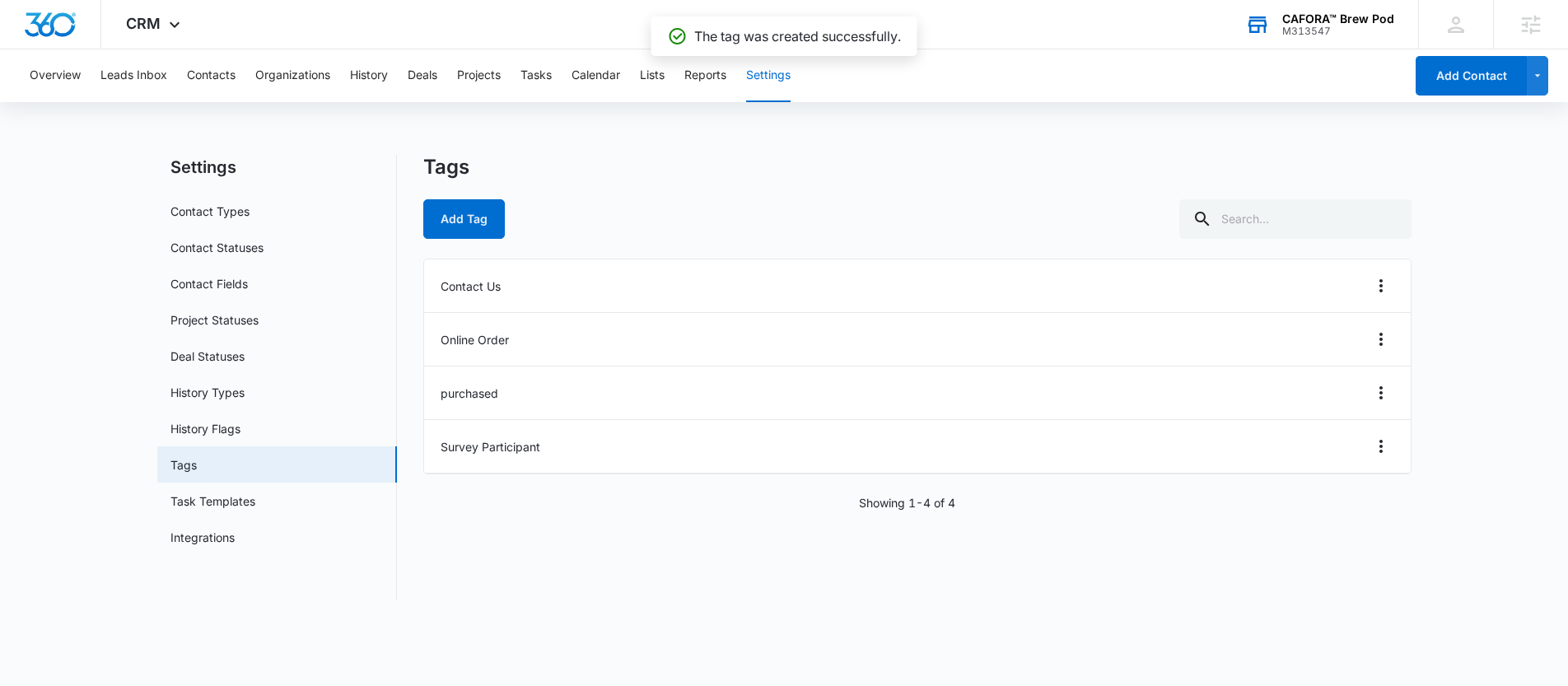
click at [675, 78] on div "Overview Leads Inbox Contacts Organizations History Deals Projects Tasks Calend…" at bounding box center [711, 76] width 1384 height 52
click at [665, 78] on button "Lists" at bounding box center [652, 76] width 24 height 52
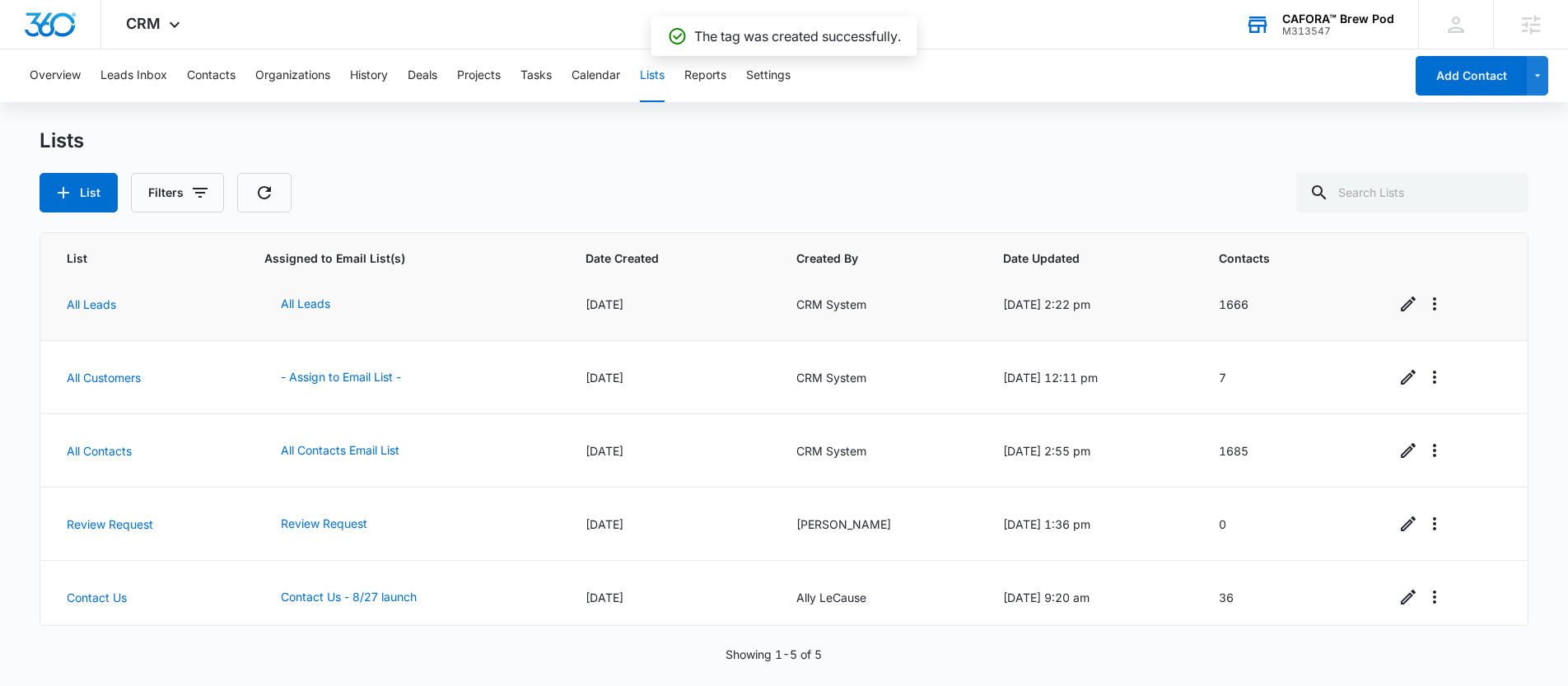
scroll to position [24, 0]
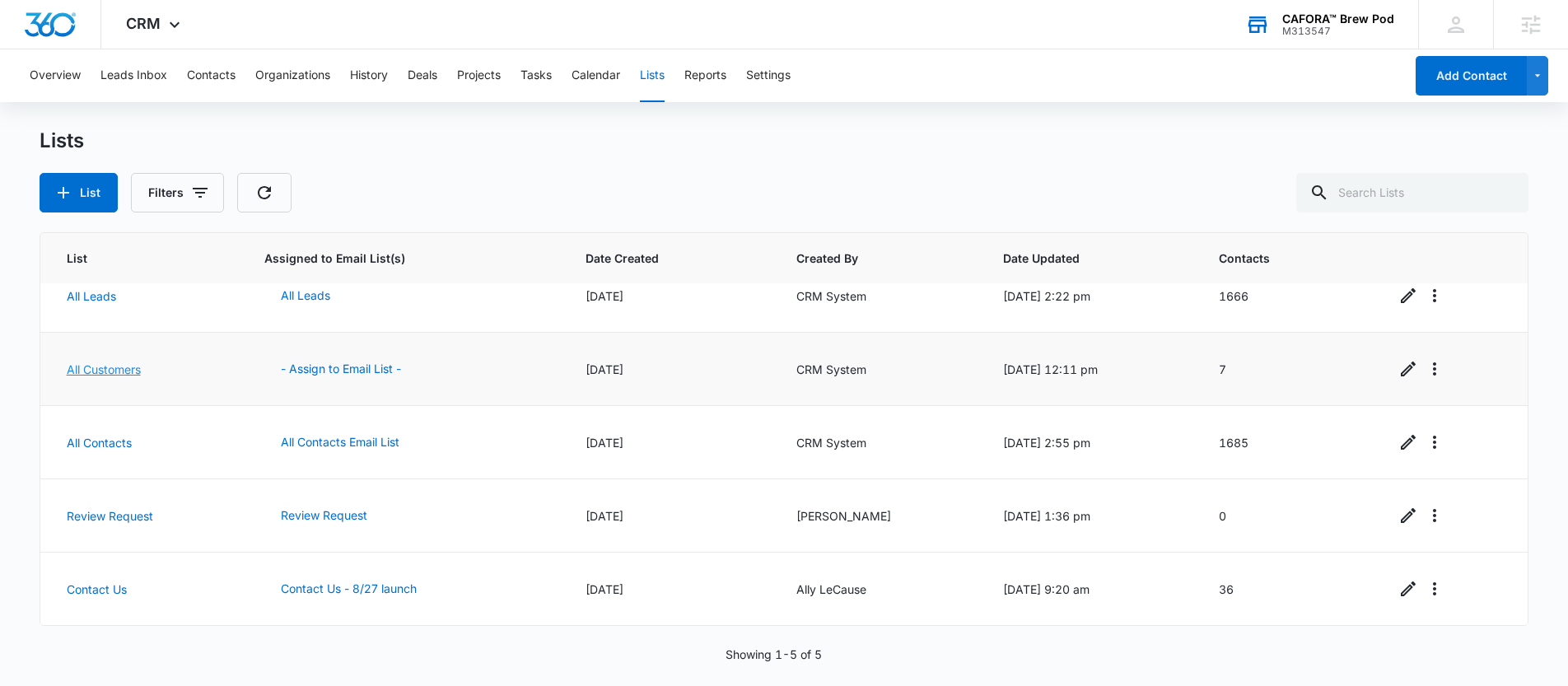
click at [132, 364] on link "All Customers" at bounding box center [103, 369] width 74 height 14
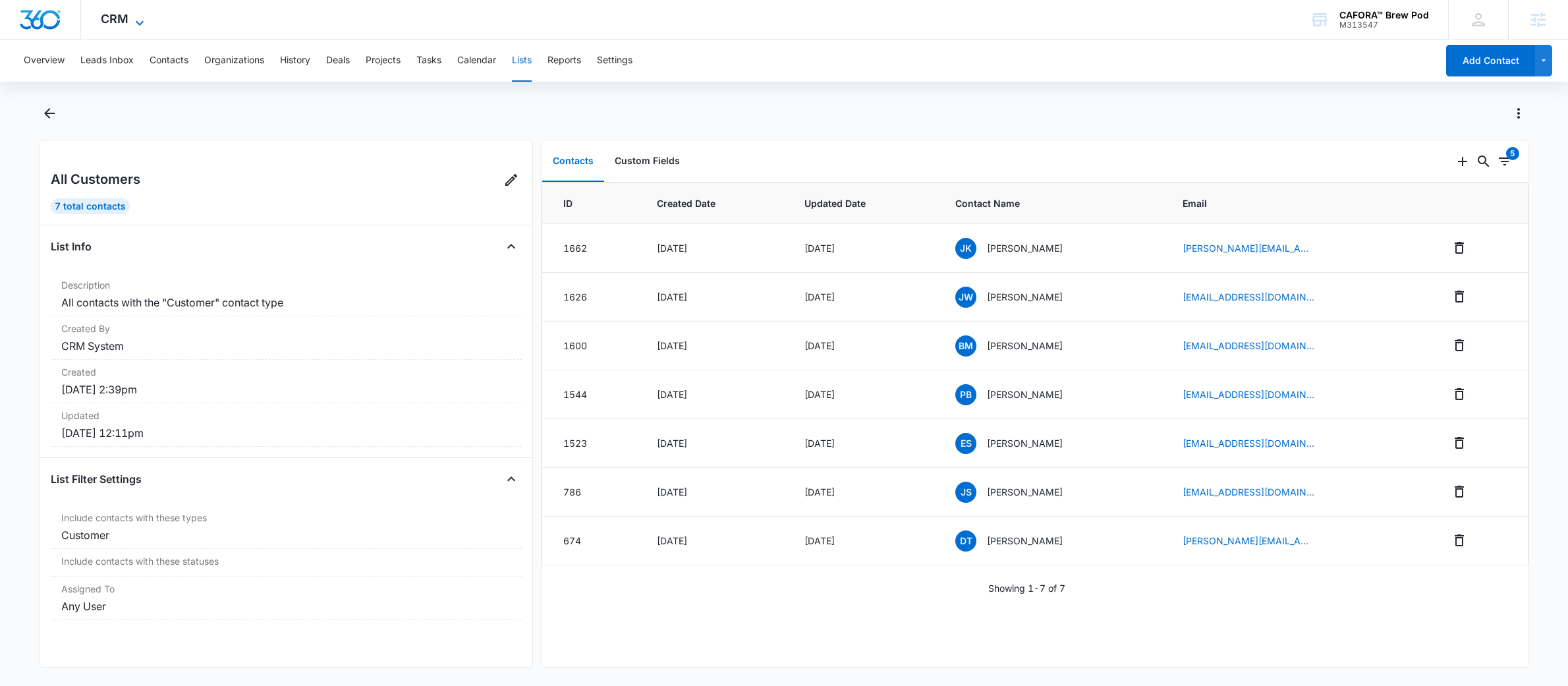
click at [124, 15] on span "CRM" at bounding box center [114, 19] width 28 height 13
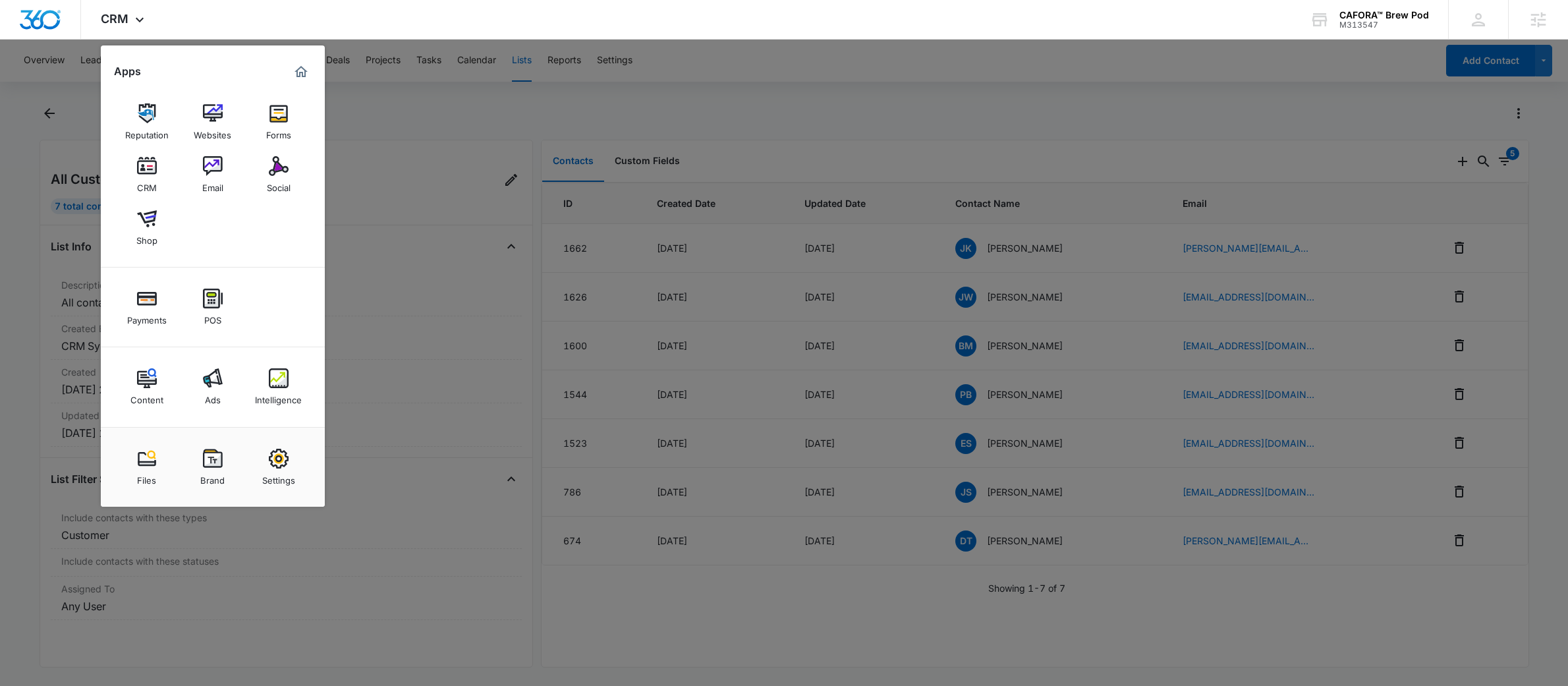
click at [544, 112] on div at bounding box center [784, 343] width 1568 height 686
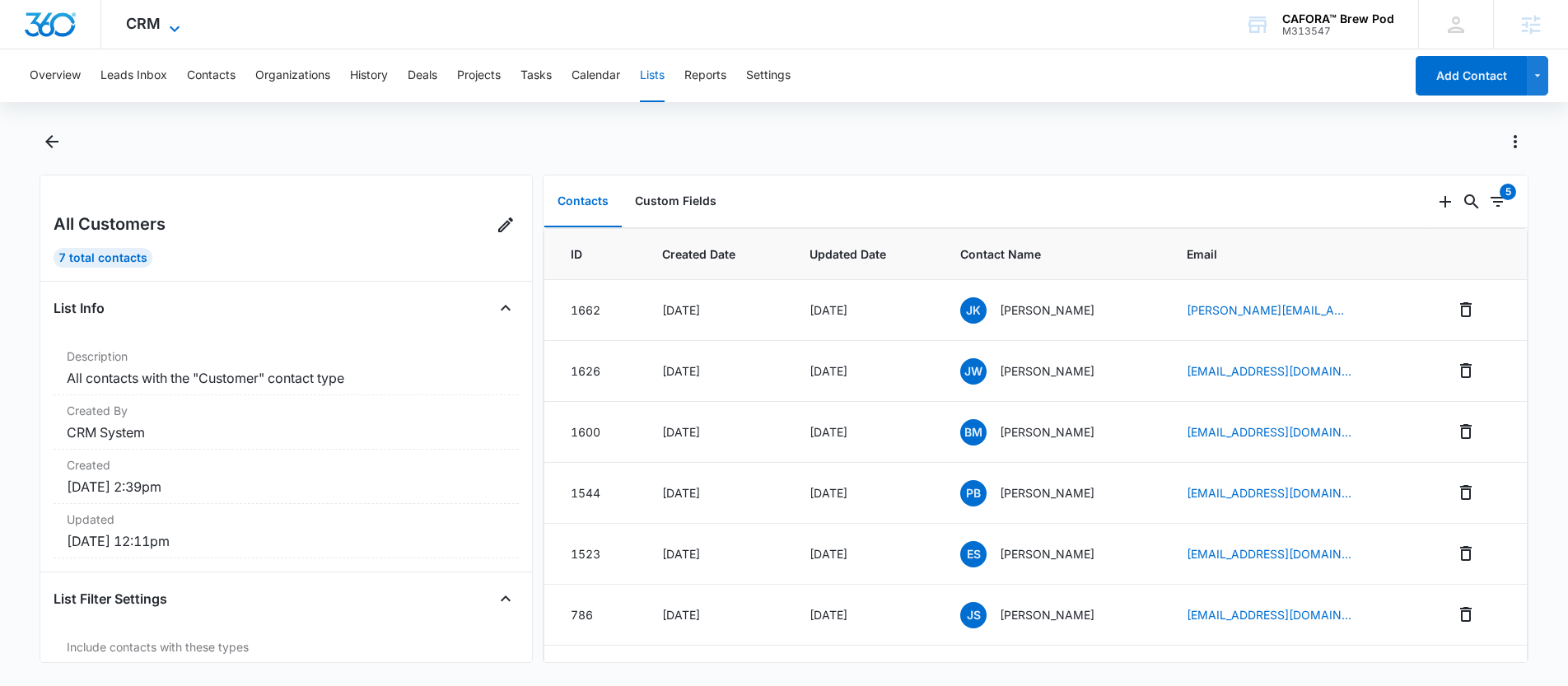
click at [180, 30] on icon at bounding box center [174, 28] width 20 height 20
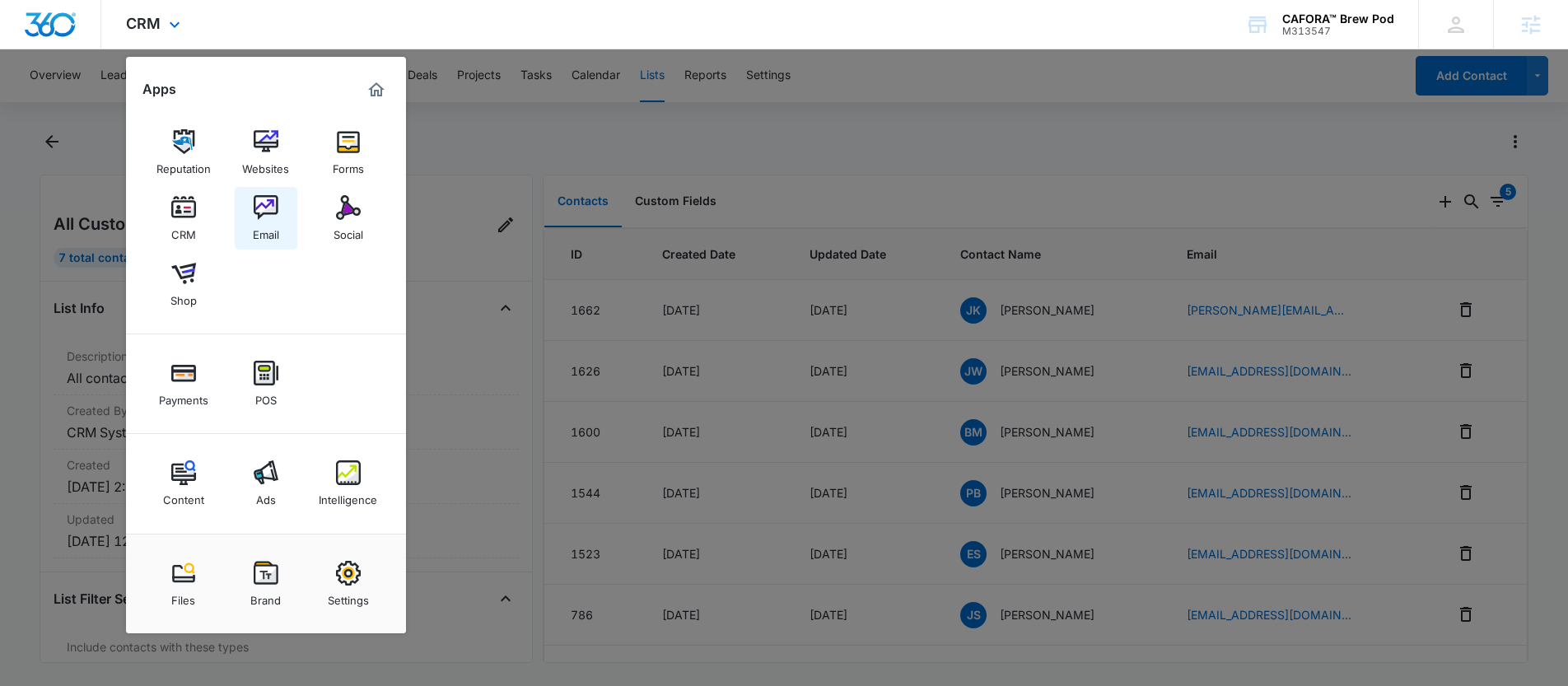
click at [282, 223] on link "Email" at bounding box center [265, 217] width 63 height 63
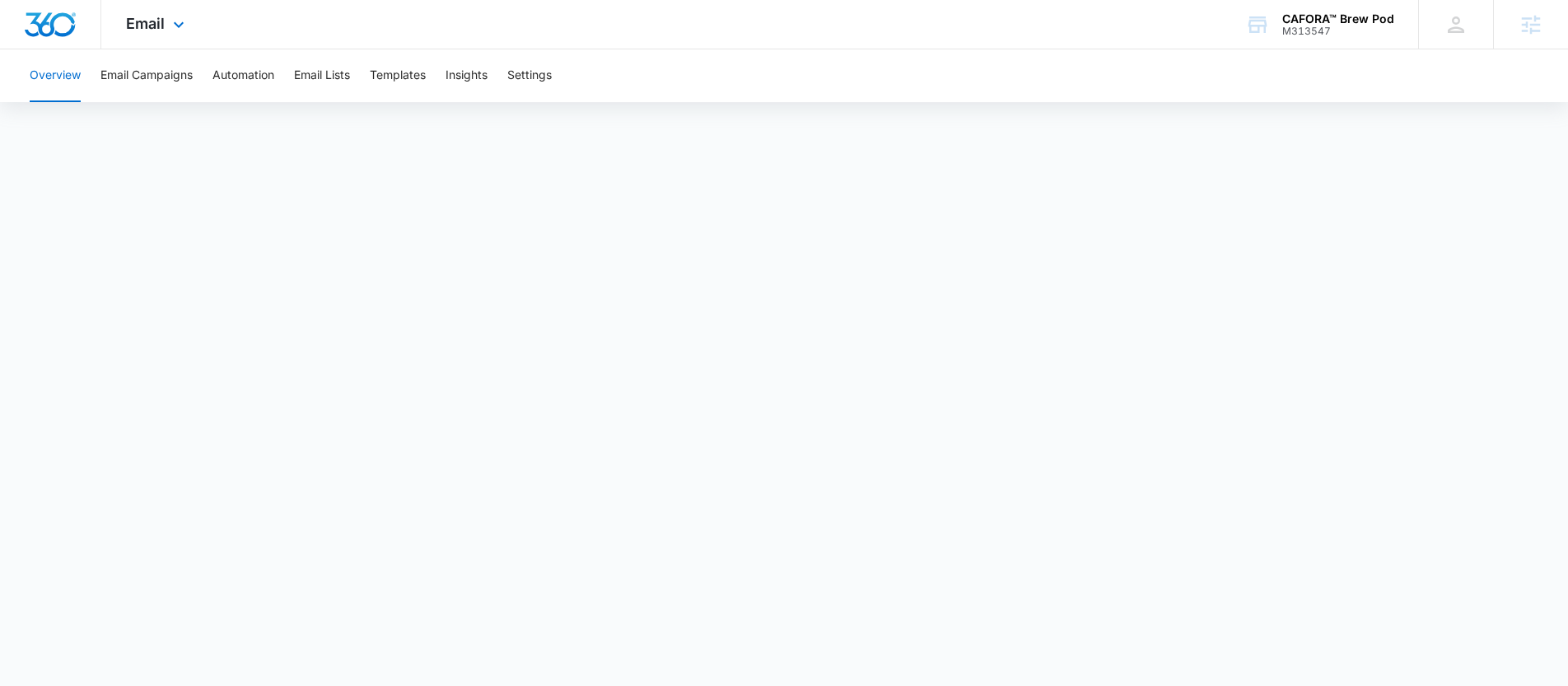
click at [158, 33] on div "Email Apps Reputation Websites Forms CRM Email Social Shop Payments POS Content…" at bounding box center [157, 24] width 112 height 49
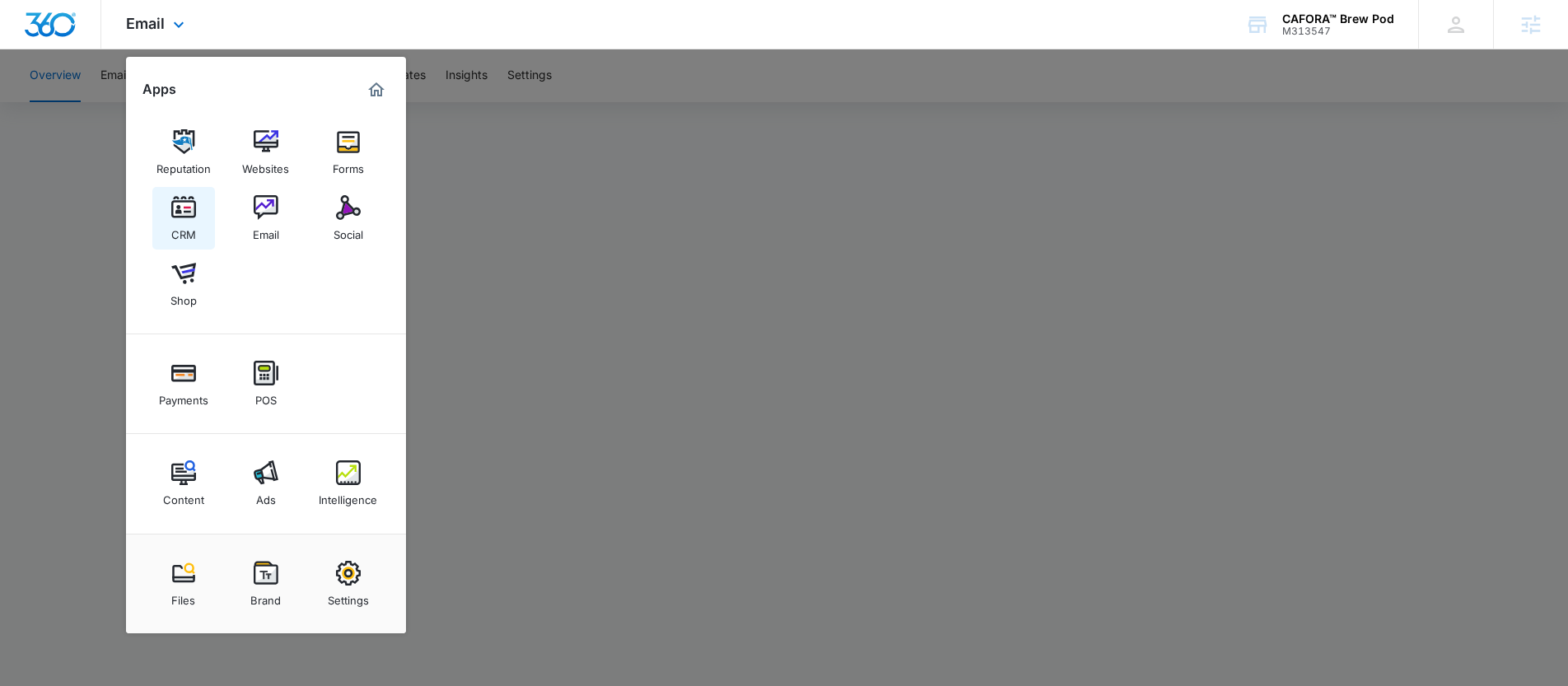
click at [172, 211] on img at bounding box center [184, 207] width 24 height 24
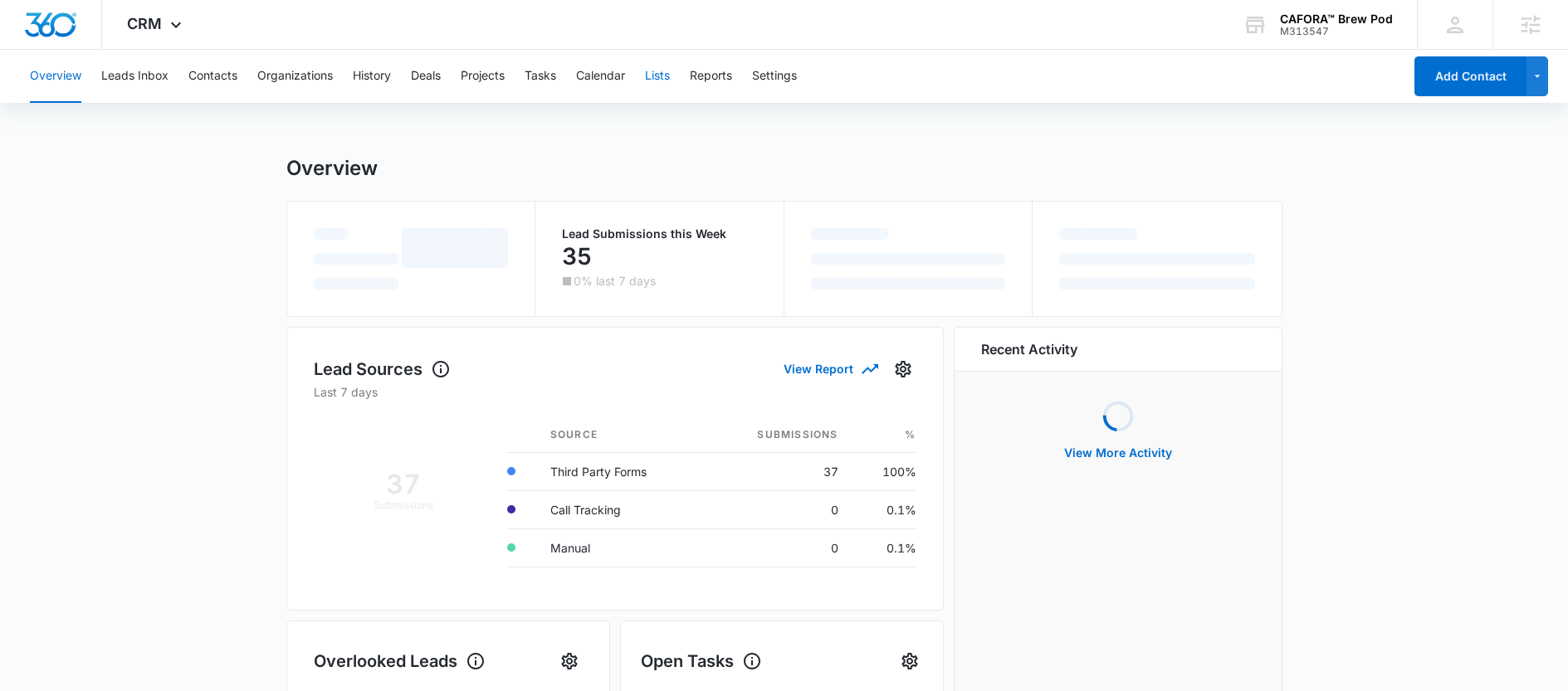
click at [655, 80] on button "Lists" at bounding box center [657, 76] width 25 height 53
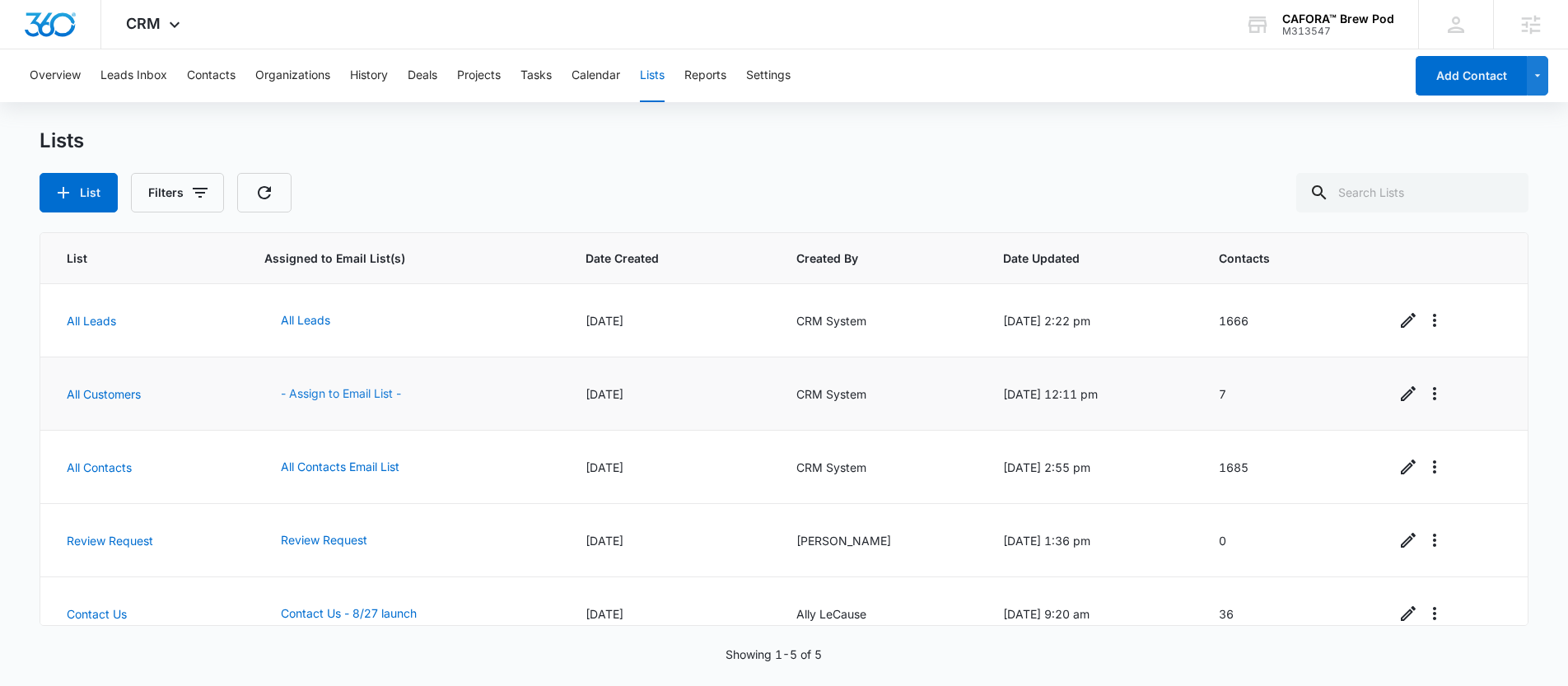
click at [339, 395] on button "- Assign to Email List -" at bounding box center [340, 394] width 153 height 39
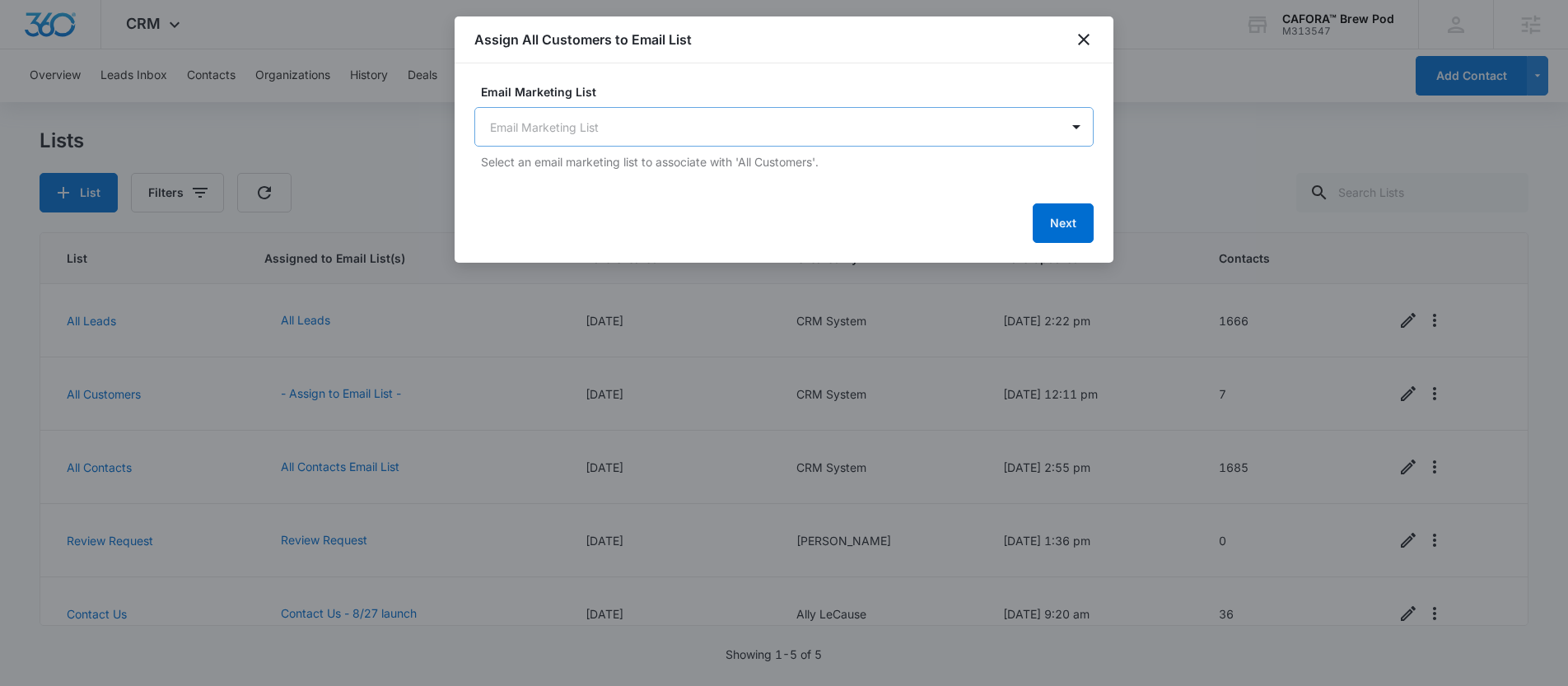
click at [601, 130] on body "CRM Apps Reputation Websites Forms CRM Email Social Shop Payments POS Content A…" at bounding box center [784, 343] width 1568 height 686
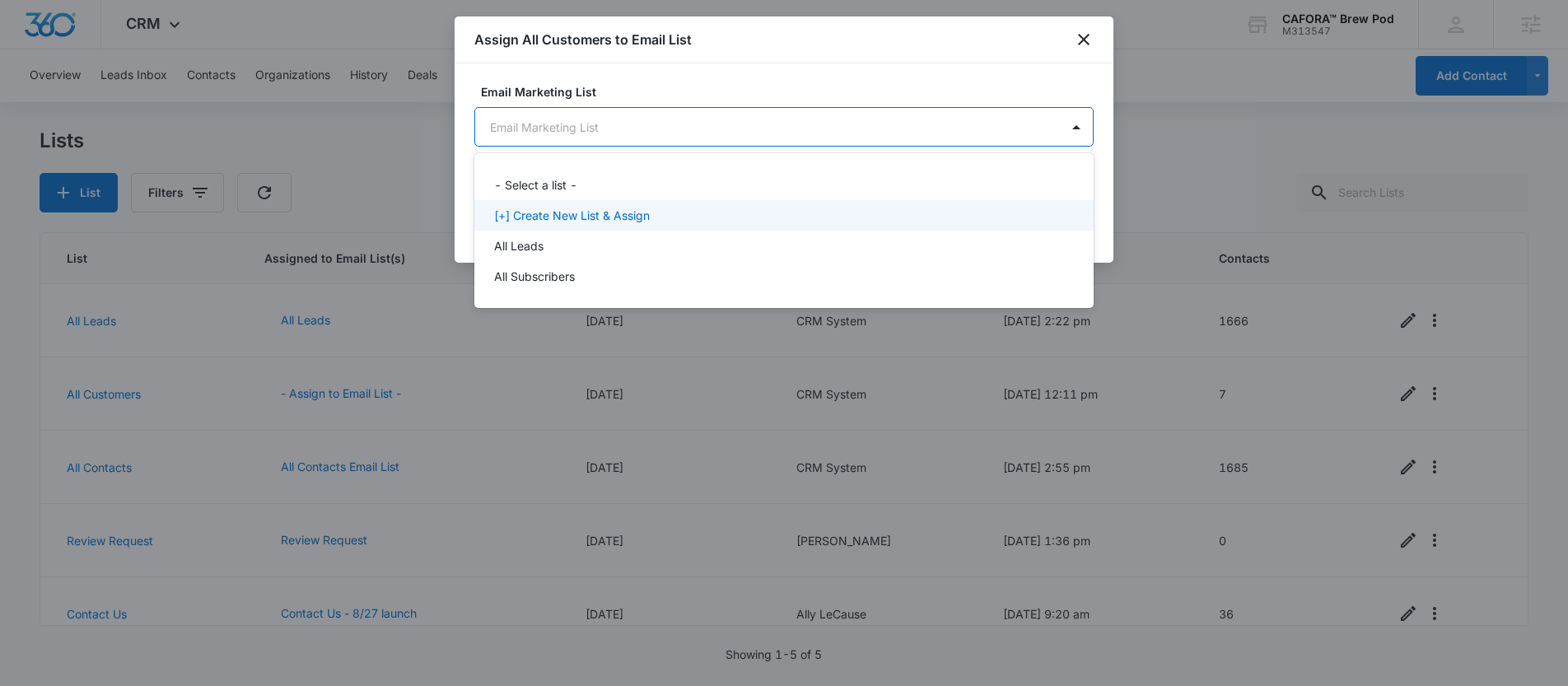
click at [593, 215] on p "[+] Create New List & Assign" at bounding box center [572, 216] width 156 height 17
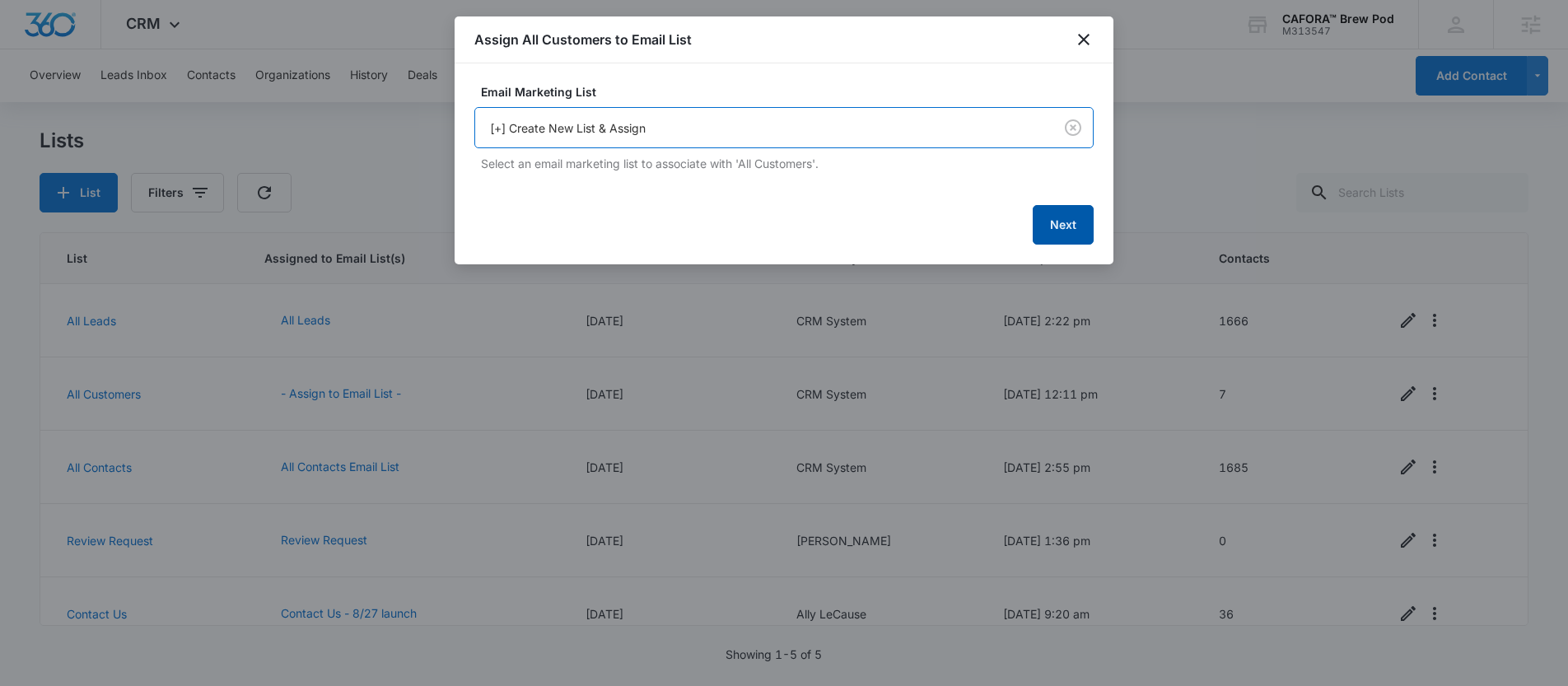
click at [1063, 210] on button "Next" at bounding box center [1063, 225] width 61 height 39
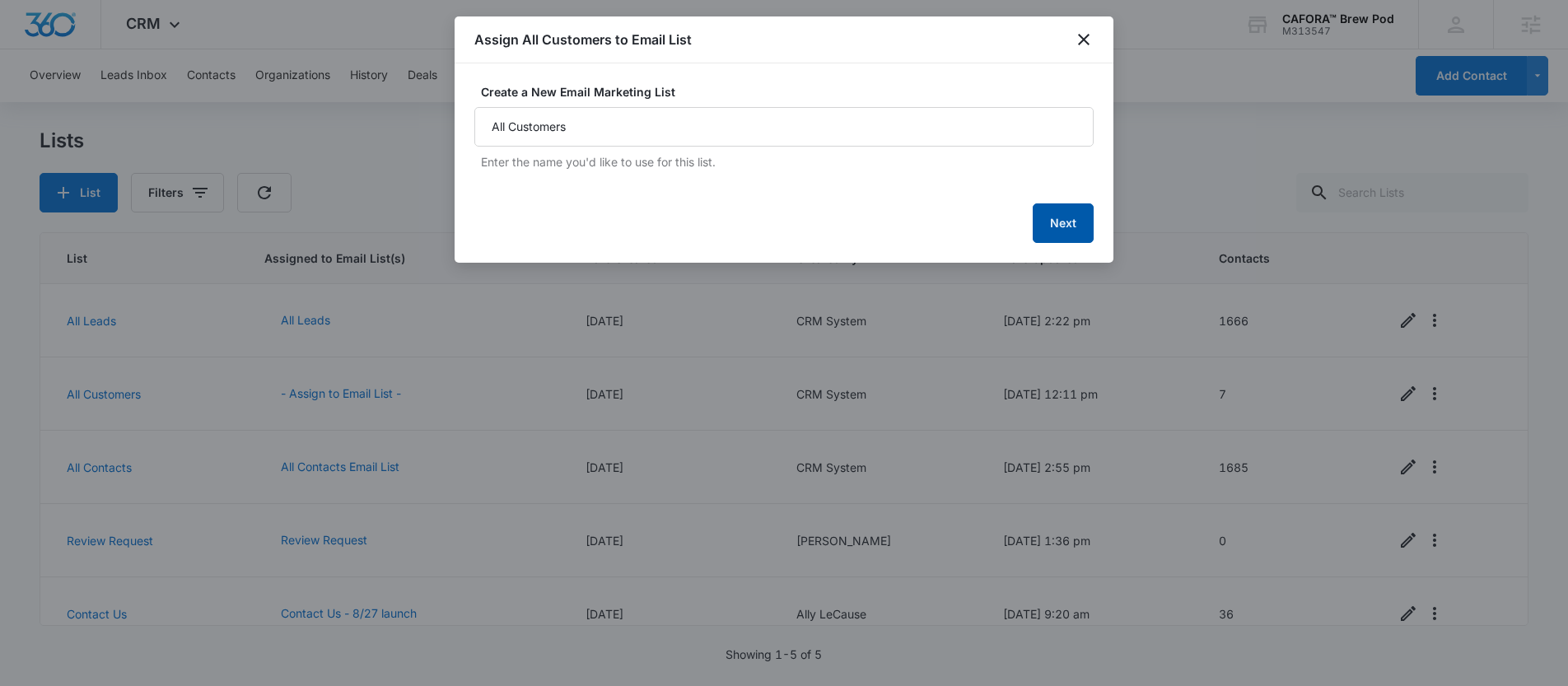
click at [1065, 224] on button "Next" at bounding box center [1063, 223] width 61 height 39
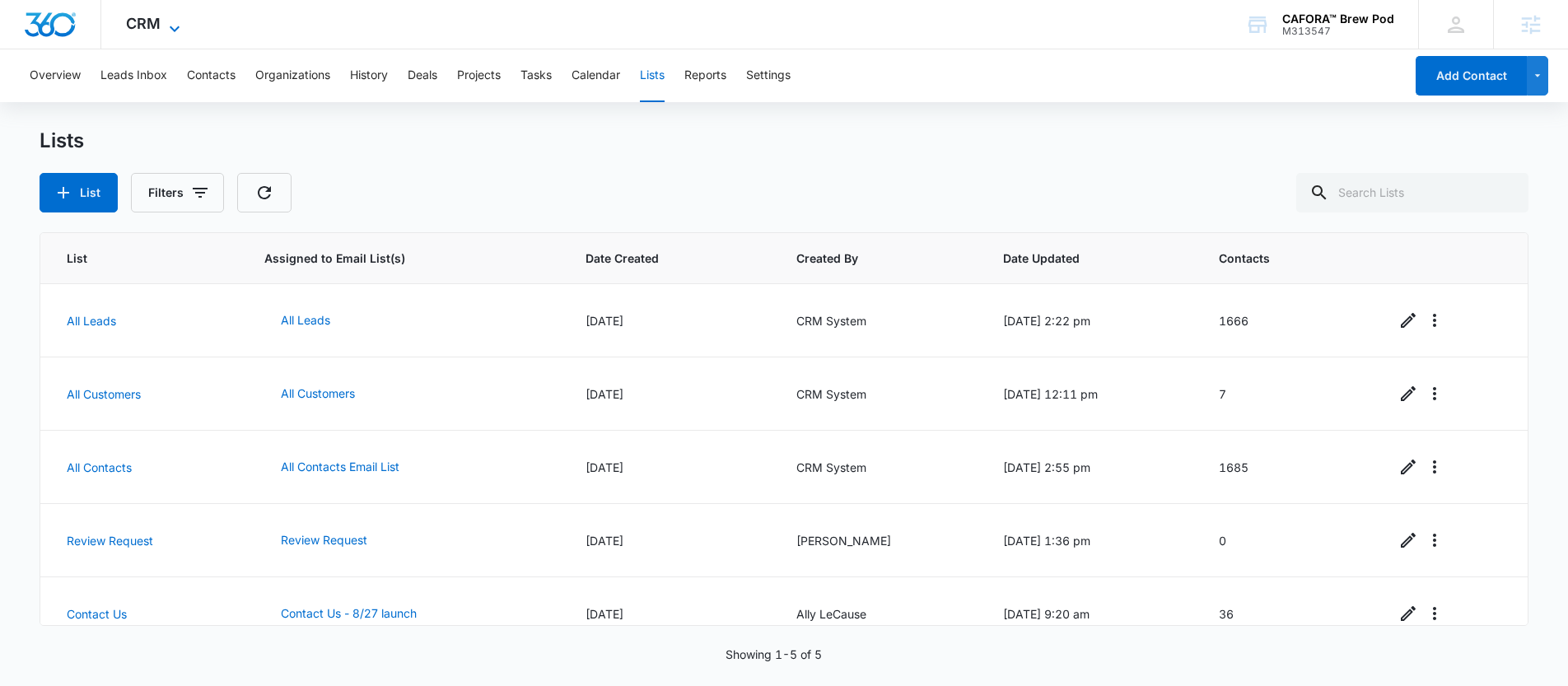
click at [168, 24] on icon at bounding box center [174, 28] width 20 height 20
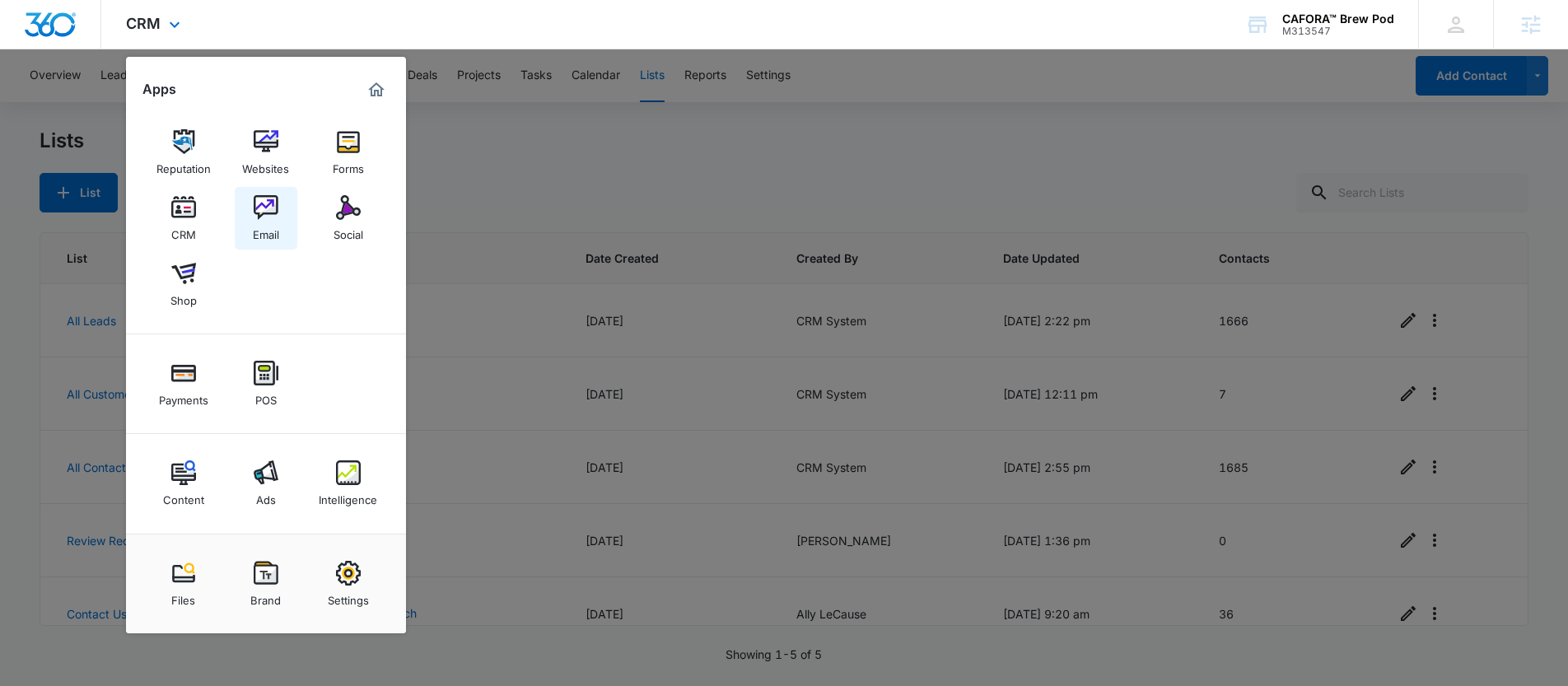
click at [273, 227] on div "Email" at bounding box center [266, 231] width 26 height 22
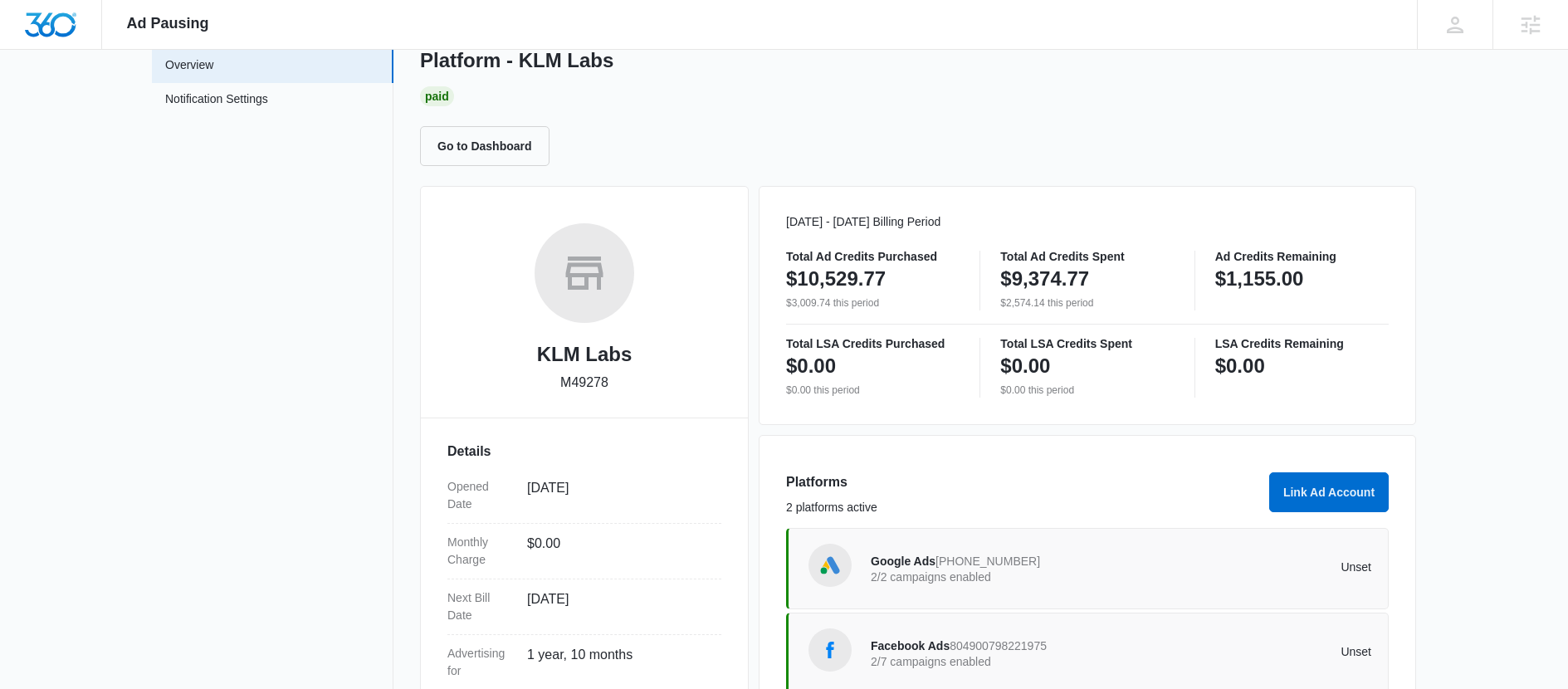
scroll to position [64, 0]
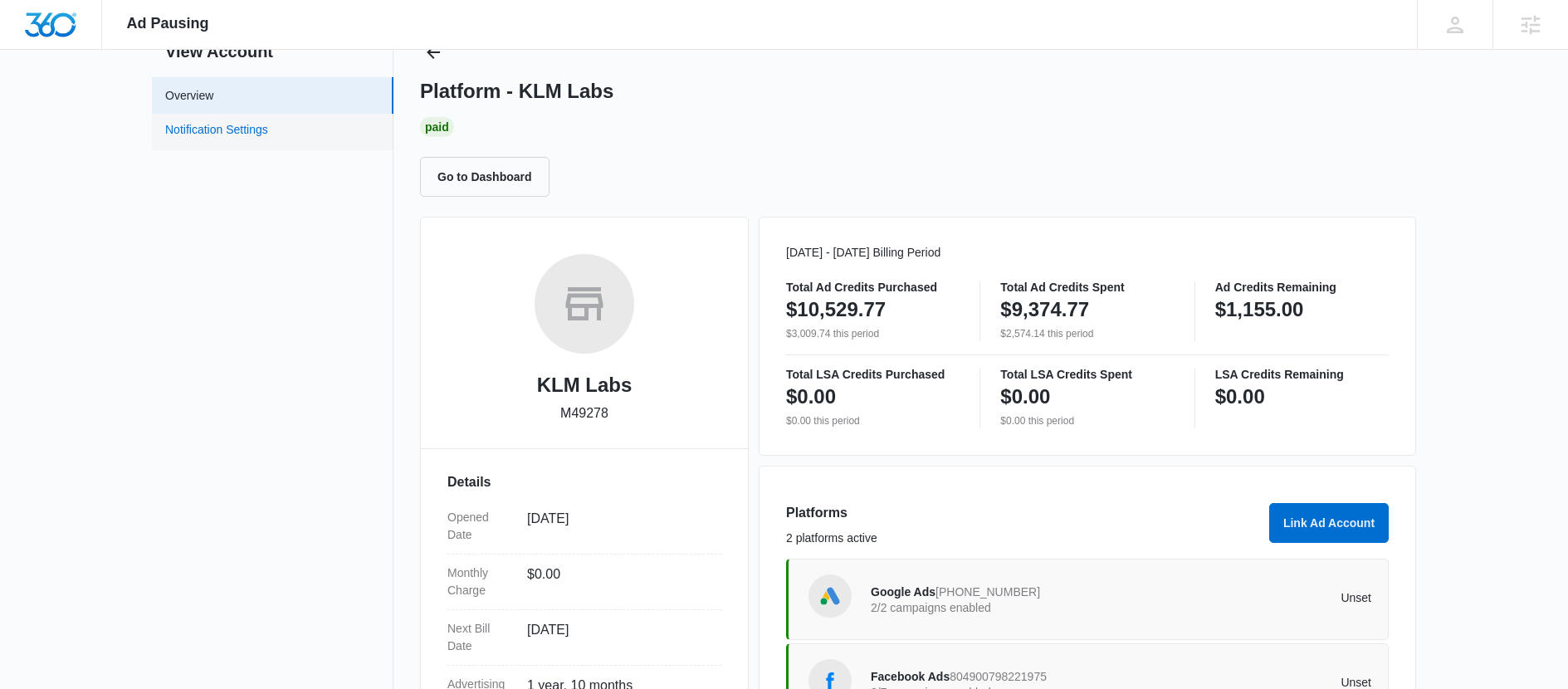
click at [218, 121] on link "Notification Settings" at bounding box center [216, 131] width 103 height 22
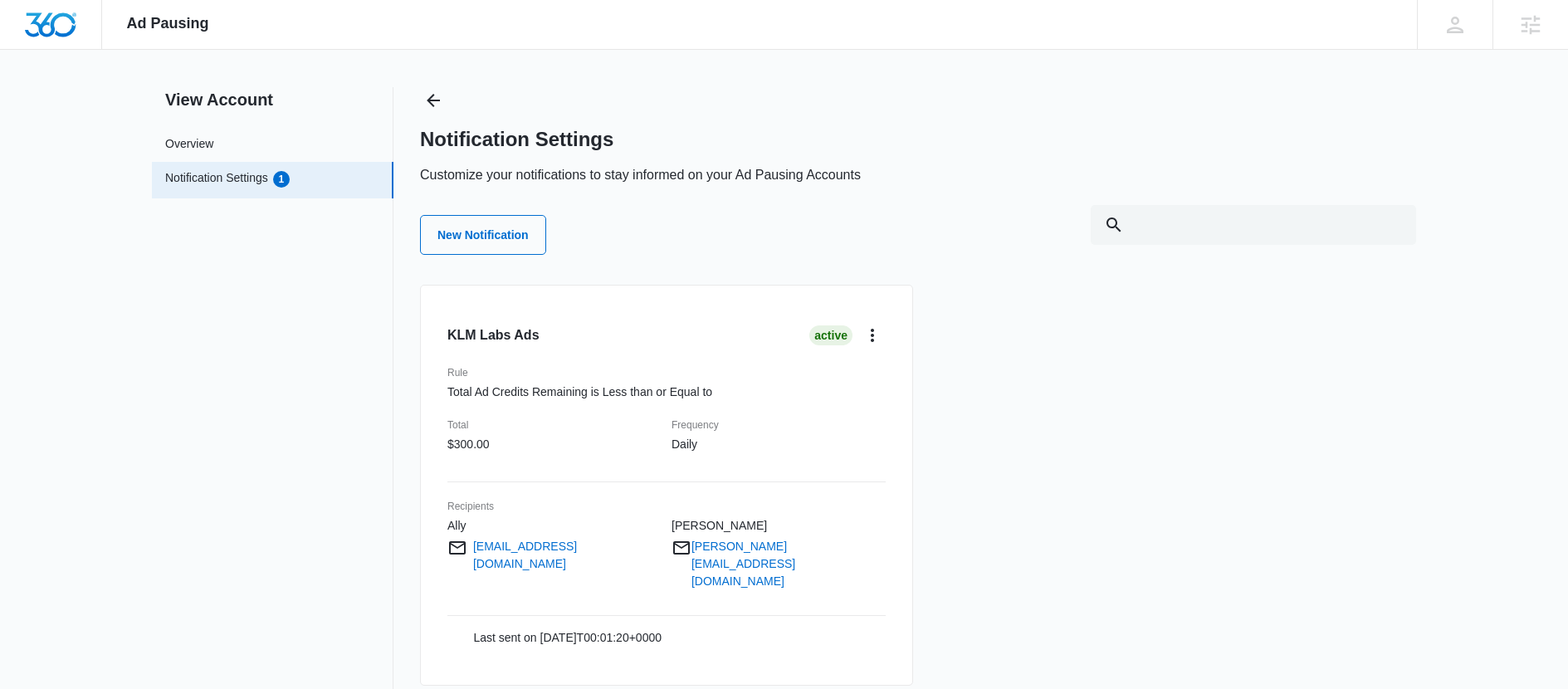
scroll to position [38, 0]
